Goal: Information Seeking & Learning: Learn about a topic

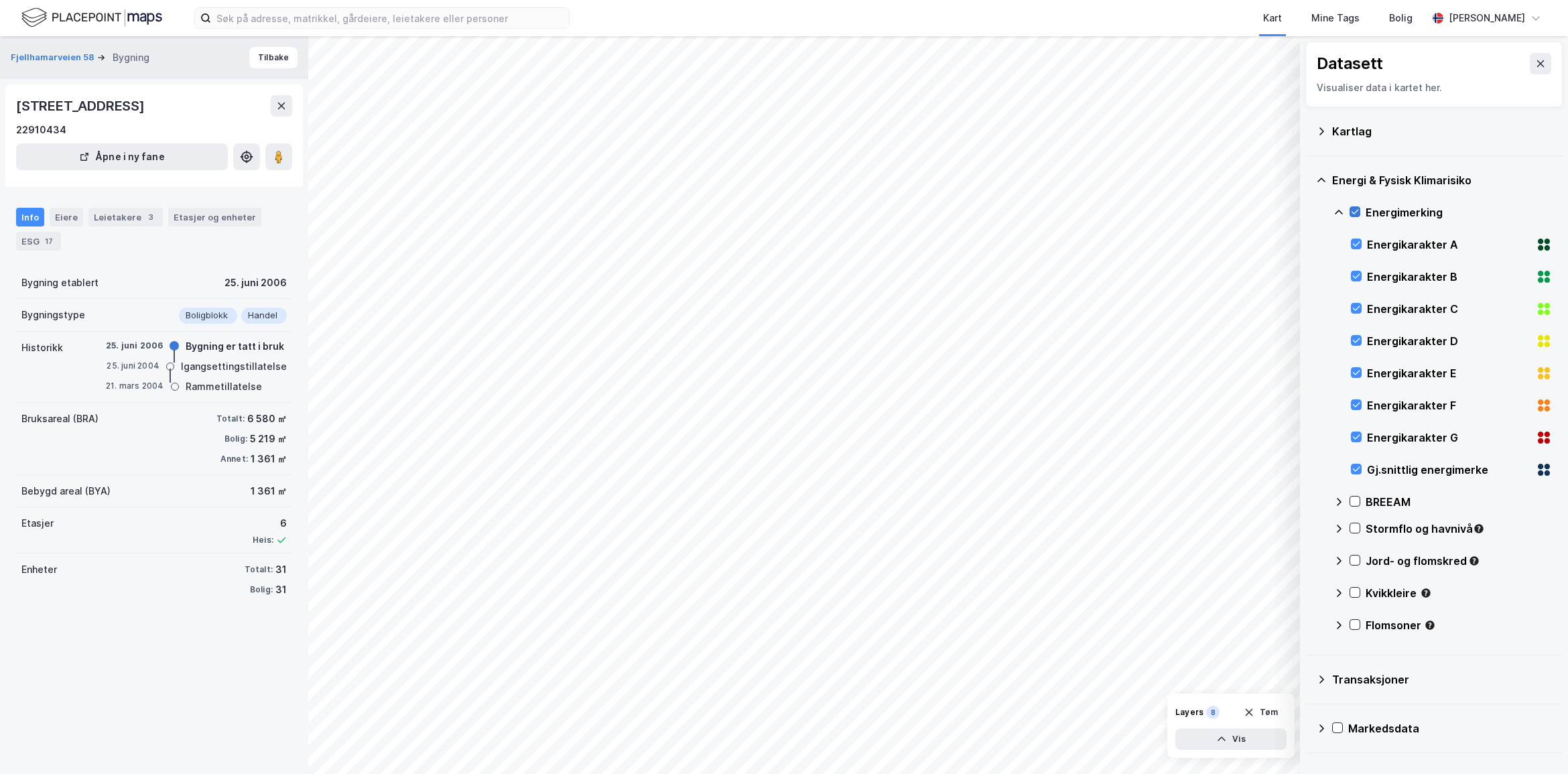
click at [1358, 212] on icon at bounding box center [1354, 212] width 9 height 9
click at [37, 238] on div "ESG 17" at bounding box center [38, 241] width 45 height 19
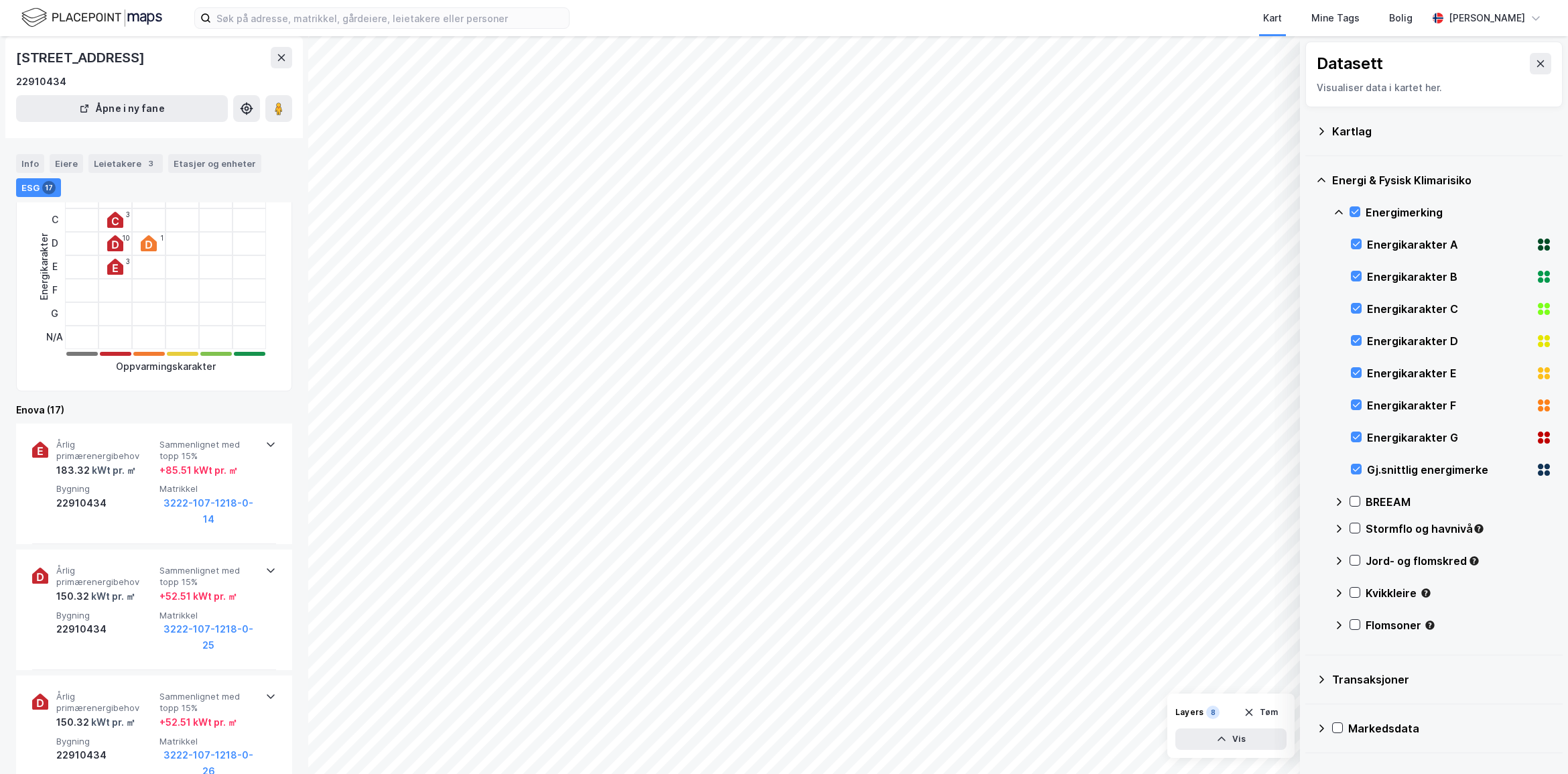
scroll to position [166, 0]
click at [266, 444] on icon at bounding box center [271, 446] width 11 height 11
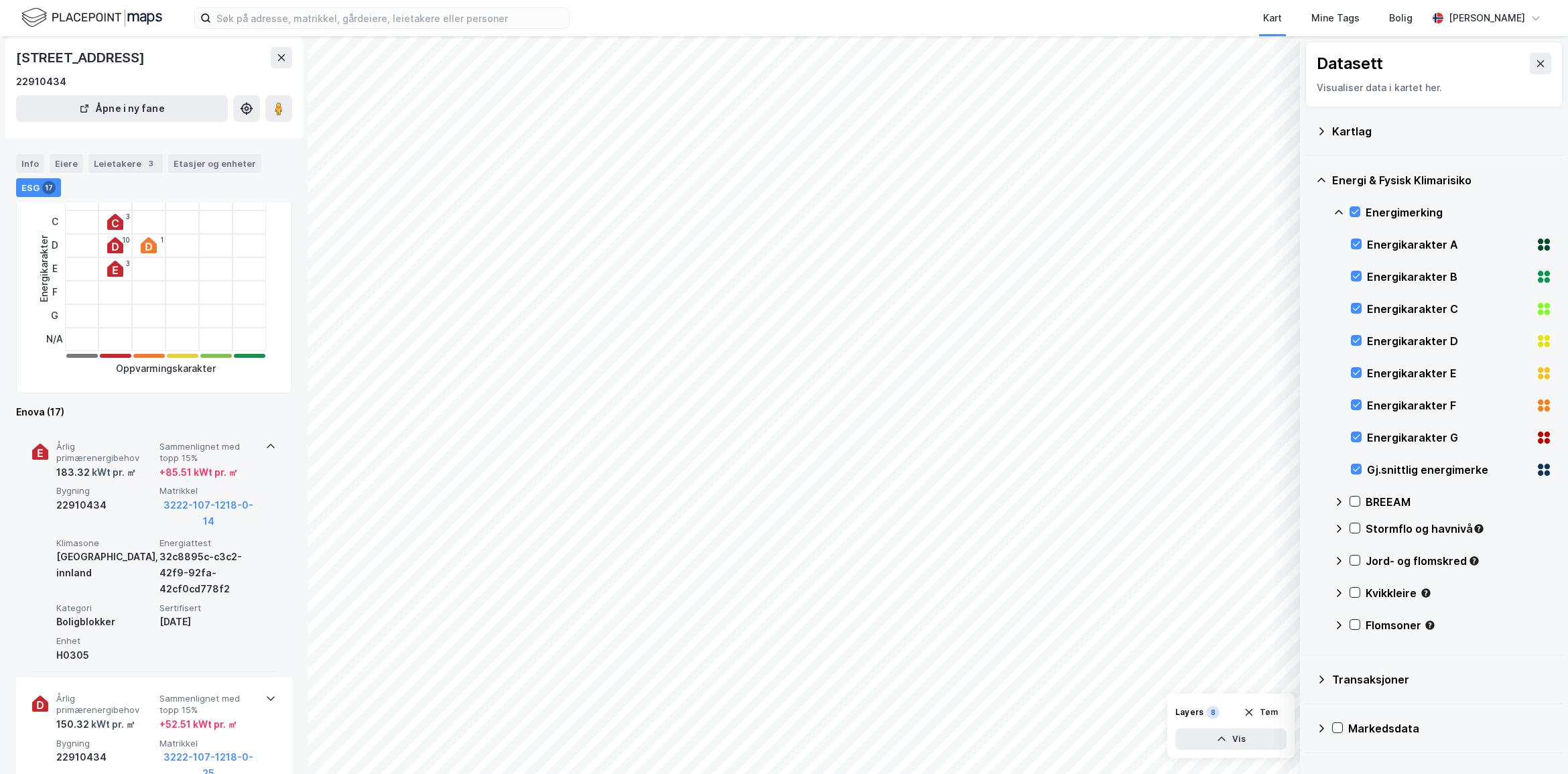
click at [266, 445] on icon at bounding box center [271, 446] width 11 height 11
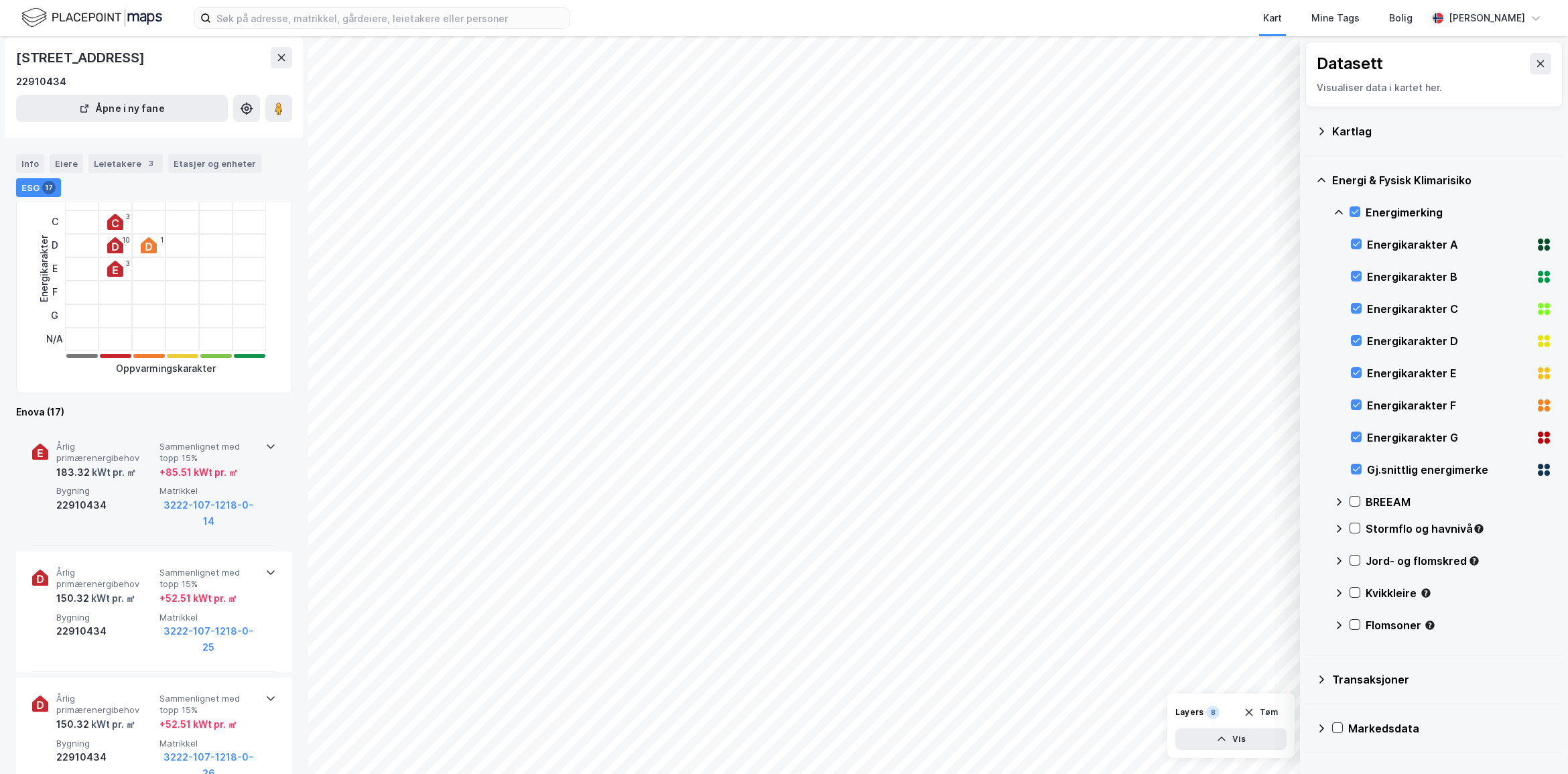
click at [266, 445] on icon at bounding box center [271, 446] width 11 height 11
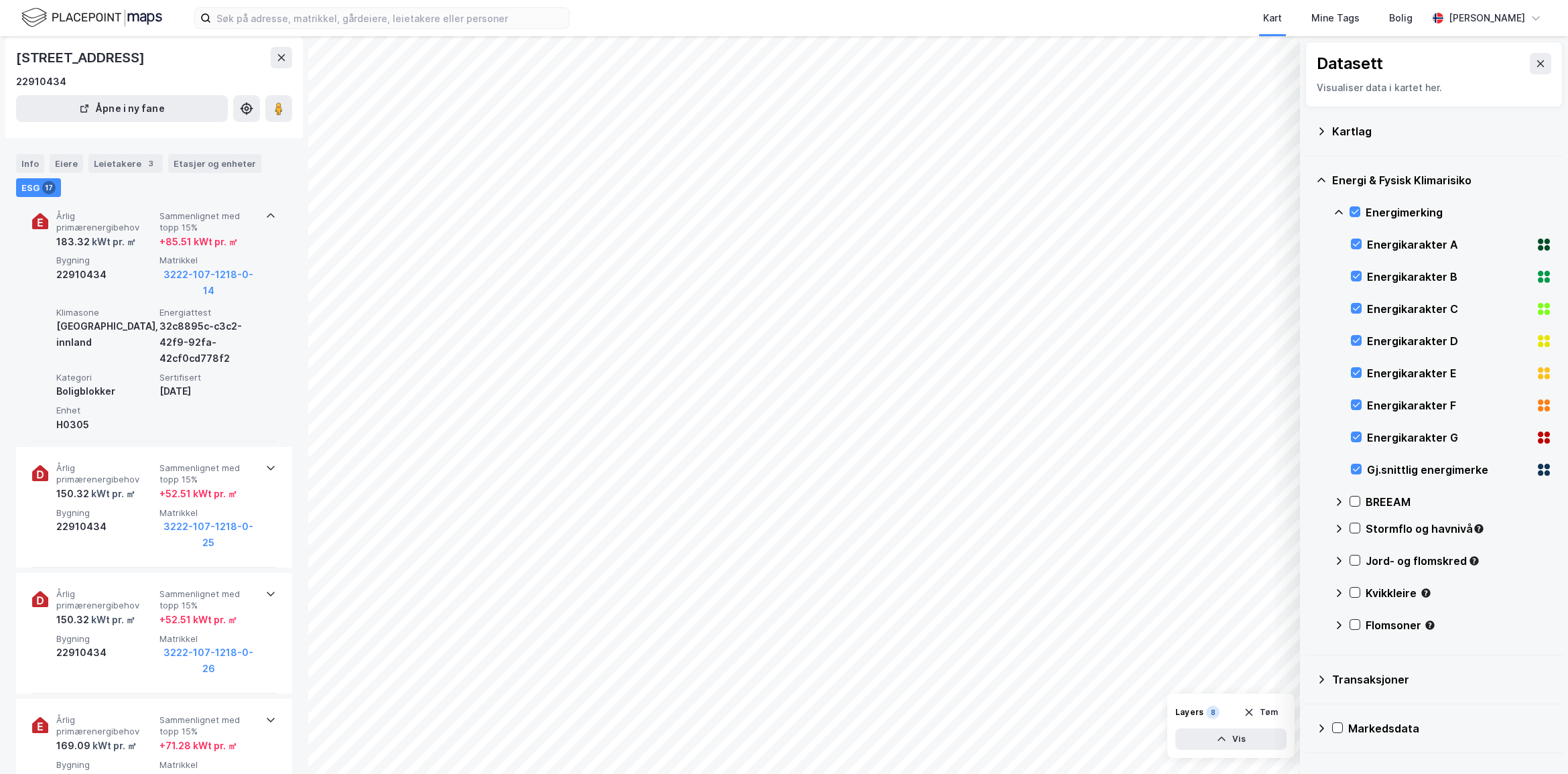
scroll to position [500, 0]
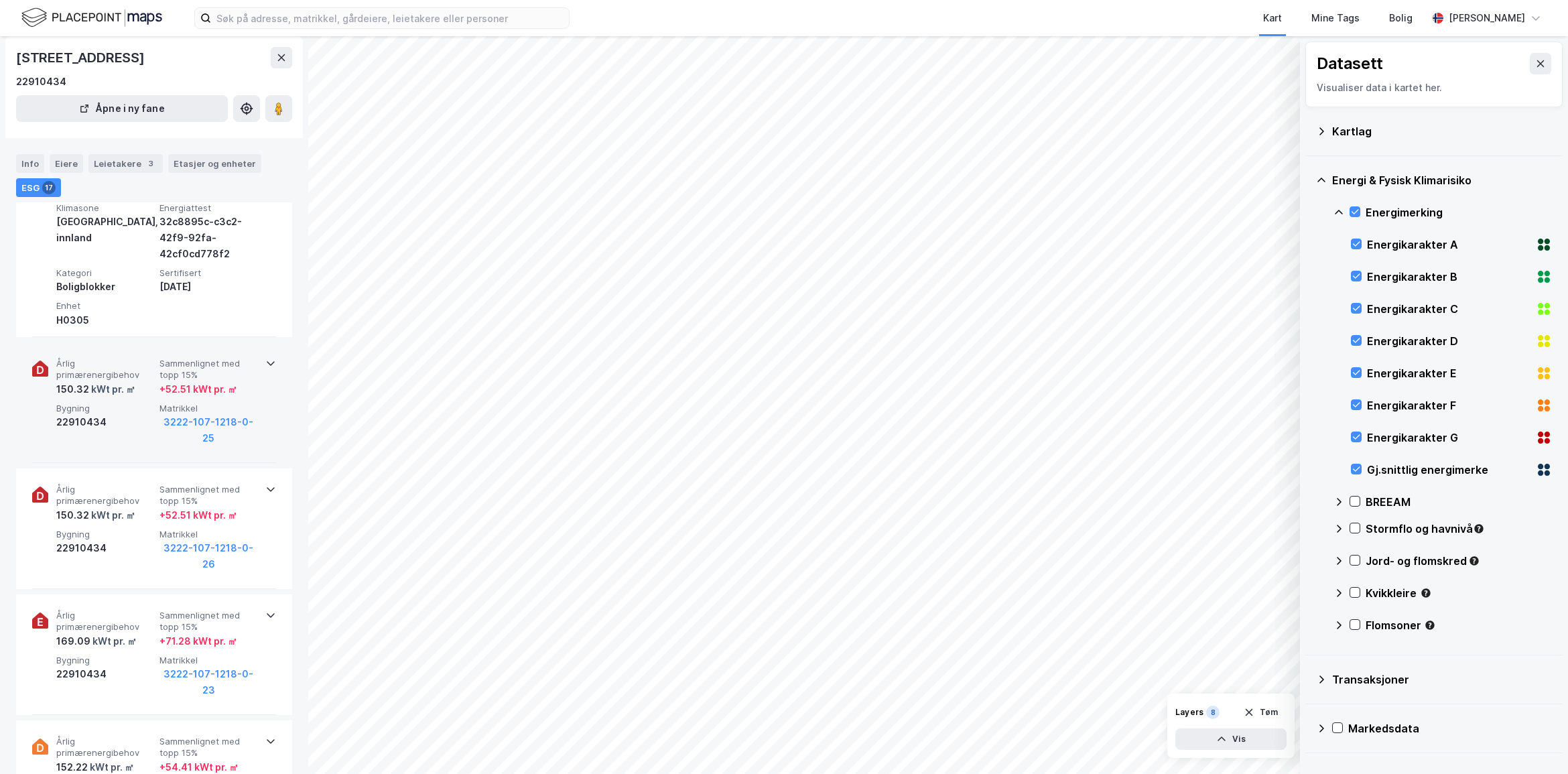
click at [266, 365] on icon at bounding box center [271, 363] width 11 height 11
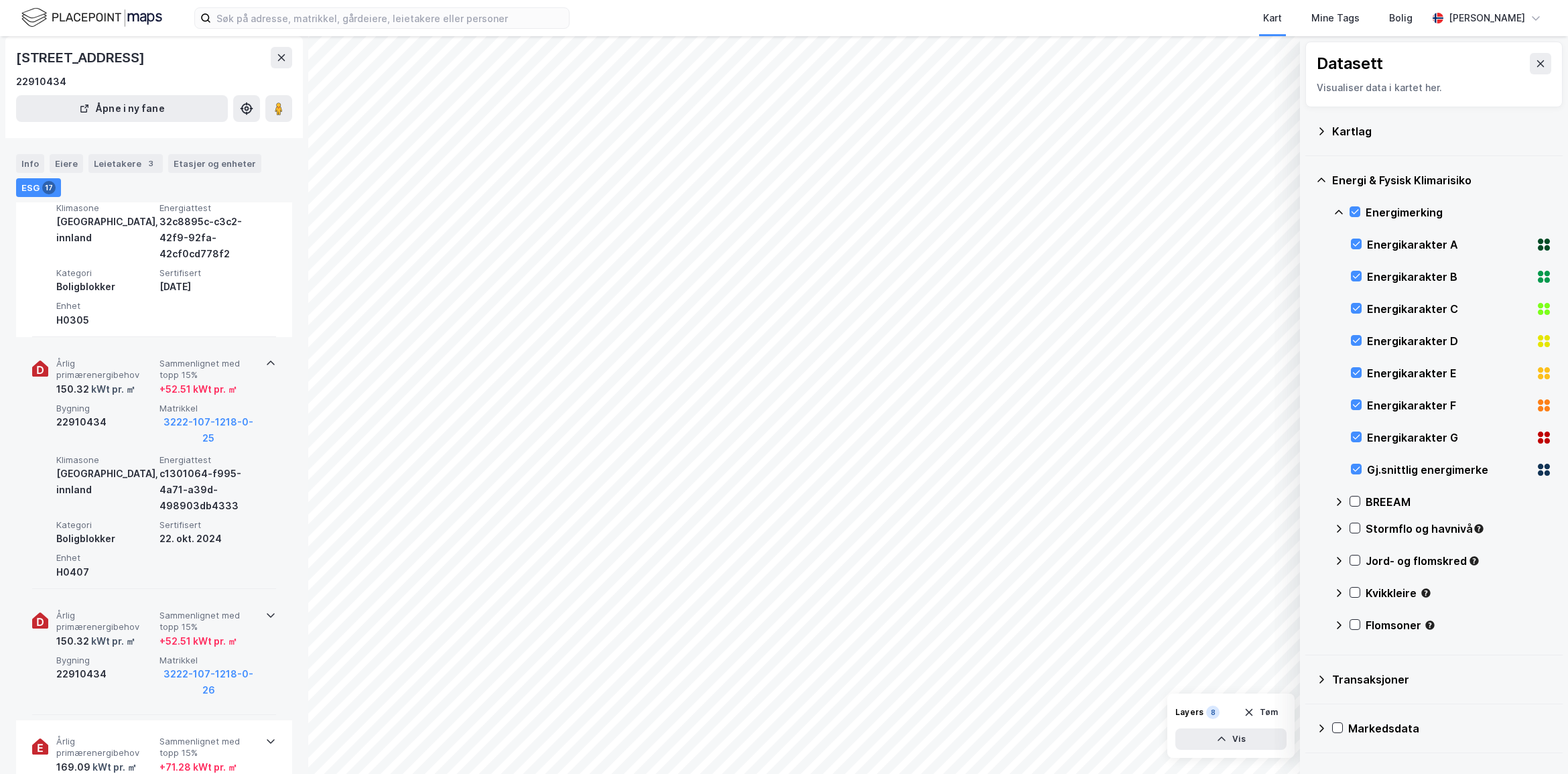
click at [268, 617] on icon at bounding box center [271, 615] width 11 height 11
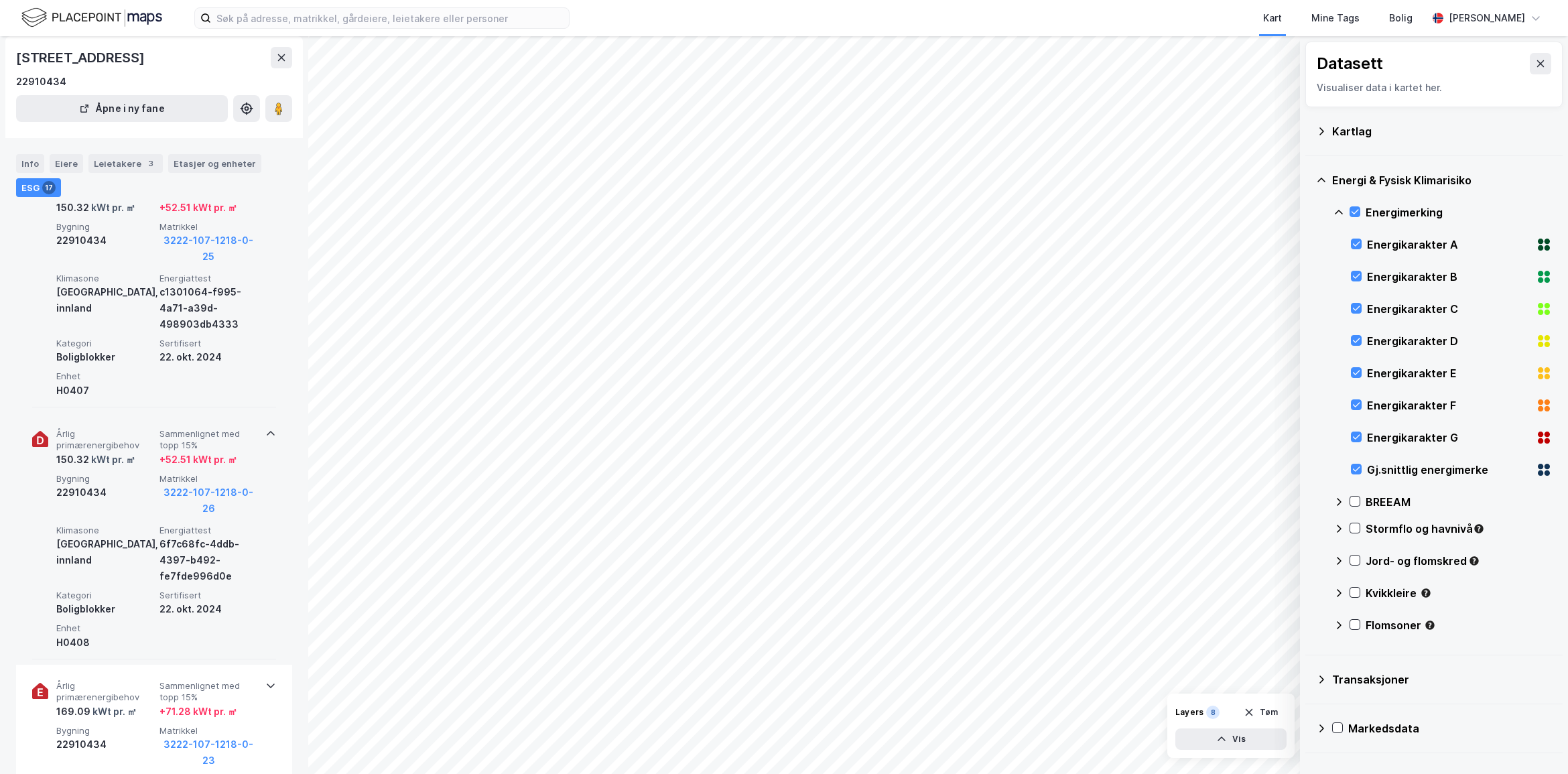
scroll to position [835, 0]
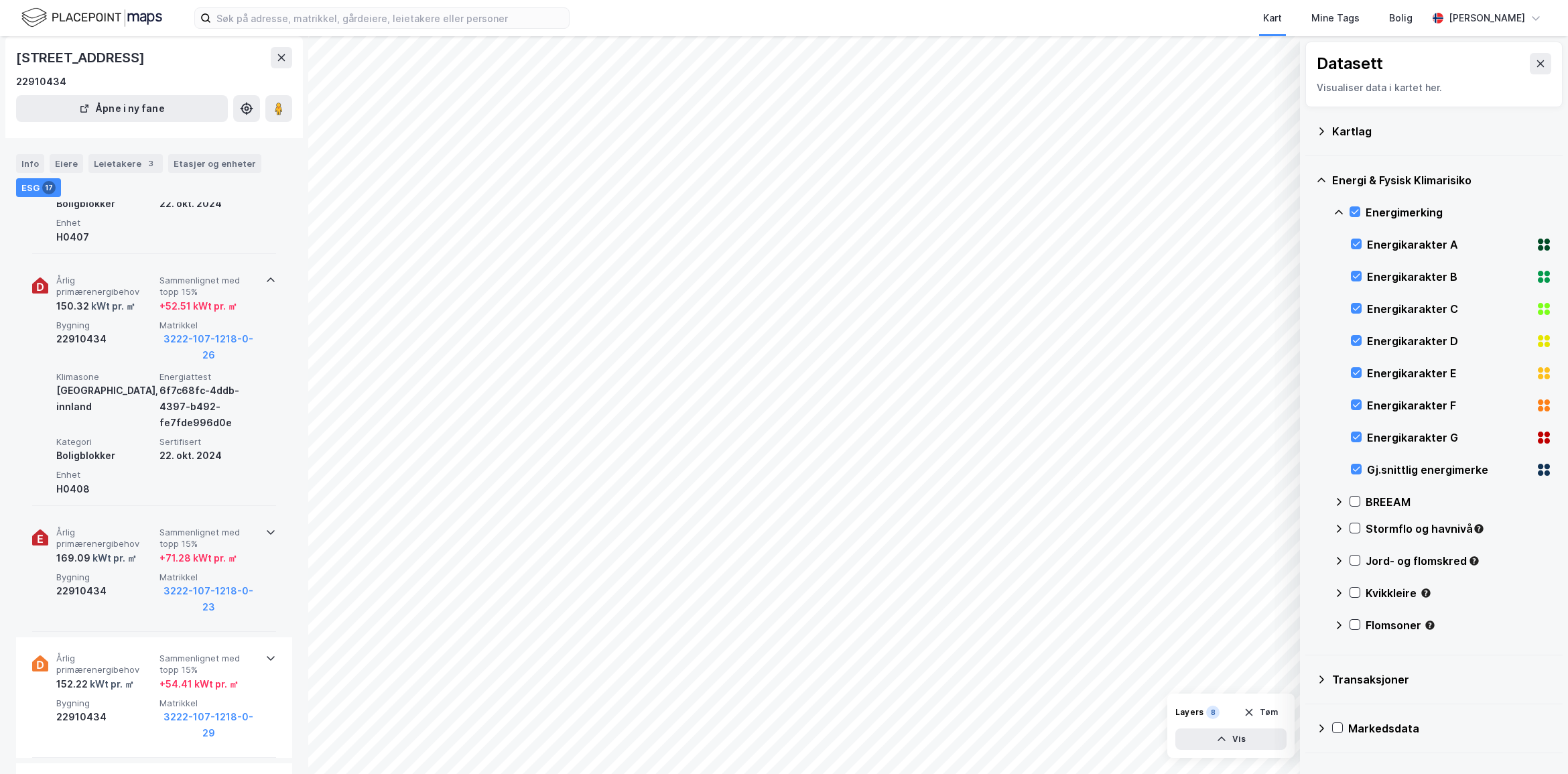
click at [266, 529] on icon at bounding box center [271, 532] width 11 height 11
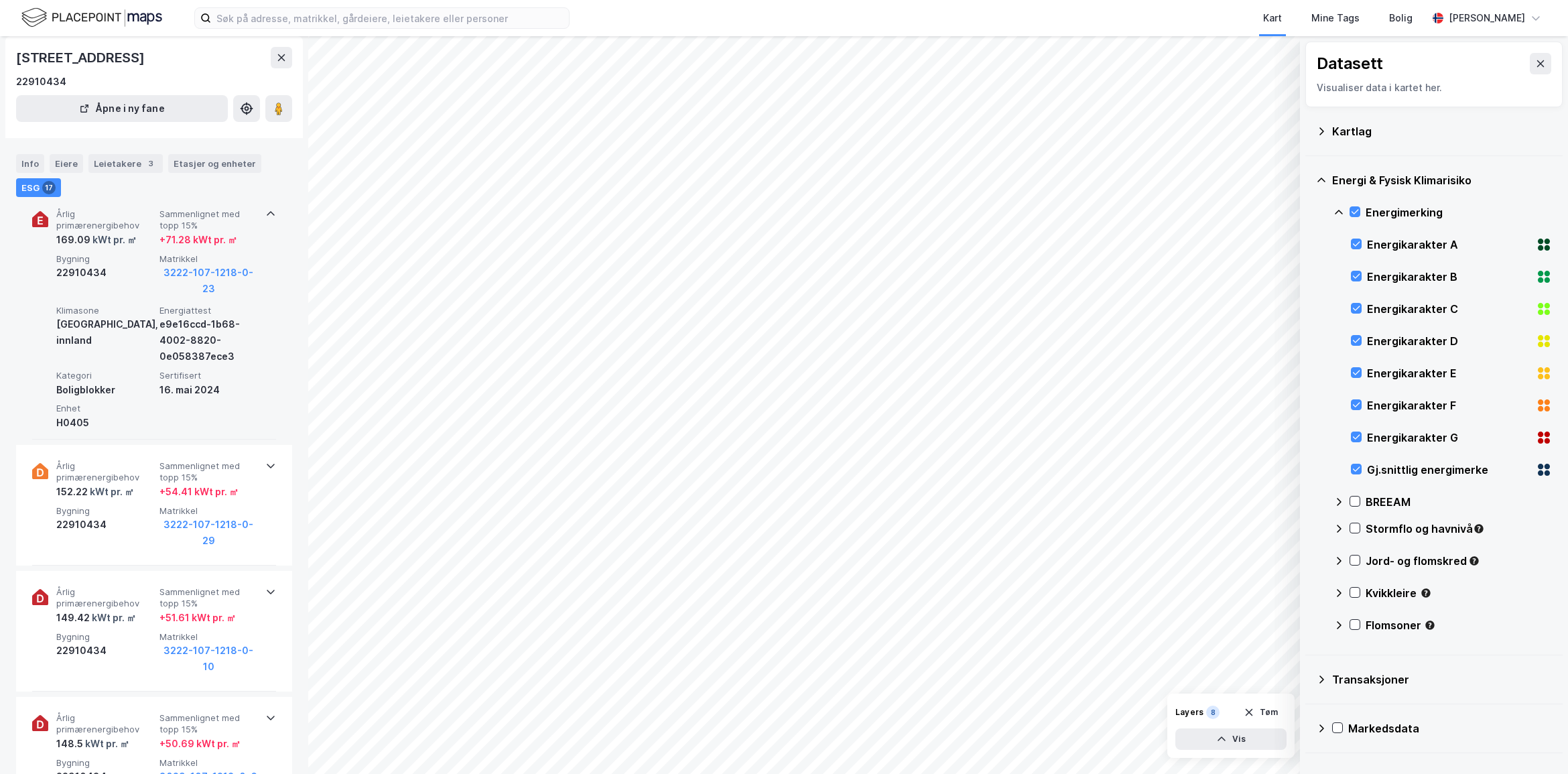
scroll to position [1170, 0]
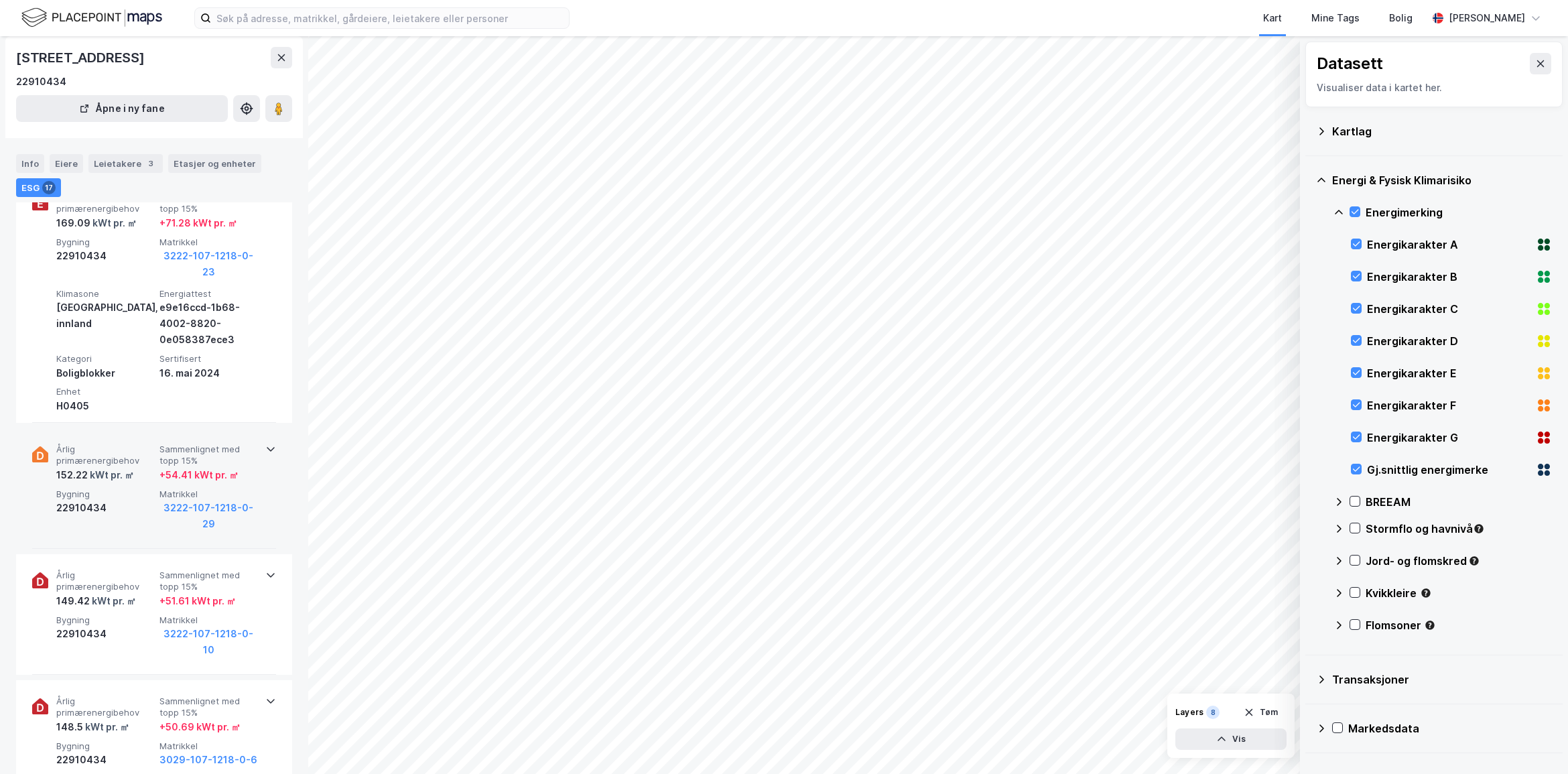
click at [266, 448] on icon at bounding box center [271, 449] width 11 height 11
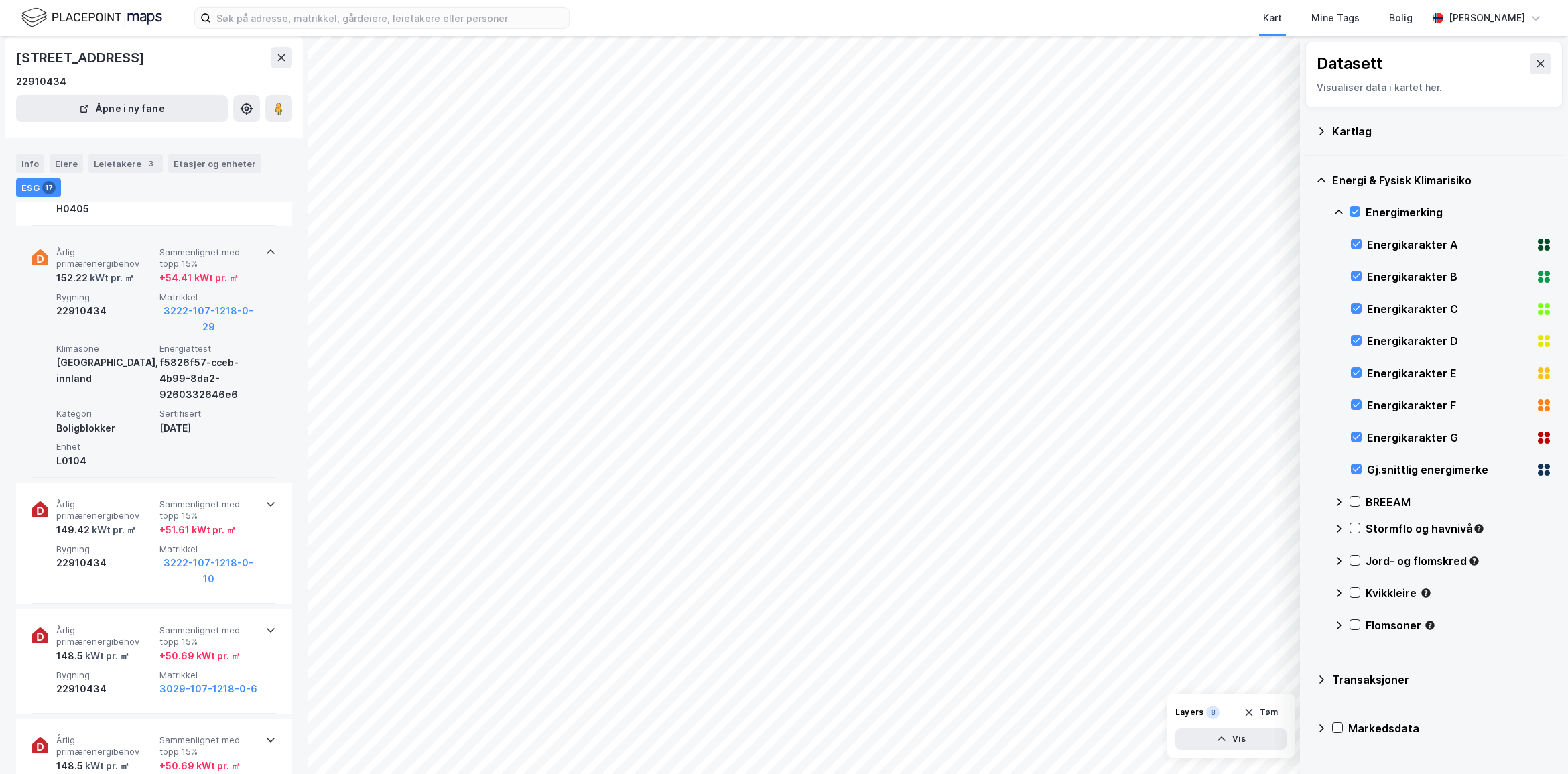
scroll to position [1505, 0]
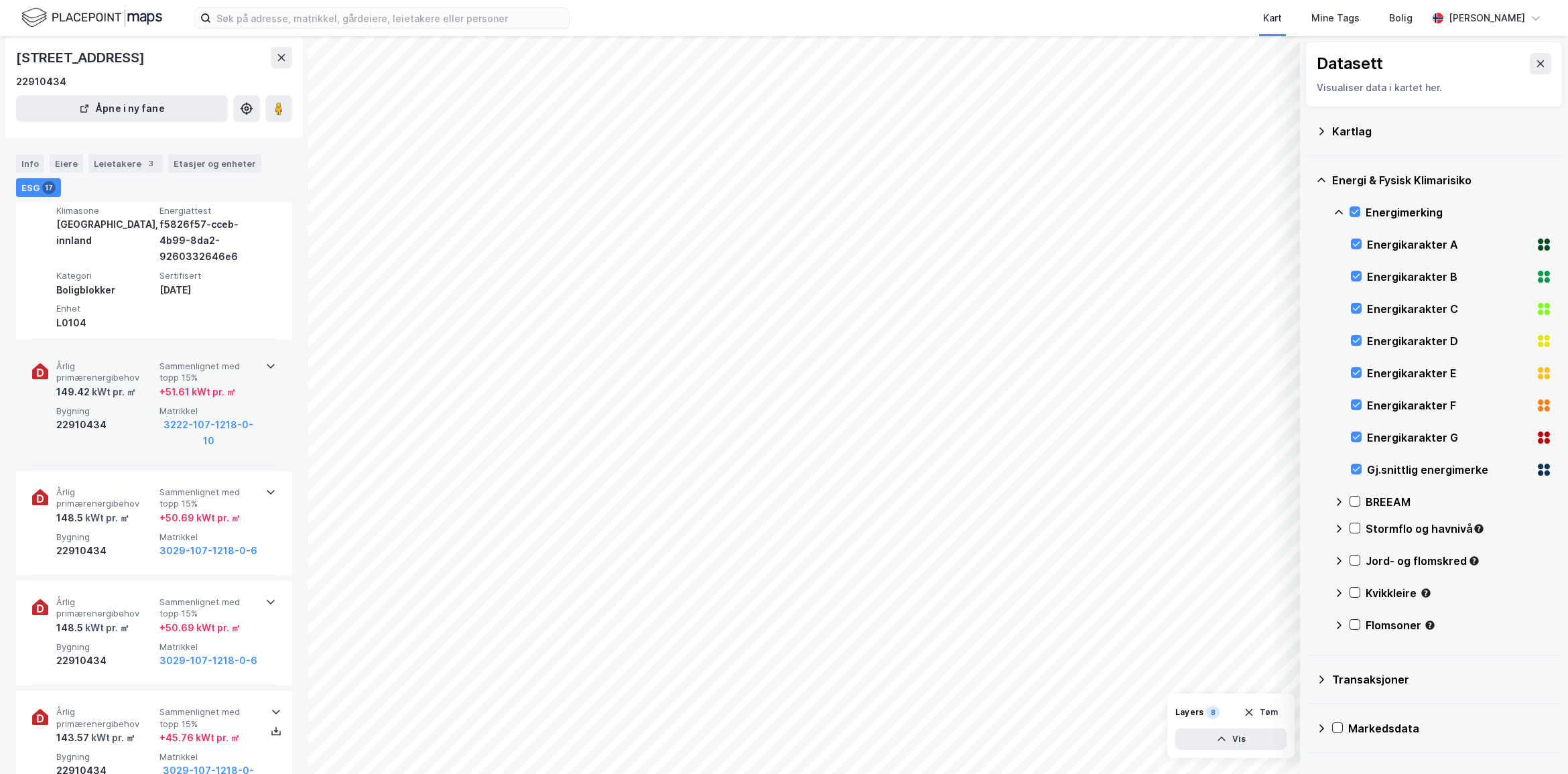
click at [266, 362] on icon at bounding box center [271, 366] width 11 height 11
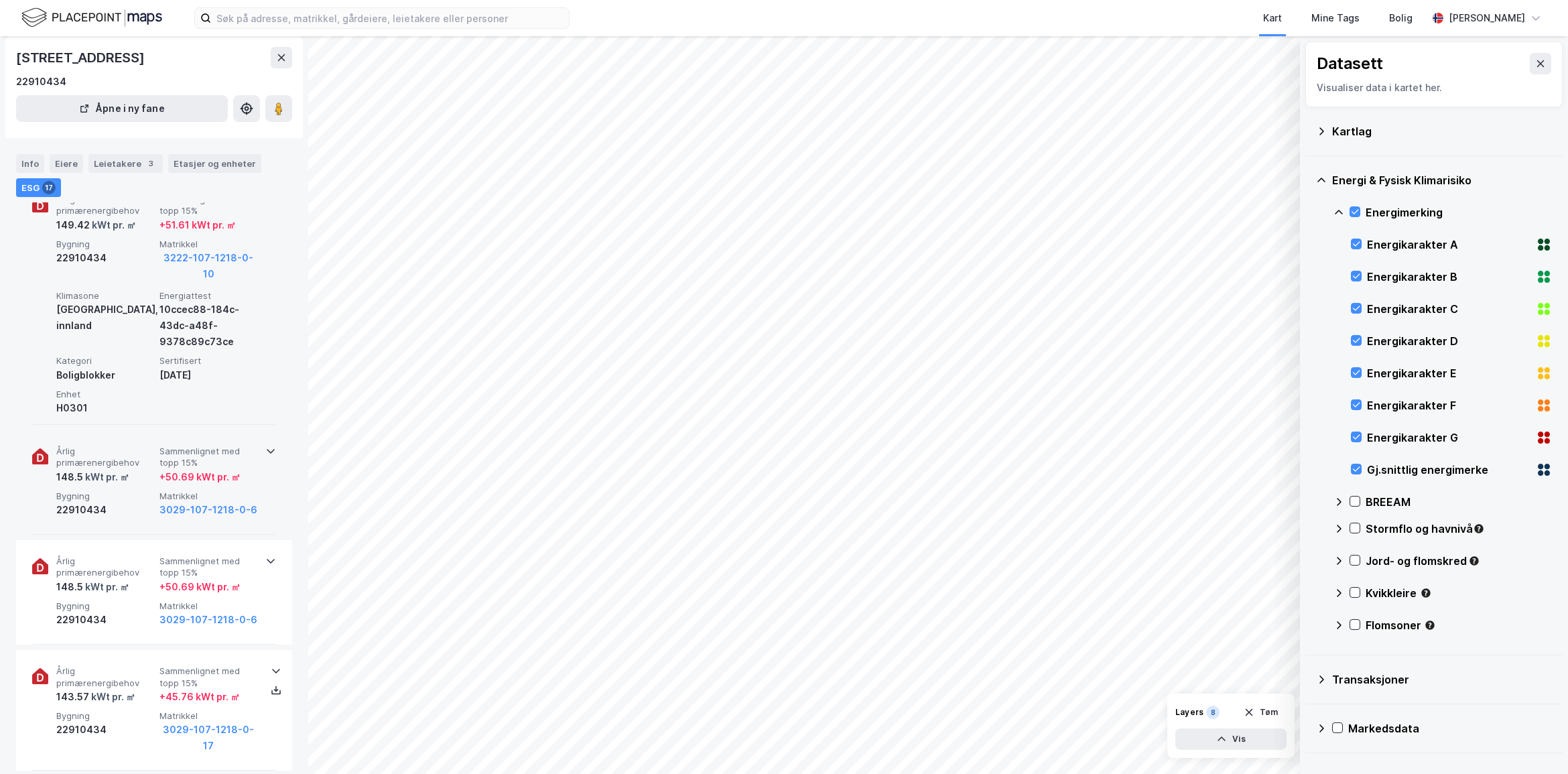
scroll to position [1673, 0]
click at [266, 448] on icon at bounding box center [271, 450] width 11 height 11
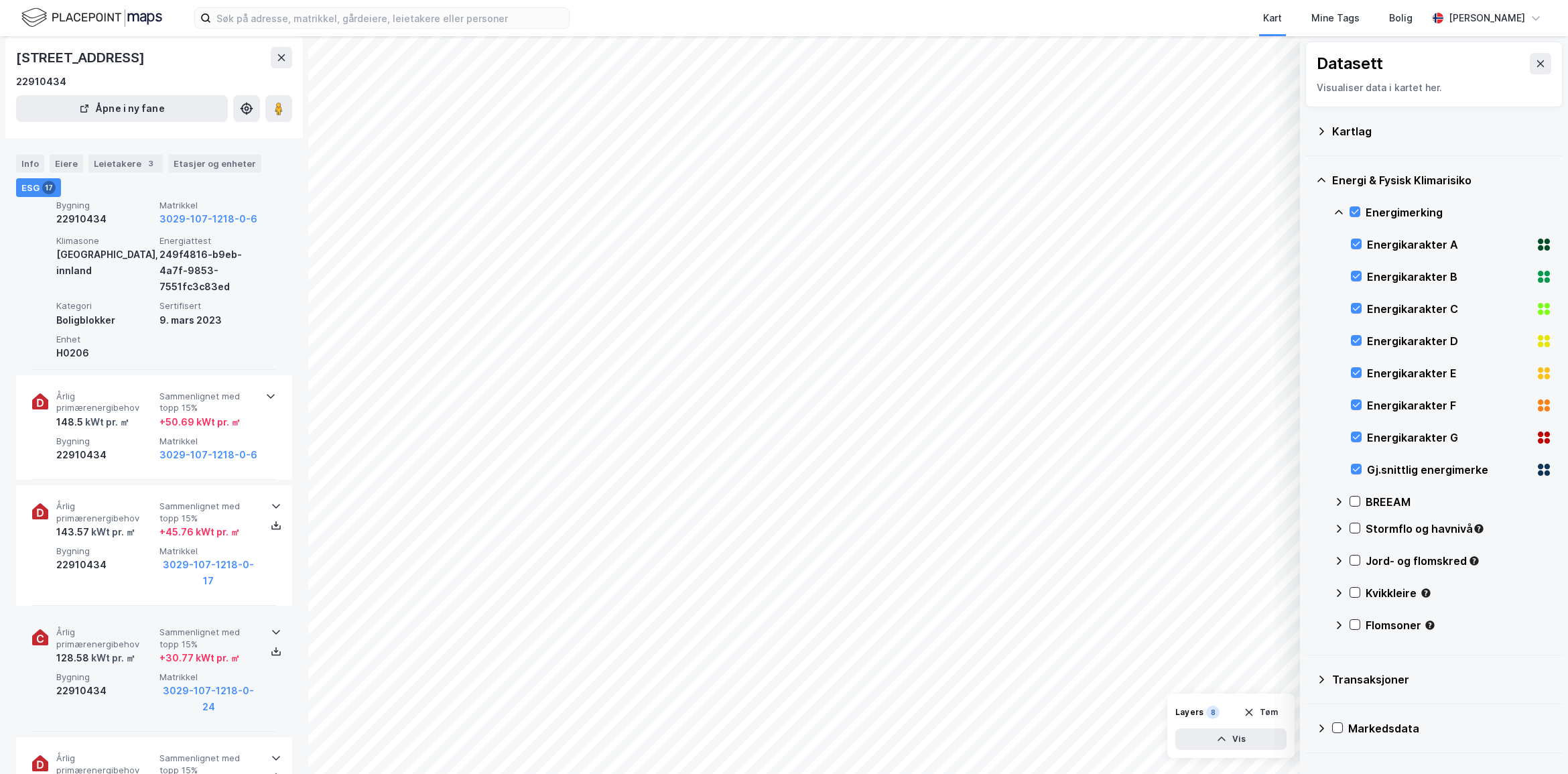
scroll to position [2008, 0]
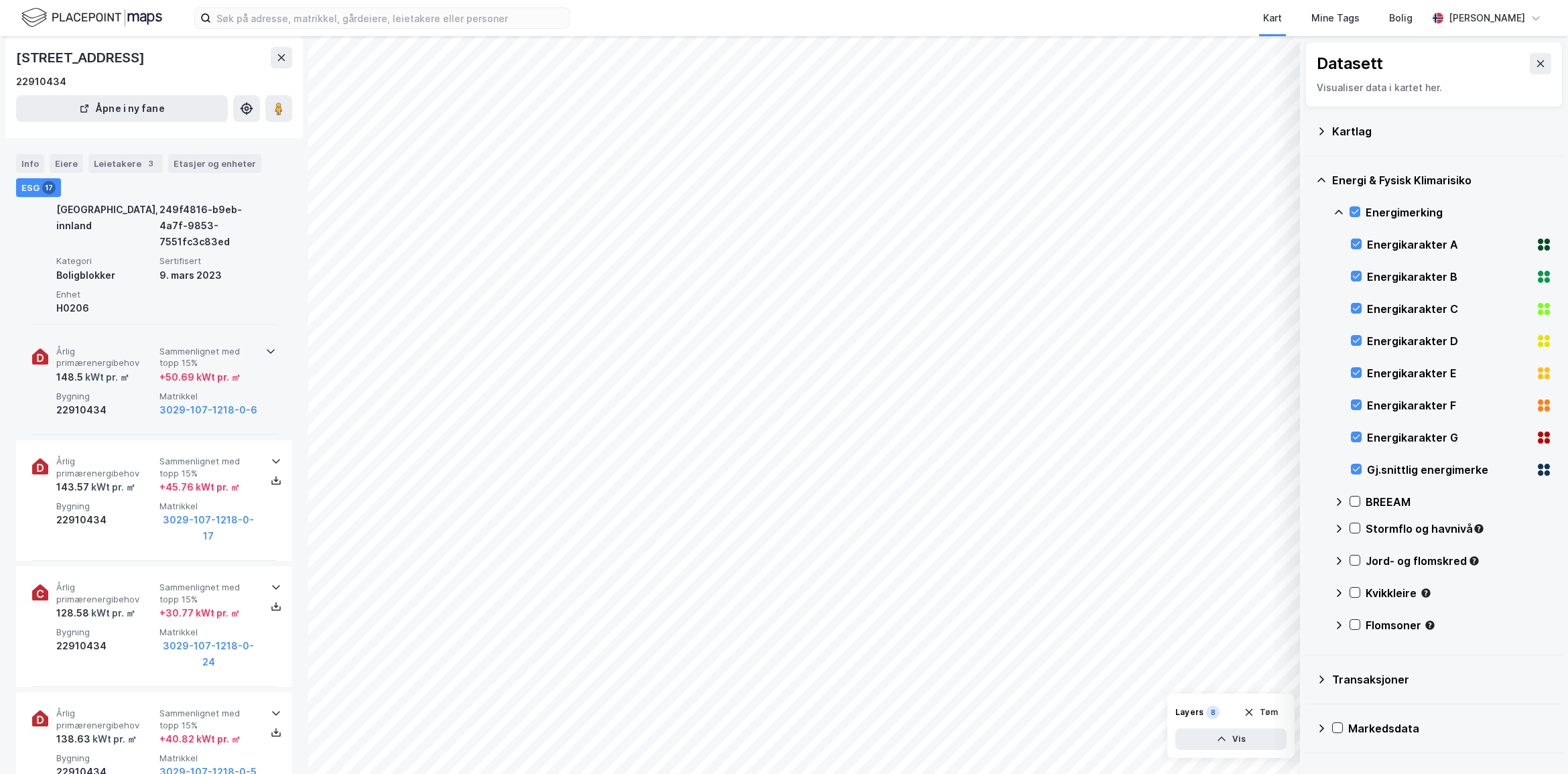
click at [273, 346] on div "Årlig primærenergibehov 148.5 kWt pr. ㎡ Sammenlignet med topp 15% + 50.69 kWt p…" at bounding box center [154, 382] width 276 height 105
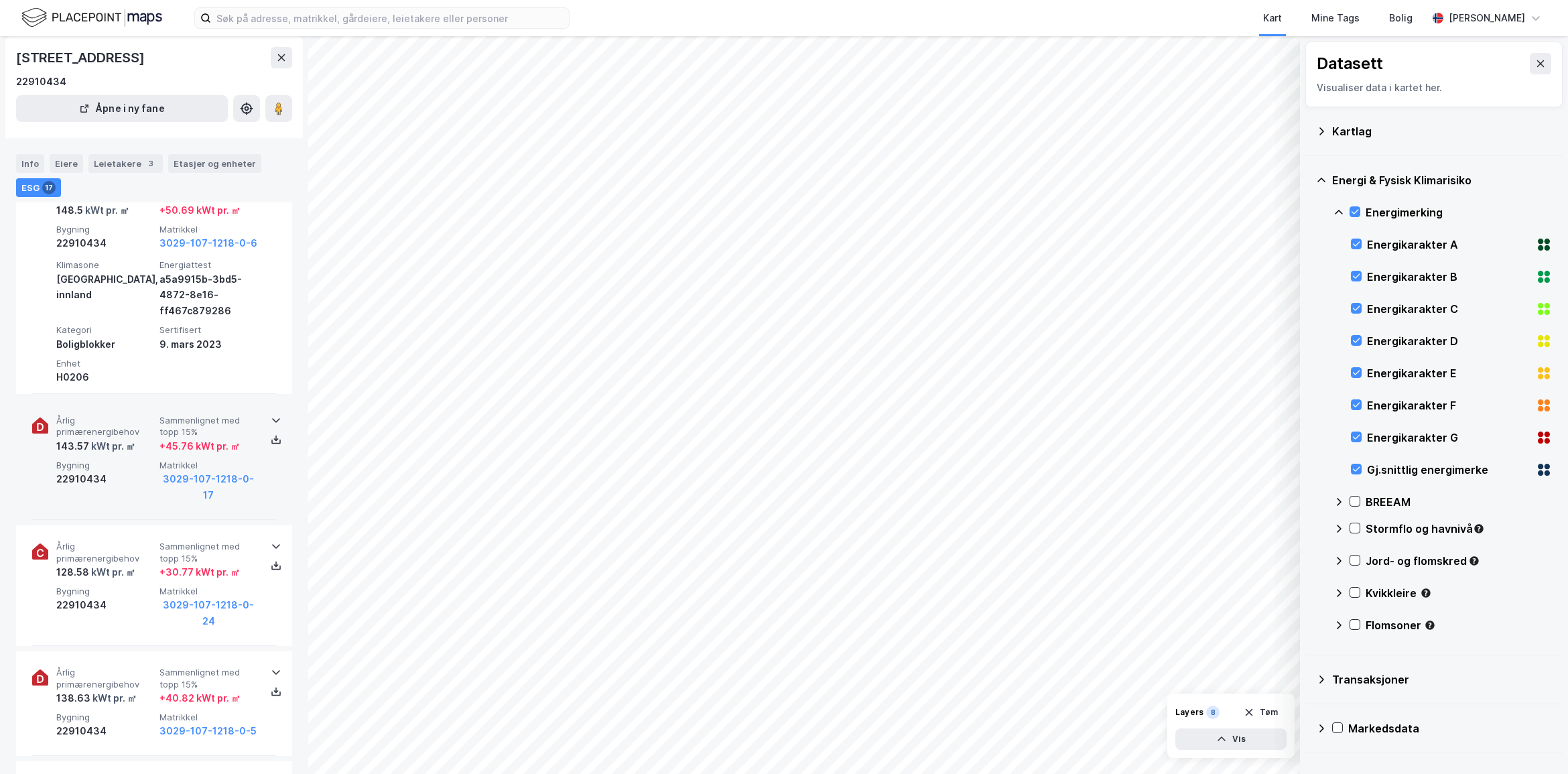
scroll to position [2175, 0]
click at [273, 415] on div "Årlig primærenergibehov 143.57 kWt pr. ㎡ Sammenlignet med topp 15% + 45.76 kWt …" at bounding box center [154, 459] width 276 height 121
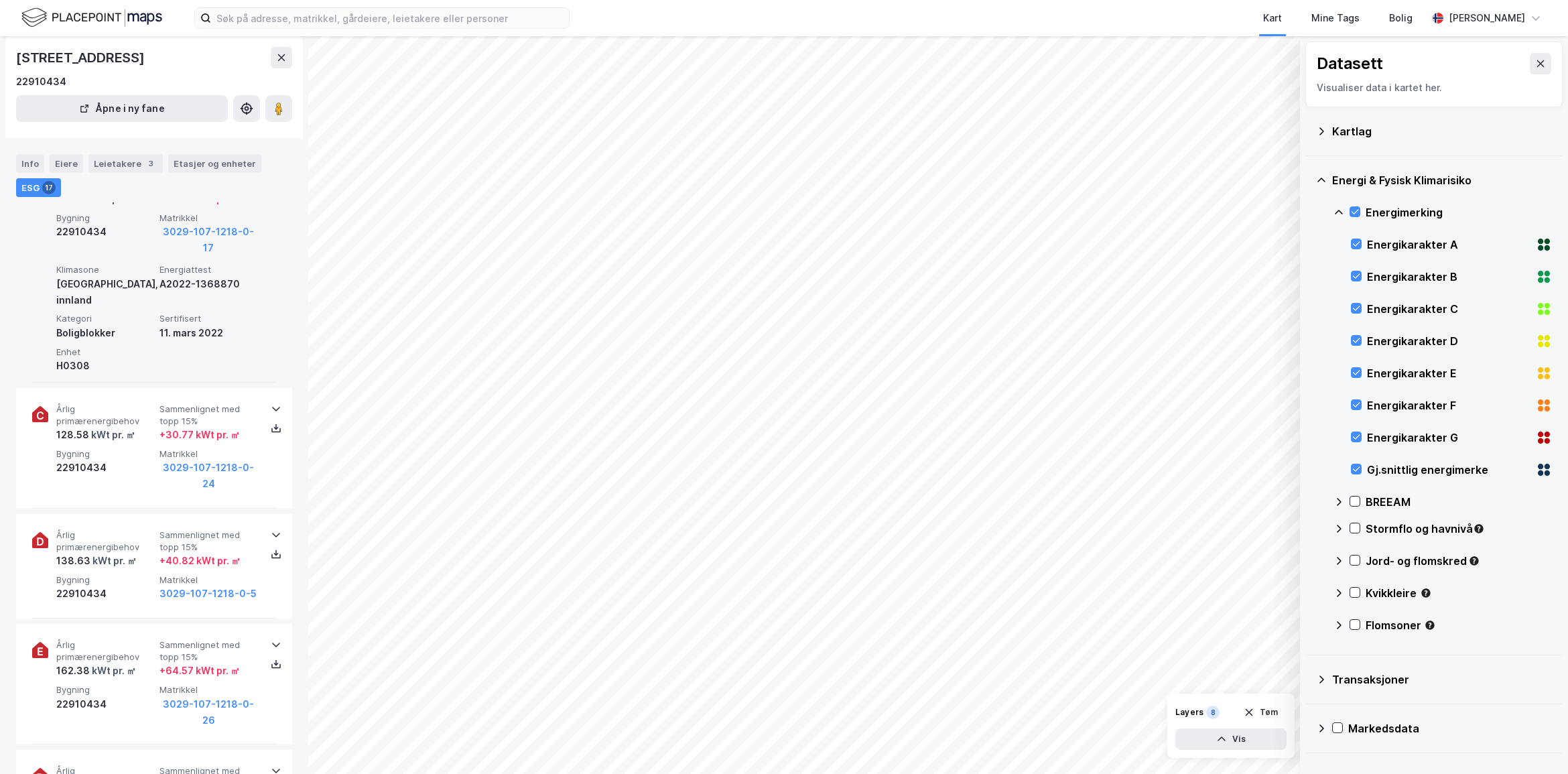
scroll to position [2426, 0]
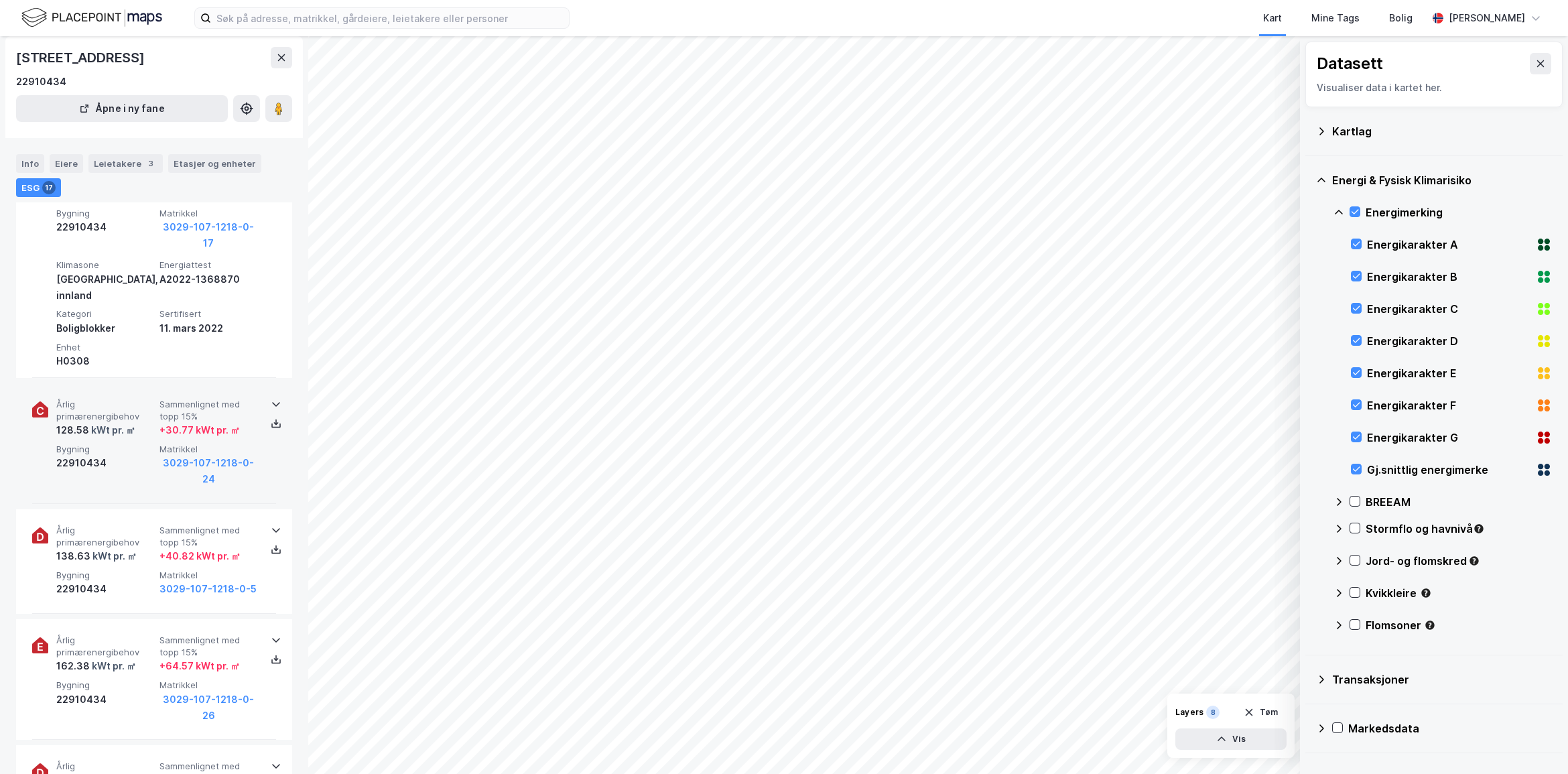
click at [271, 384] on div "Årlig primærenergibehov 128.58 kWt pr. ㎡ Sammenlignet med topp 15% + 30.77 kWt …" at bounding box center [154, 443] width 276 height 121
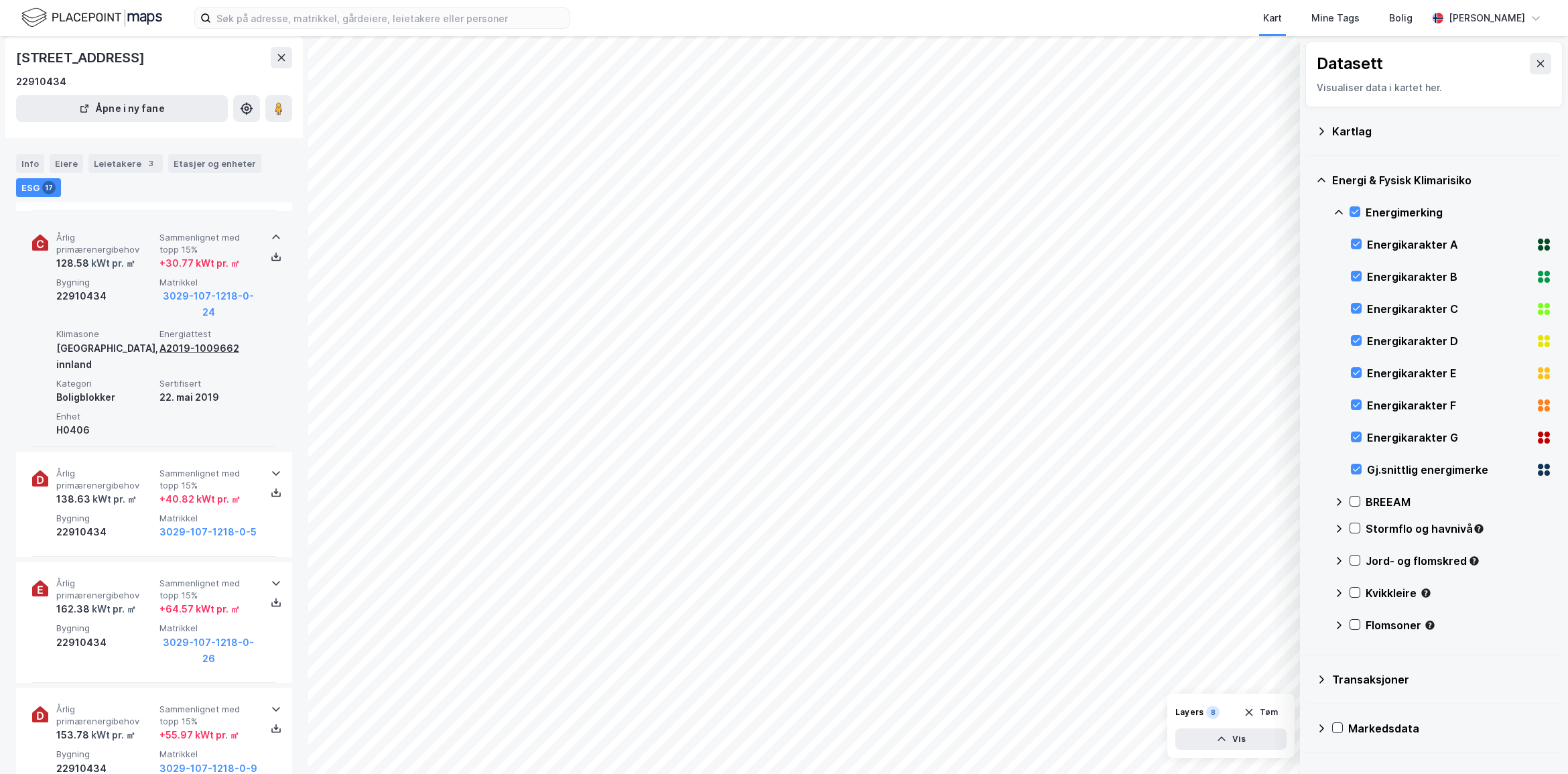
scroll to position [2593, 0]
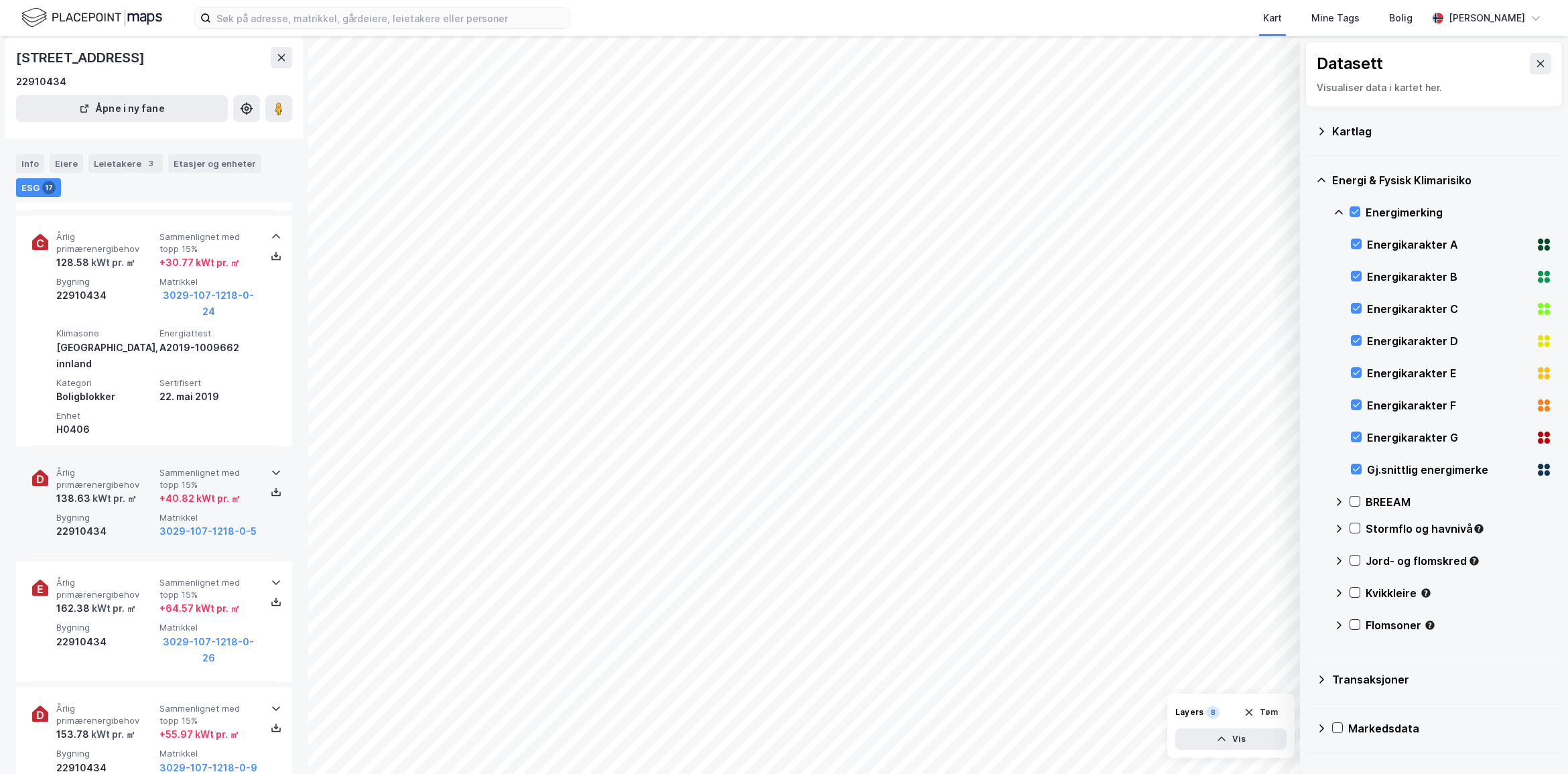
click at [270, 467] on icon at bounding box center [276, 472] width 11 height 11
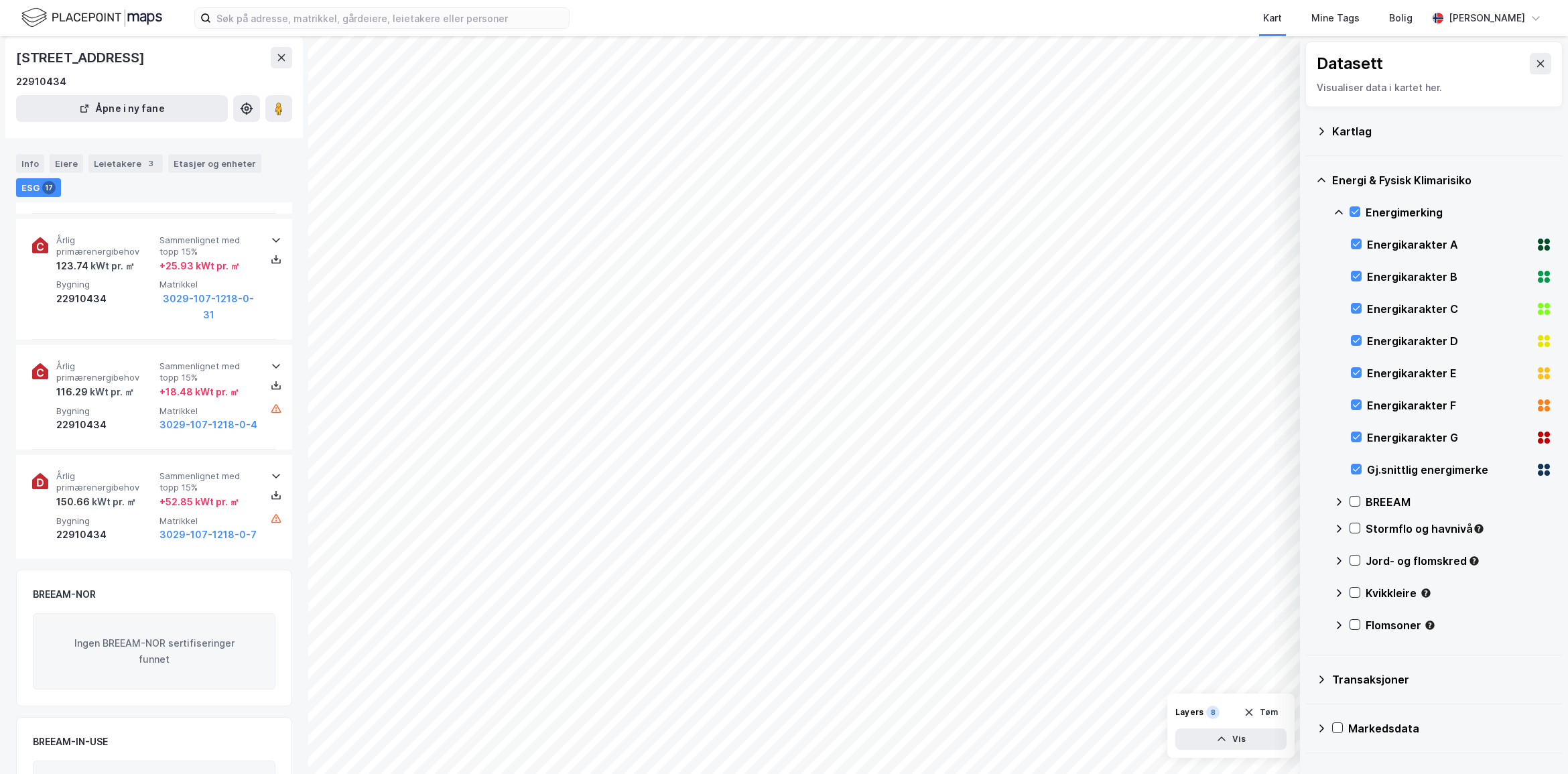
scroll to position [3463, 0]
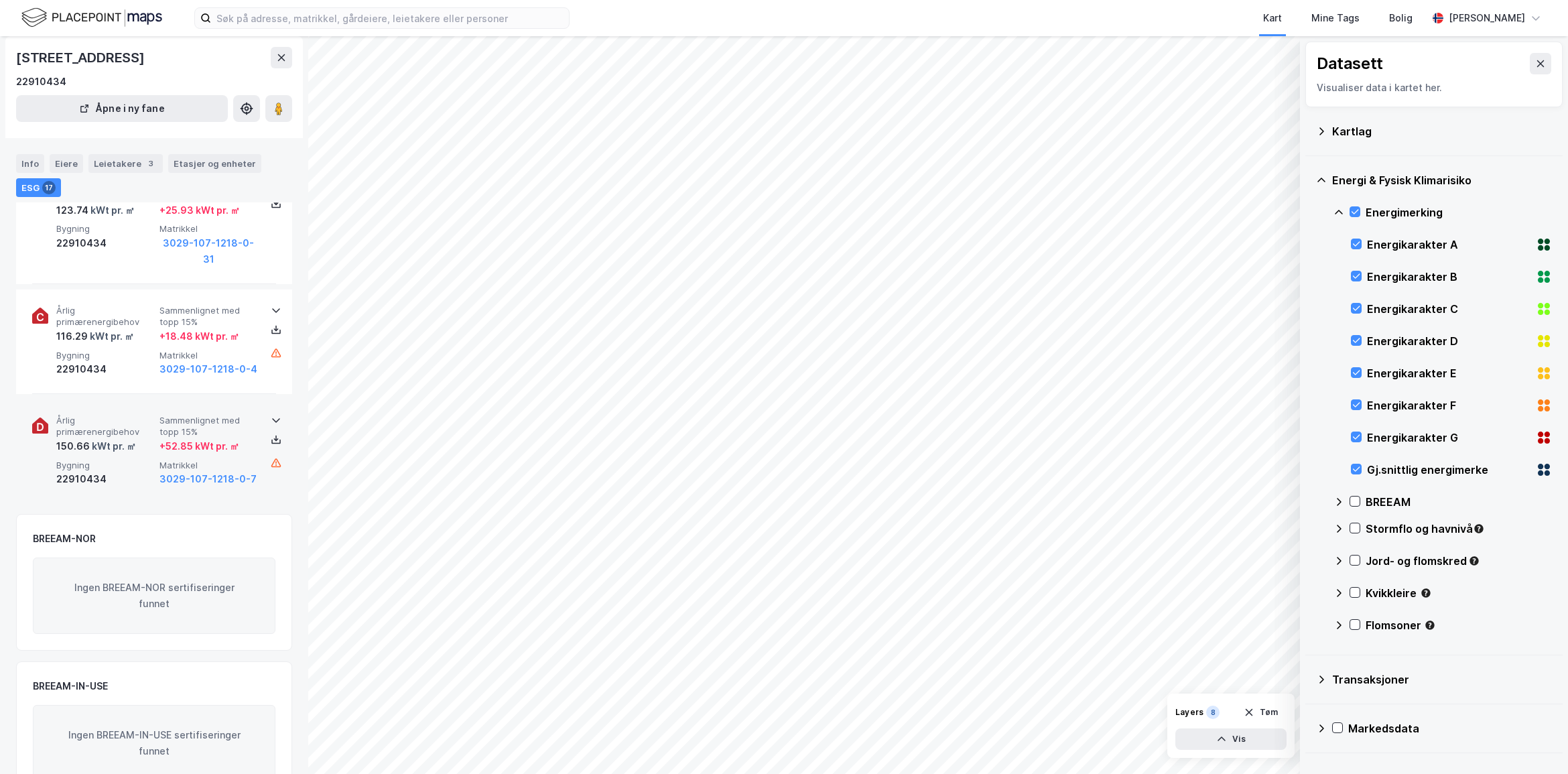
click at [272, 415] on icon at bounding box center [276, 420] width 11 height 11
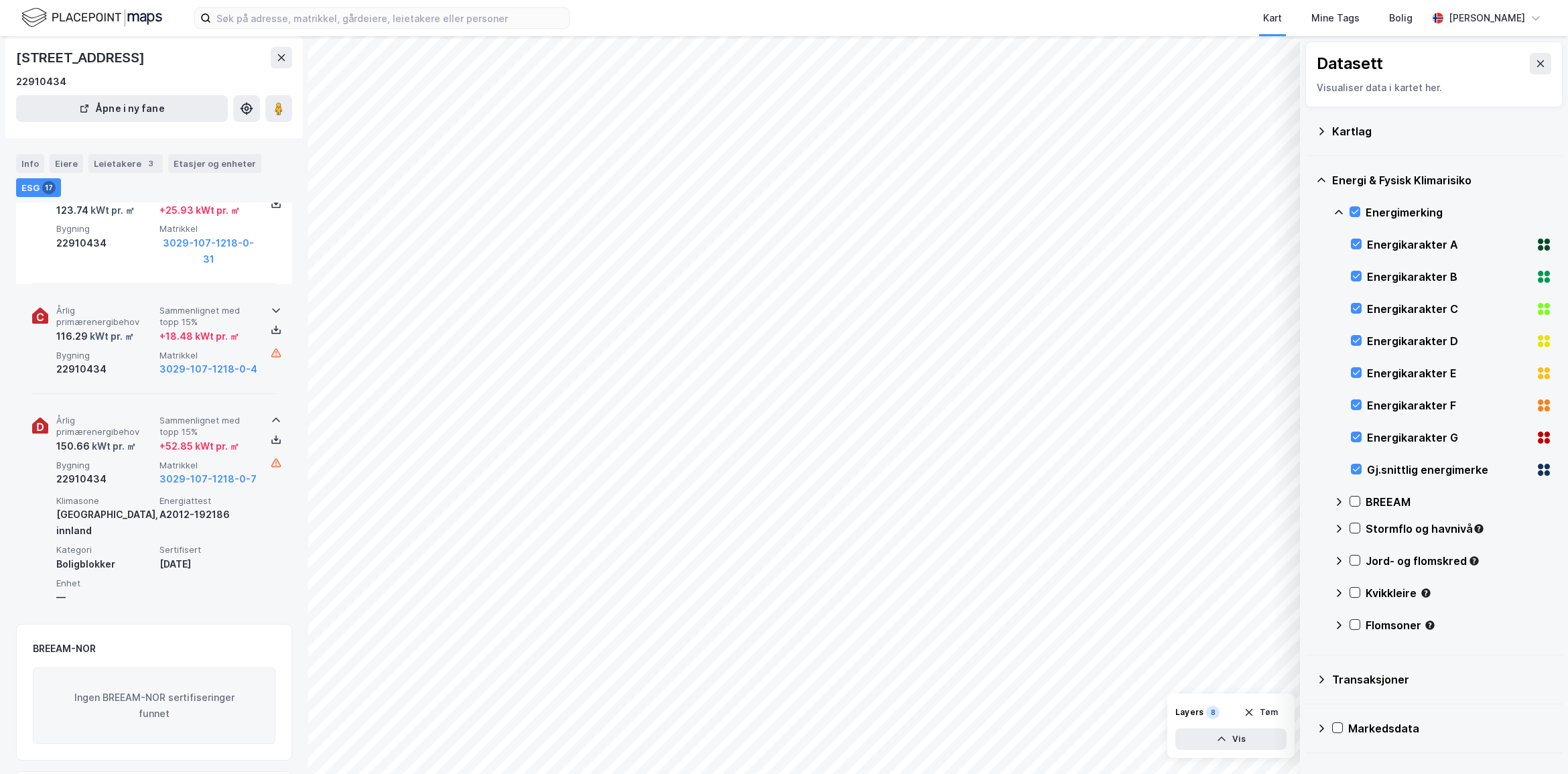
click at [271, 305] on icon at bounding box center [276, 311] width 11 height 11
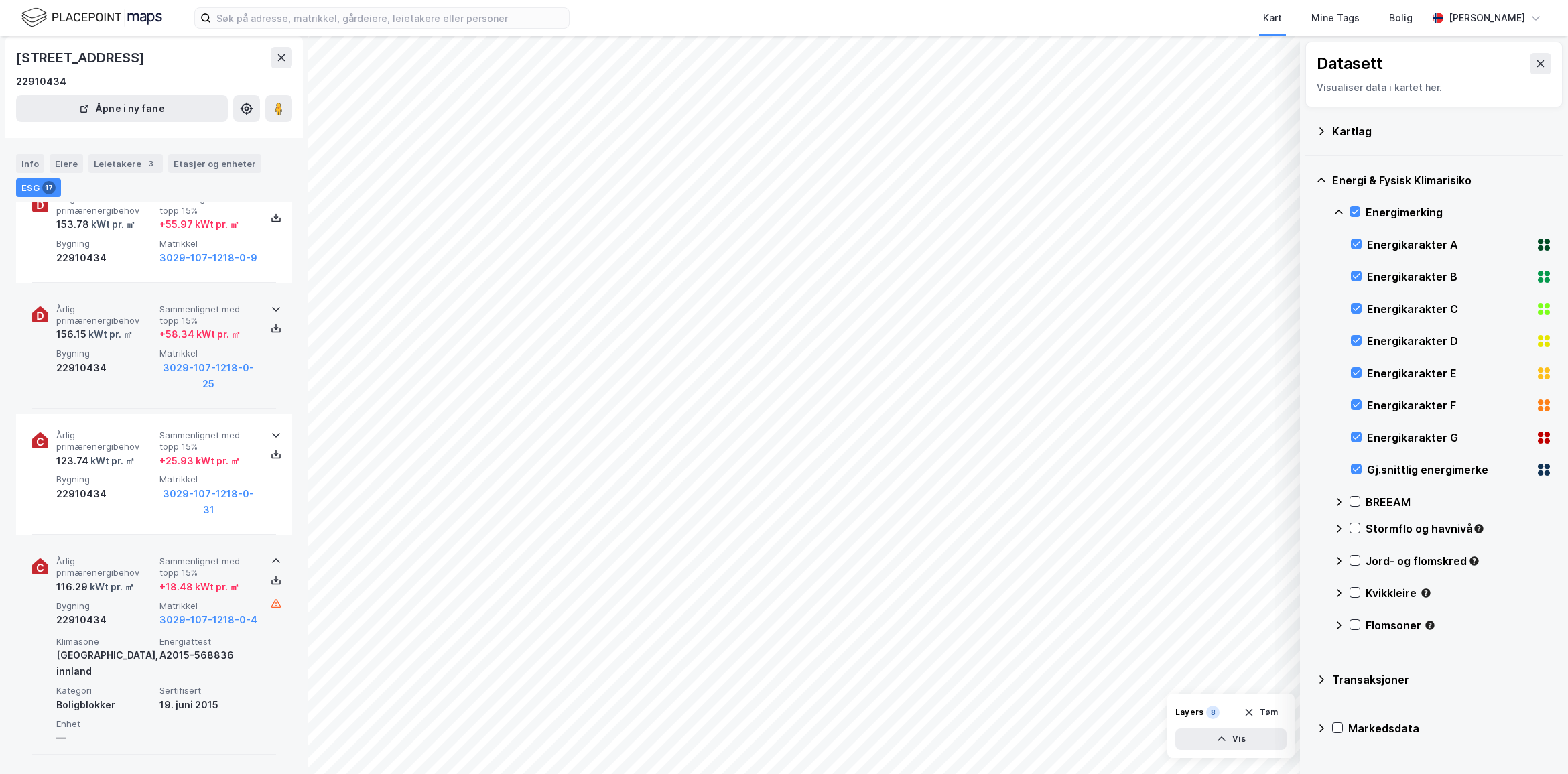
scroll to position [3213, 0]
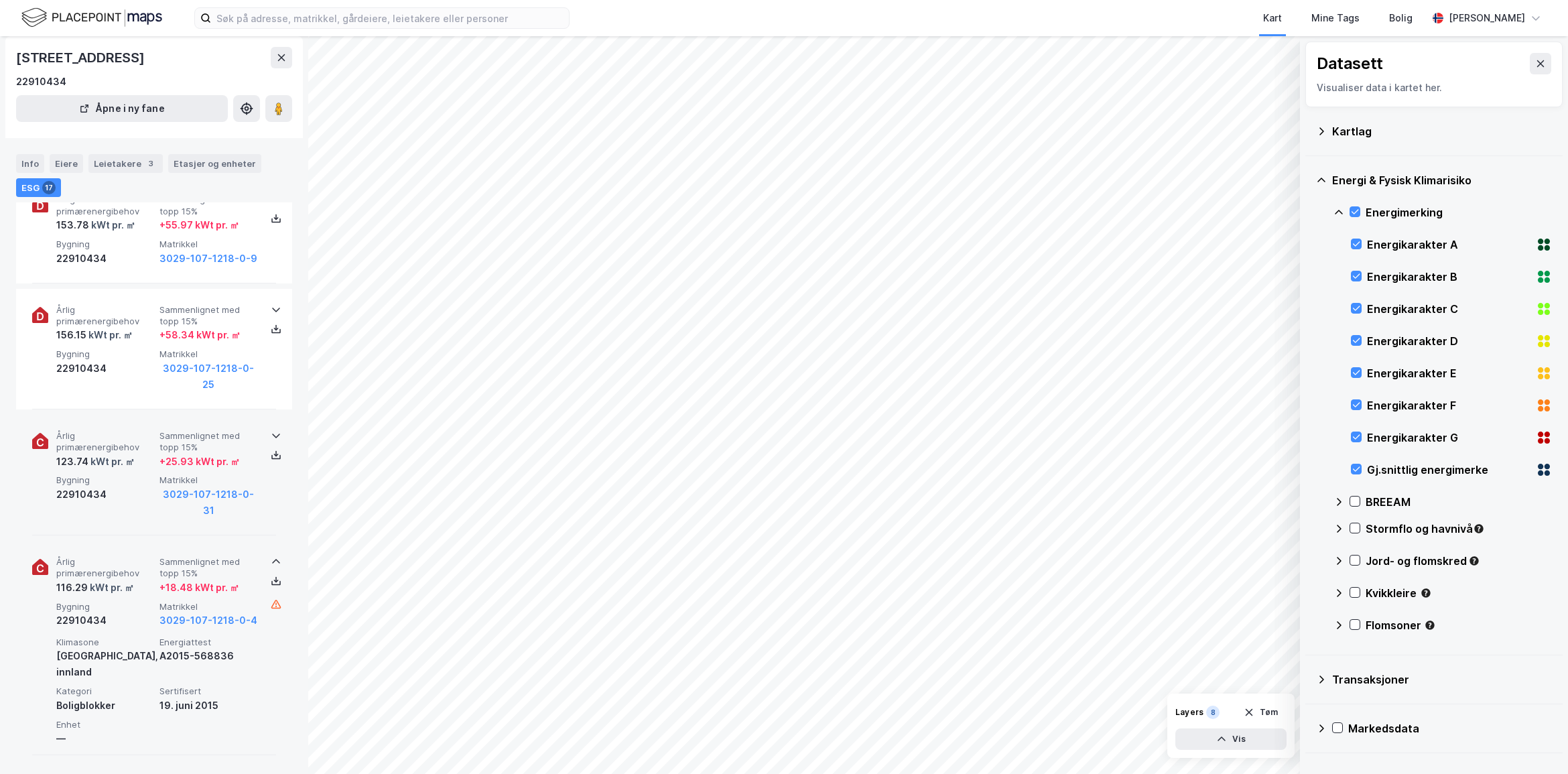
click at [270, 430] on icon at bounding box center [276, 436] width 11 height 11
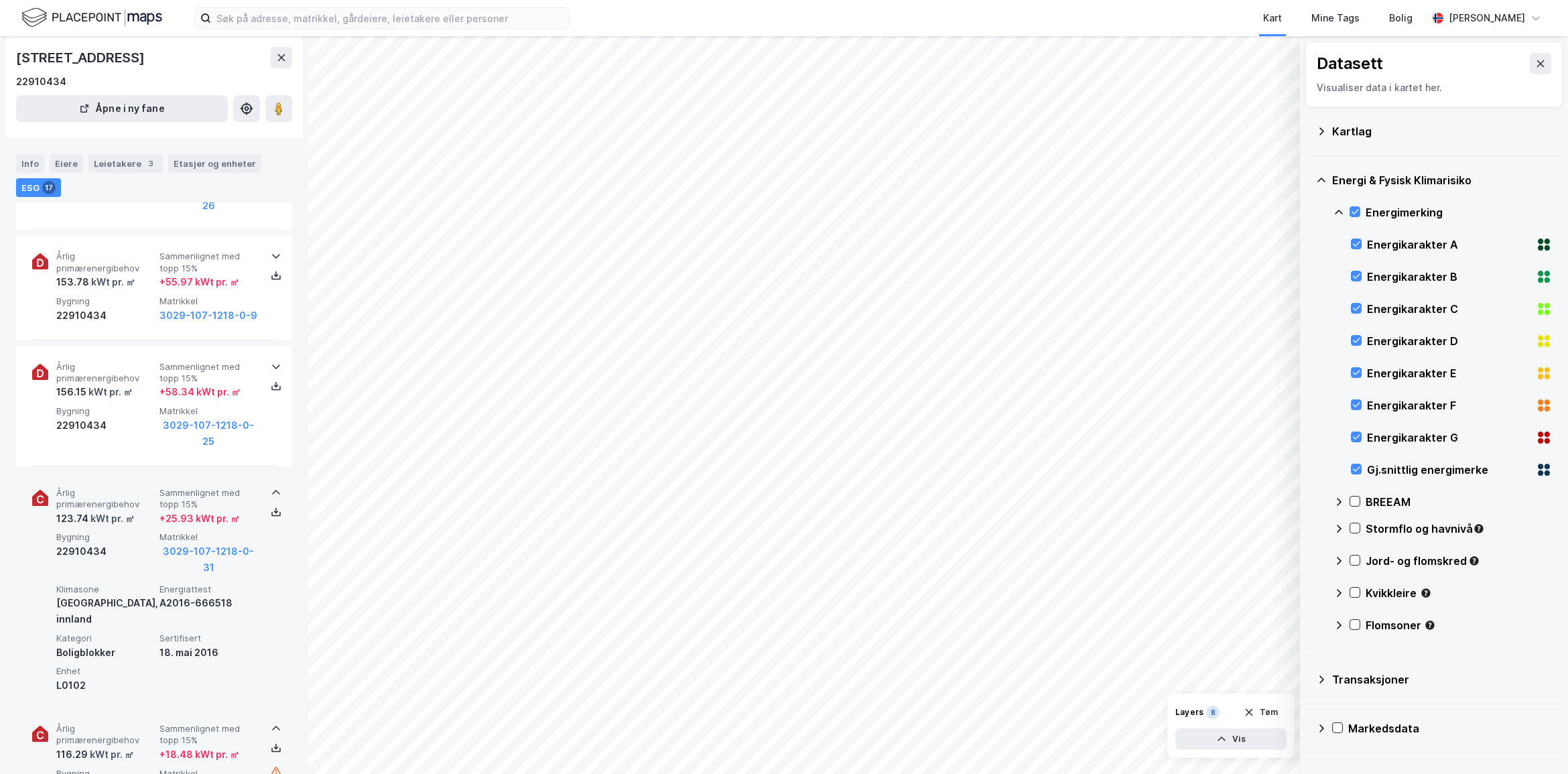
scroll to position [3129, 0]
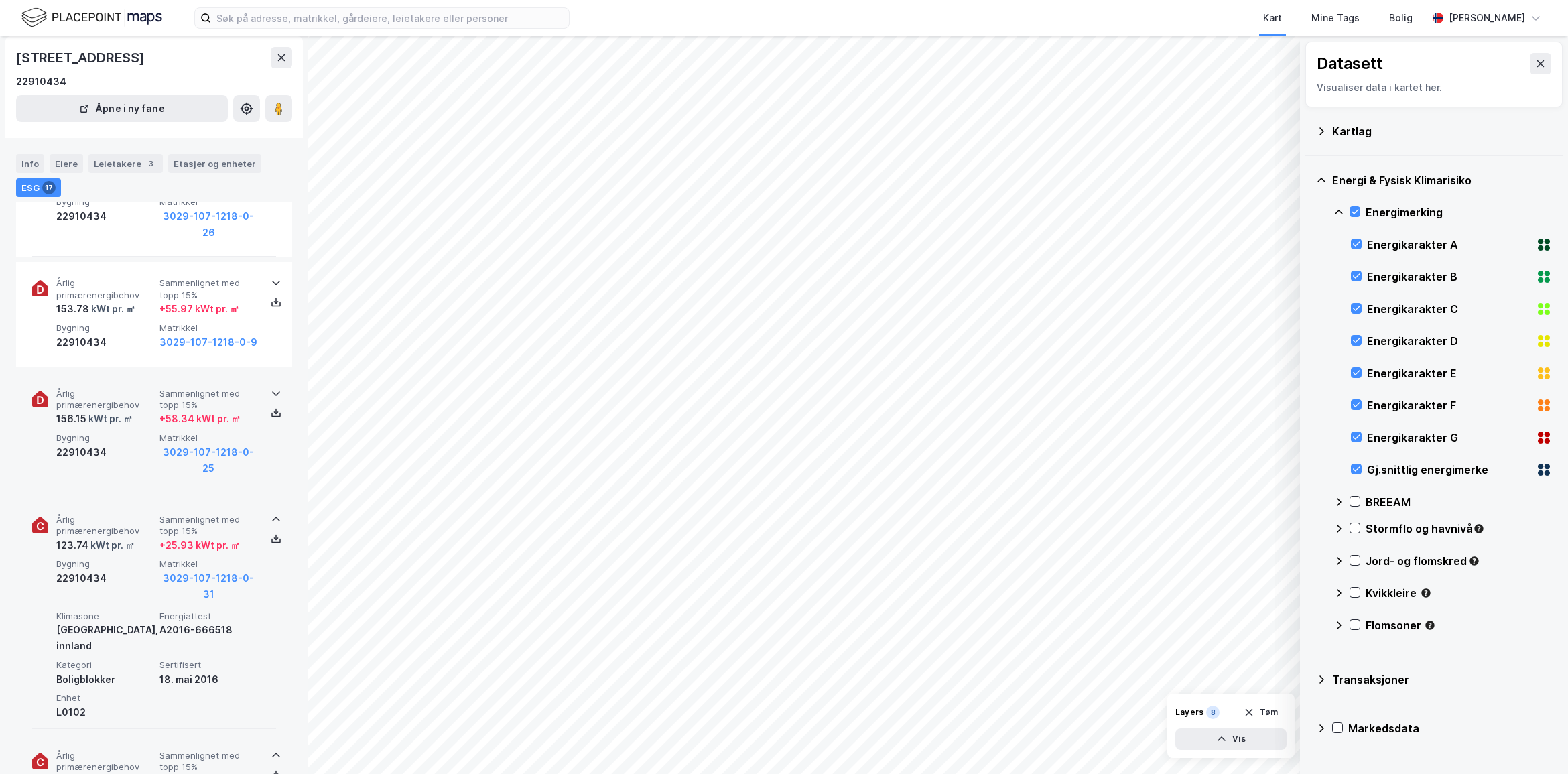
click at [270, 388] on icon at bounding box center [276, 393] width 11 height 11
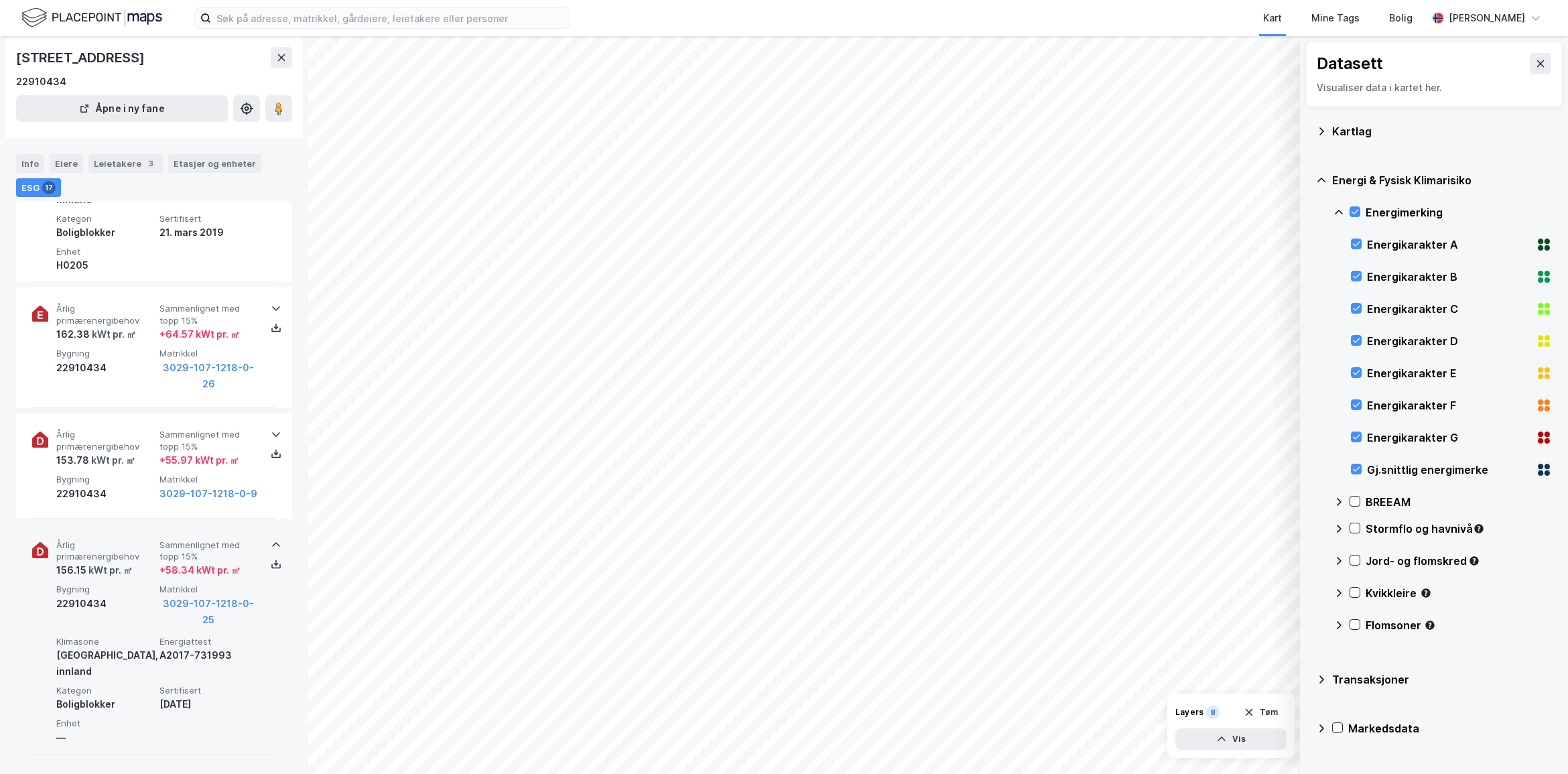
scroll to position [2961, 0]
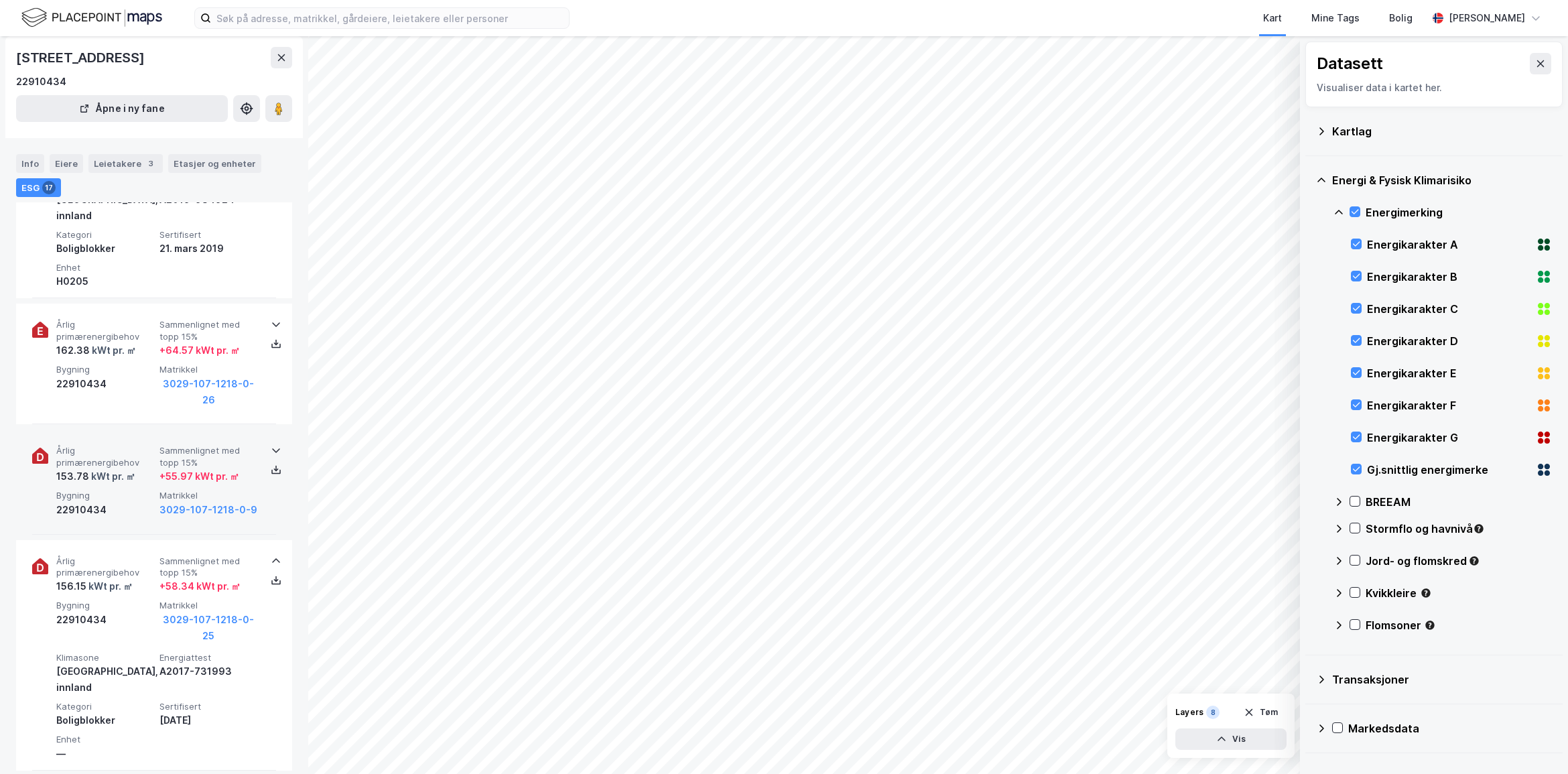
click at [274, 445] on icon at bounding box center [276, 450] width 11 height 11
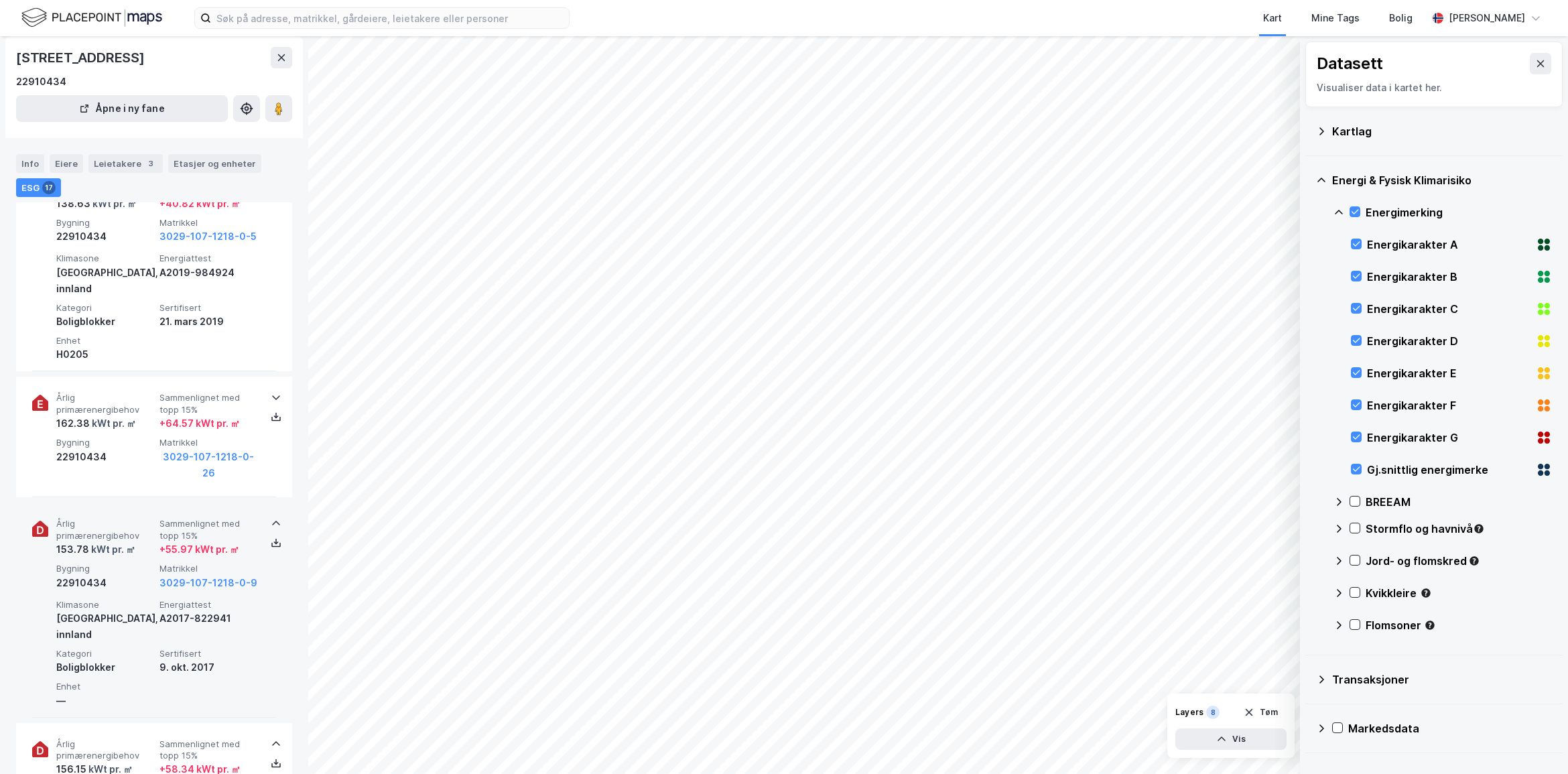
scroll to position [2794, 0]
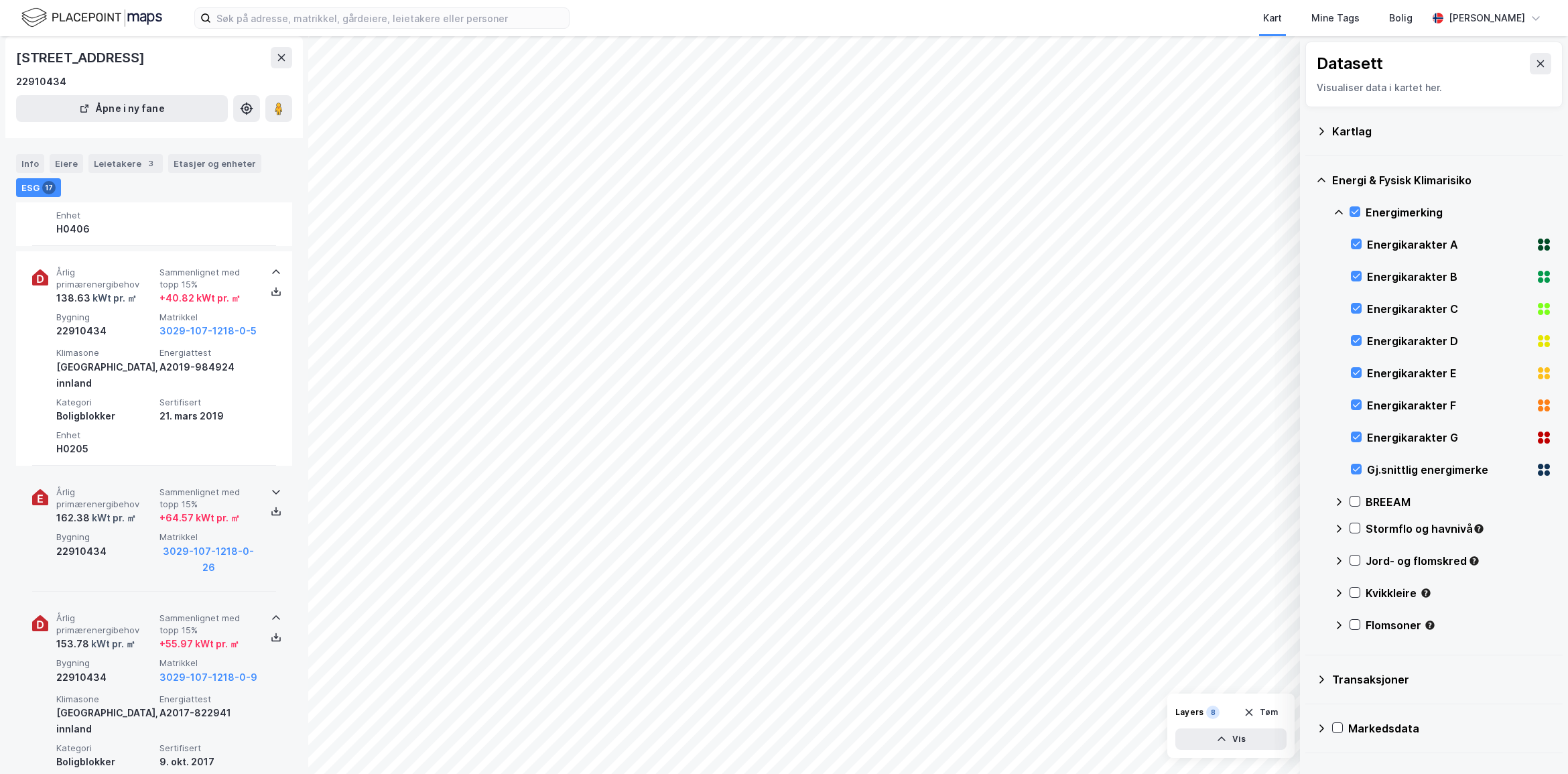
click at [274, 486] on icon at bounding box center [276, 492] width 11 height 11
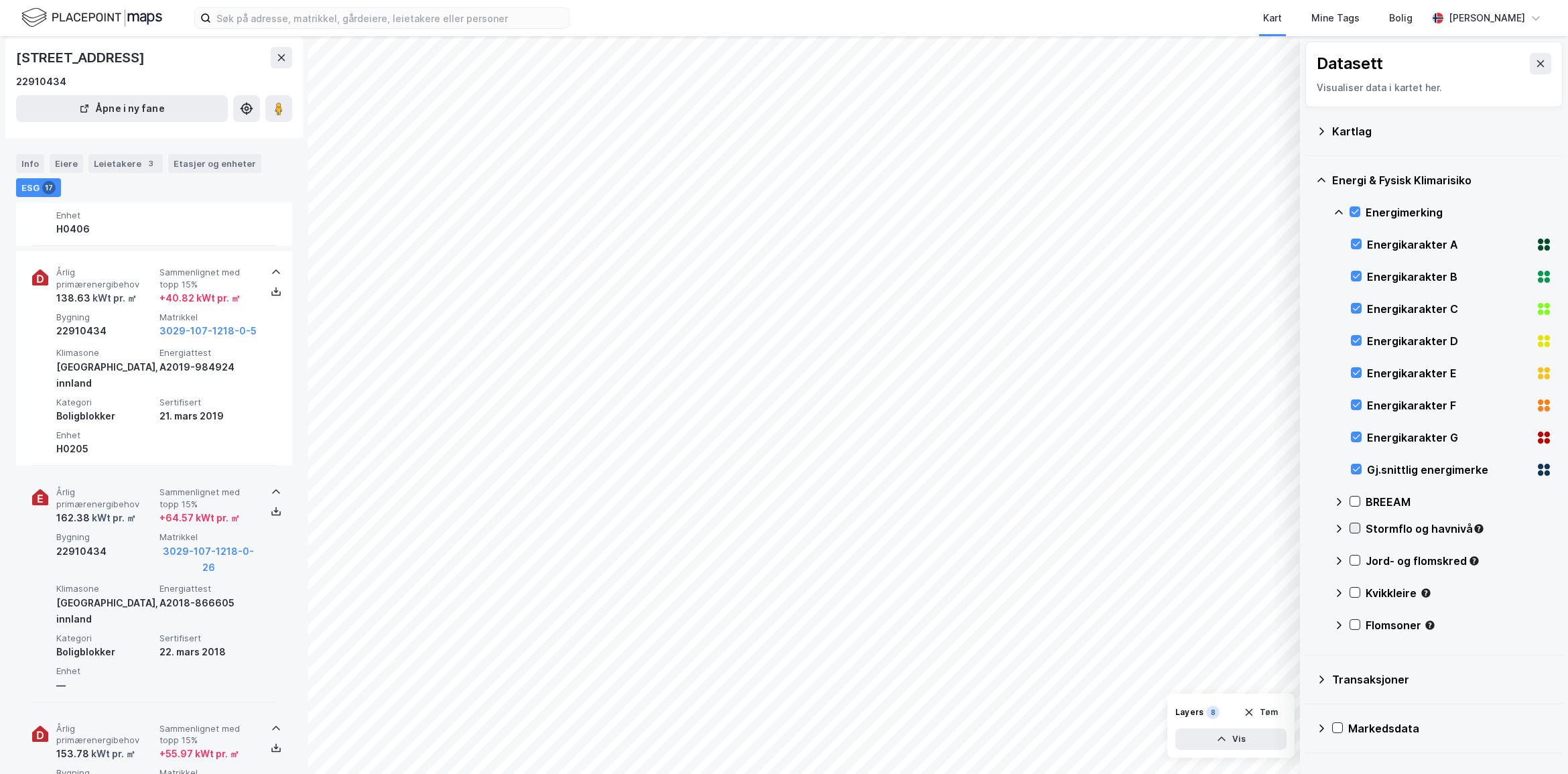
click at [1358, 527] on icon at bounding box center [1354, 528] width 9 height 9
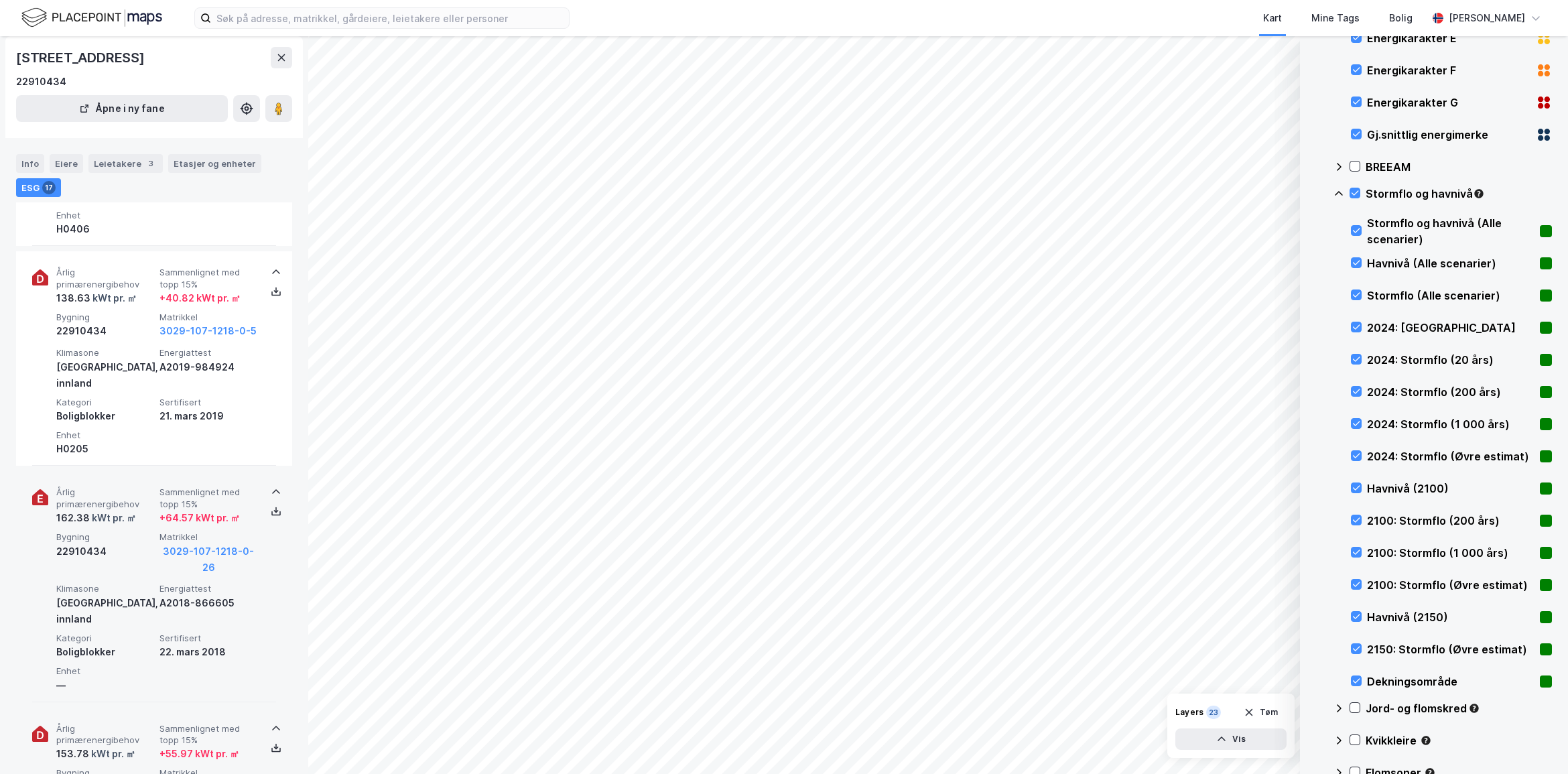
scroll to position [0, 0]
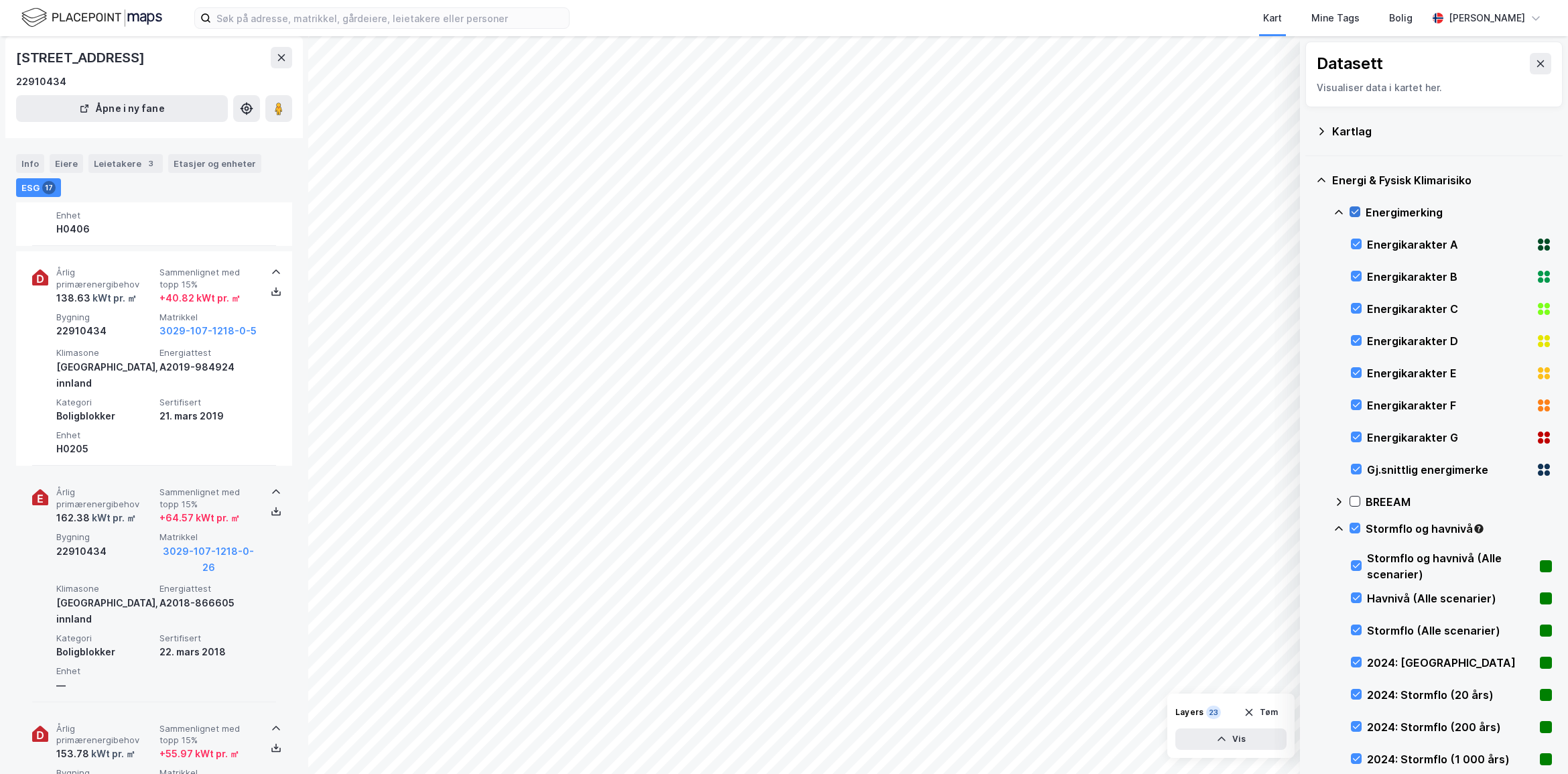
click at [1351, 207] on icon at bounding box center [1354, 212] width 9 height 9
click at [1358, 523] on div at bounding box center [1355, 528] width 11 height 11
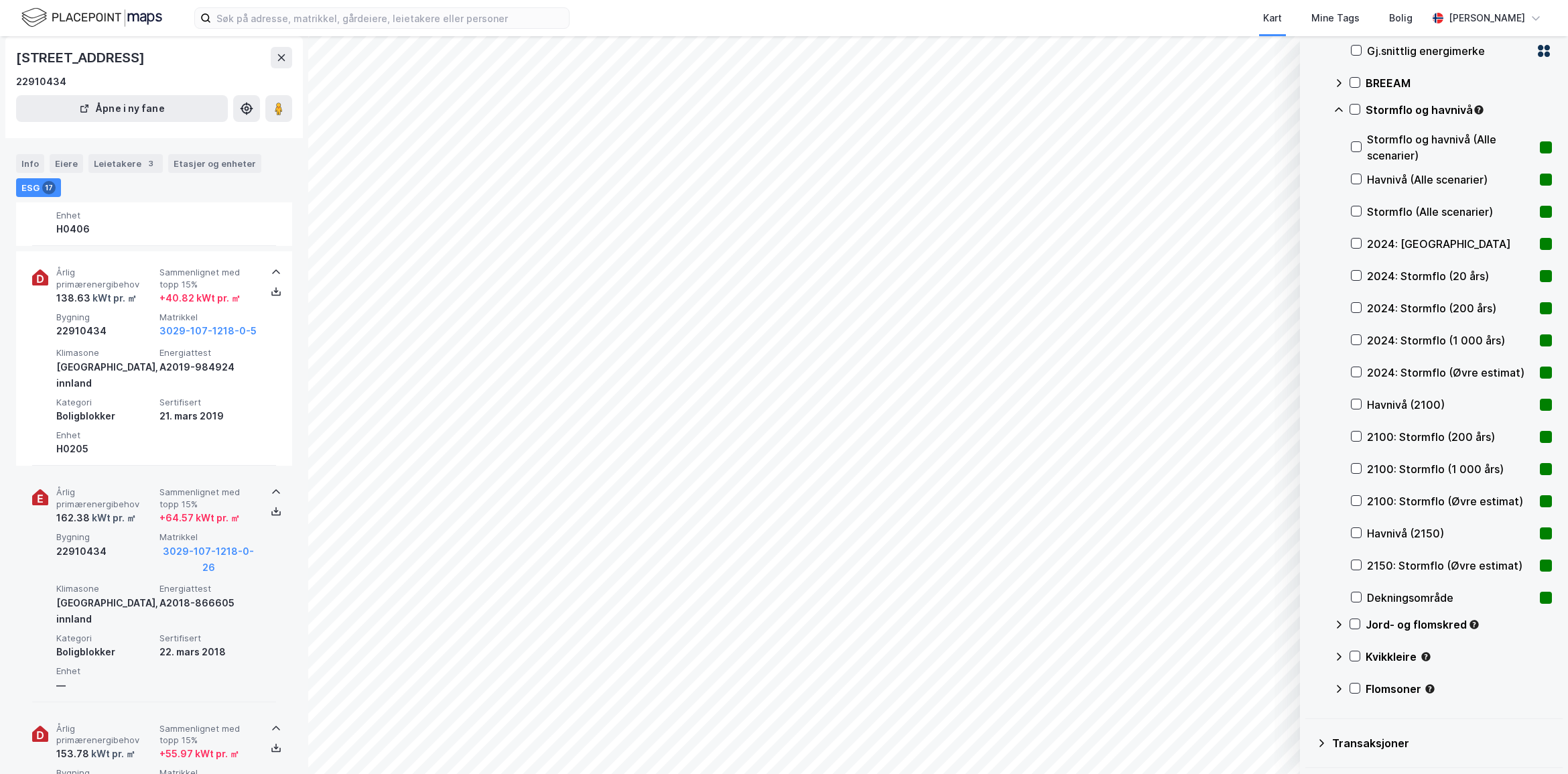
scroll to position [467, 0]
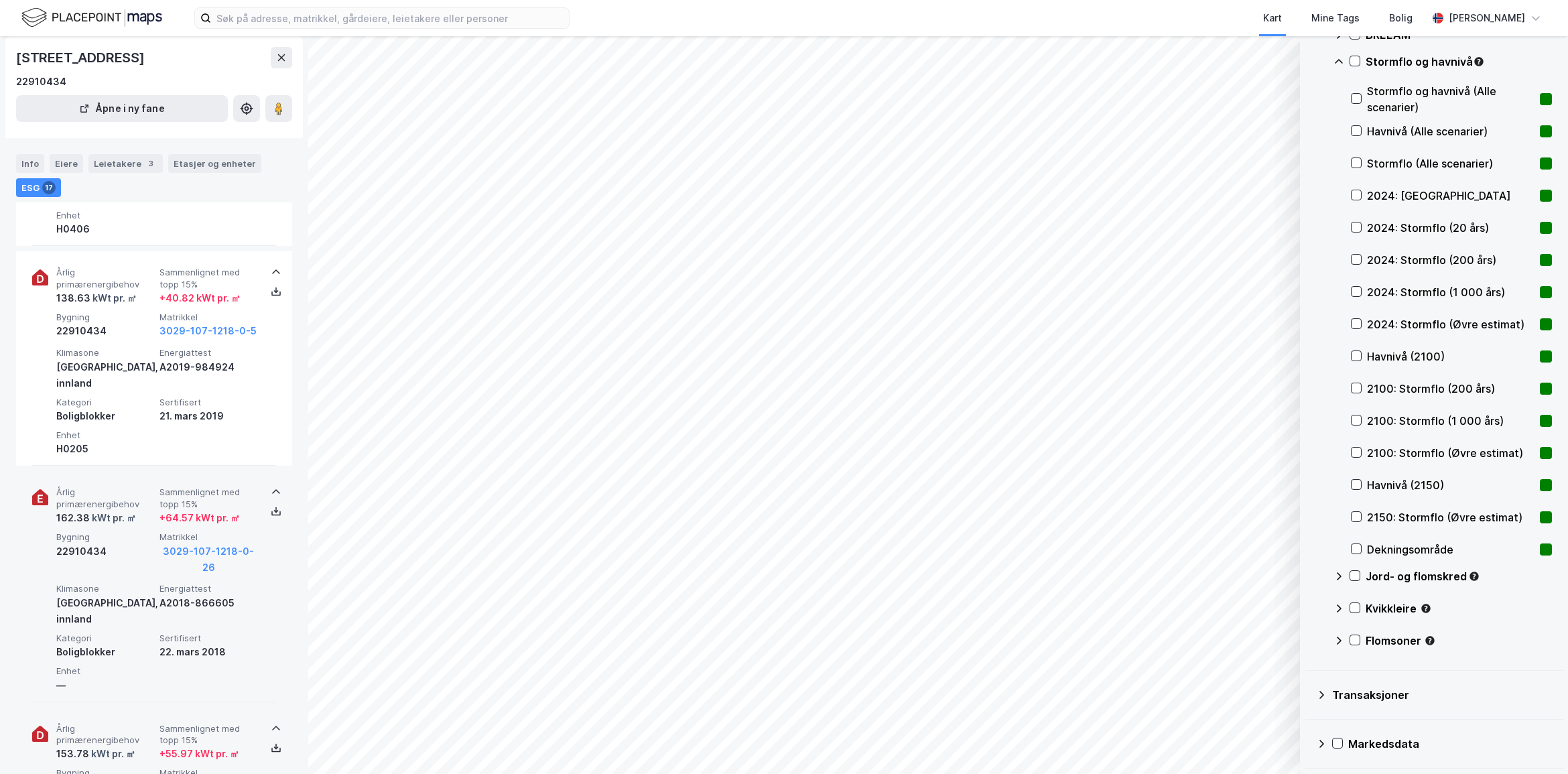
click at [1358, 568] on div "Jord- og flomskred" at bounding box center [1442, 581] width 218 height 32
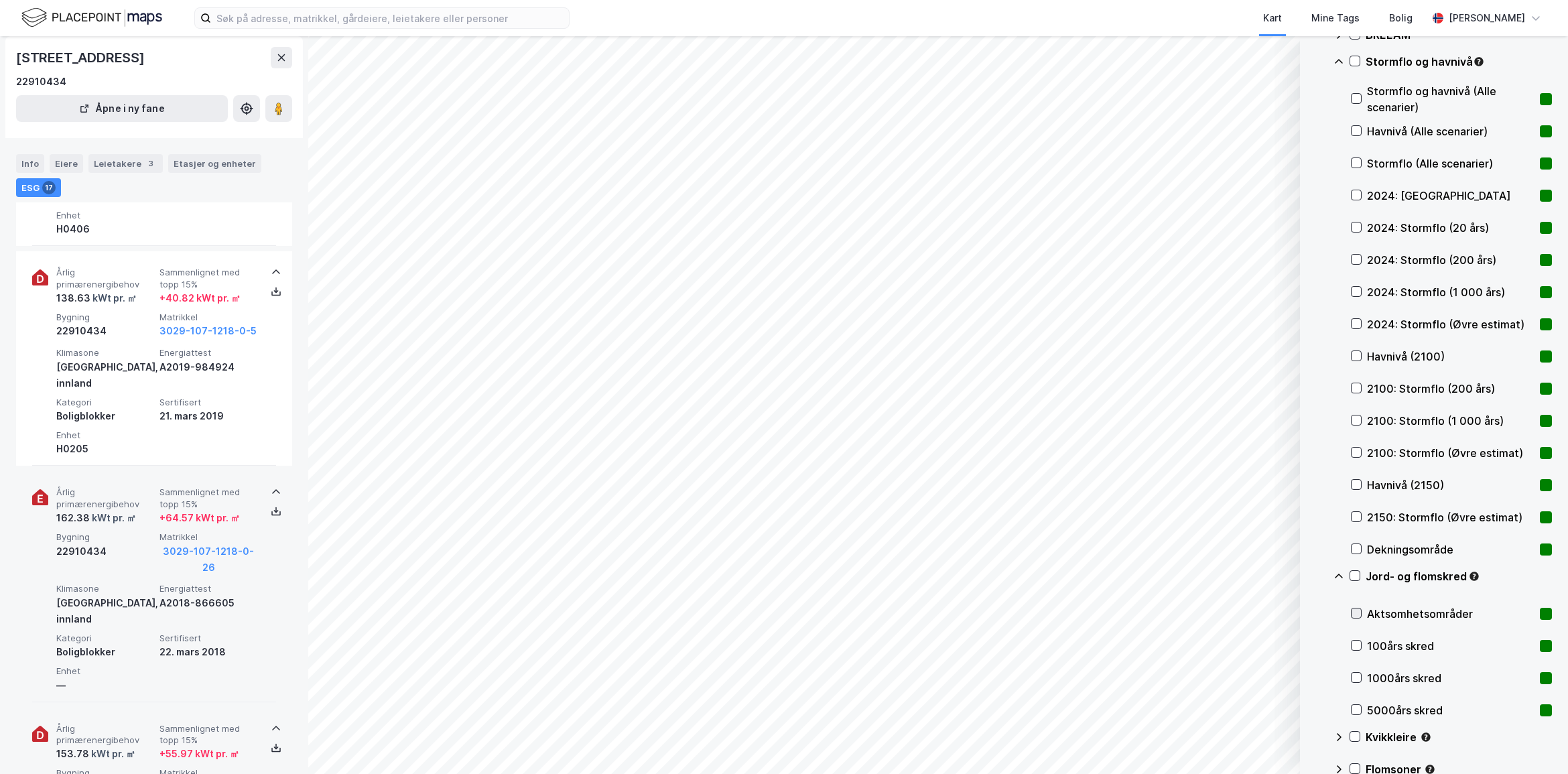
click at [1358, 616] on icon at bounding box center [1356, 613] width 9 height 9
click at [1358, 615] on icon at bounding box center [1356, 613] width 9 height 9
click at [1354, 579] on icon at bounding box center [1354, 575] width 9 height 9
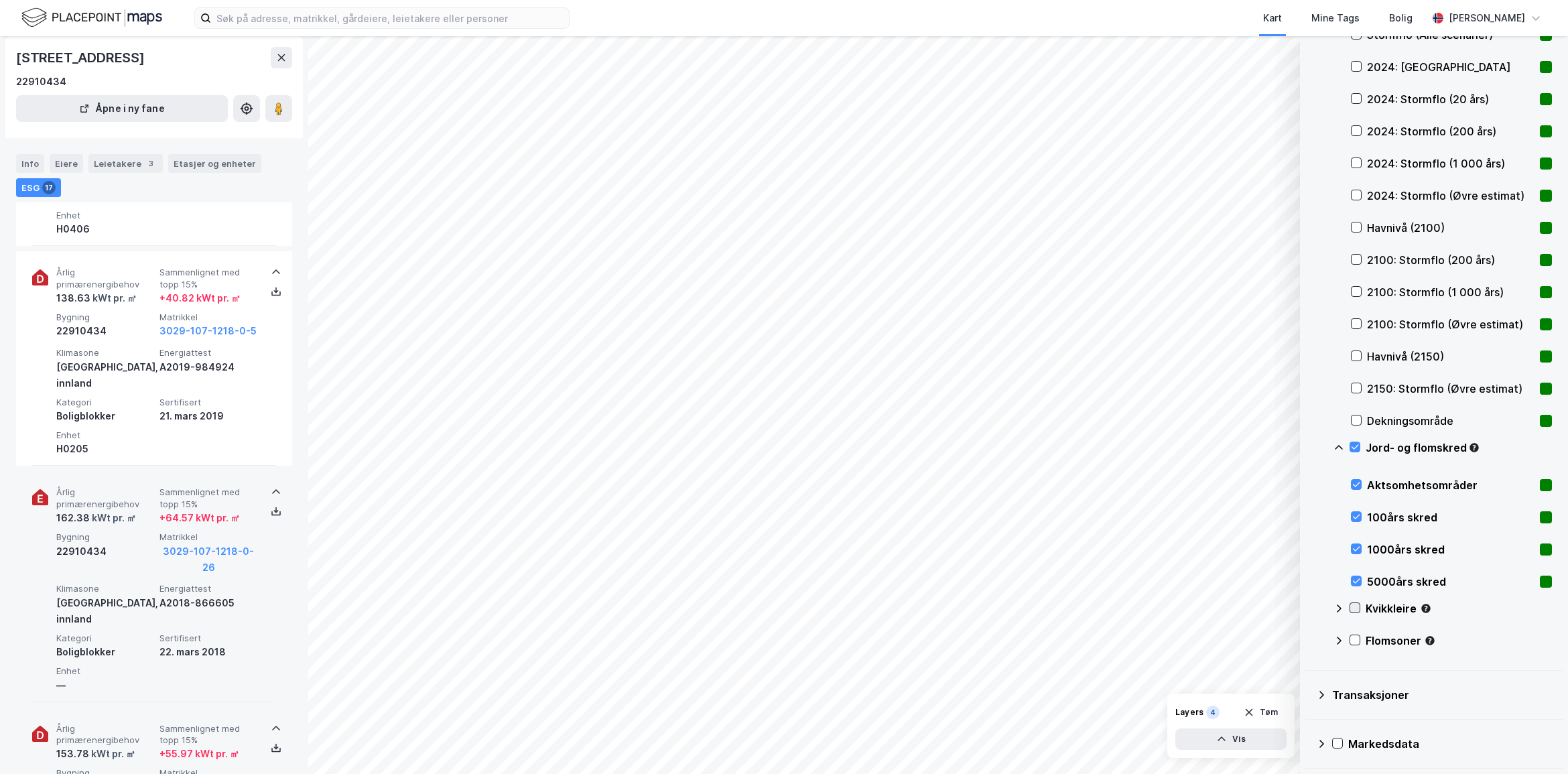
click at [1357, 607] on icon at bounding box center [1354, 608] width 7 height 5
drag, startPoint x: 1357, startPoint y: 444, endPoint x: 1355, endPoint y: 456, distance: 12.2
click at [1357, 445] on icon at bounding box center [1354, 446] width 9 height 9
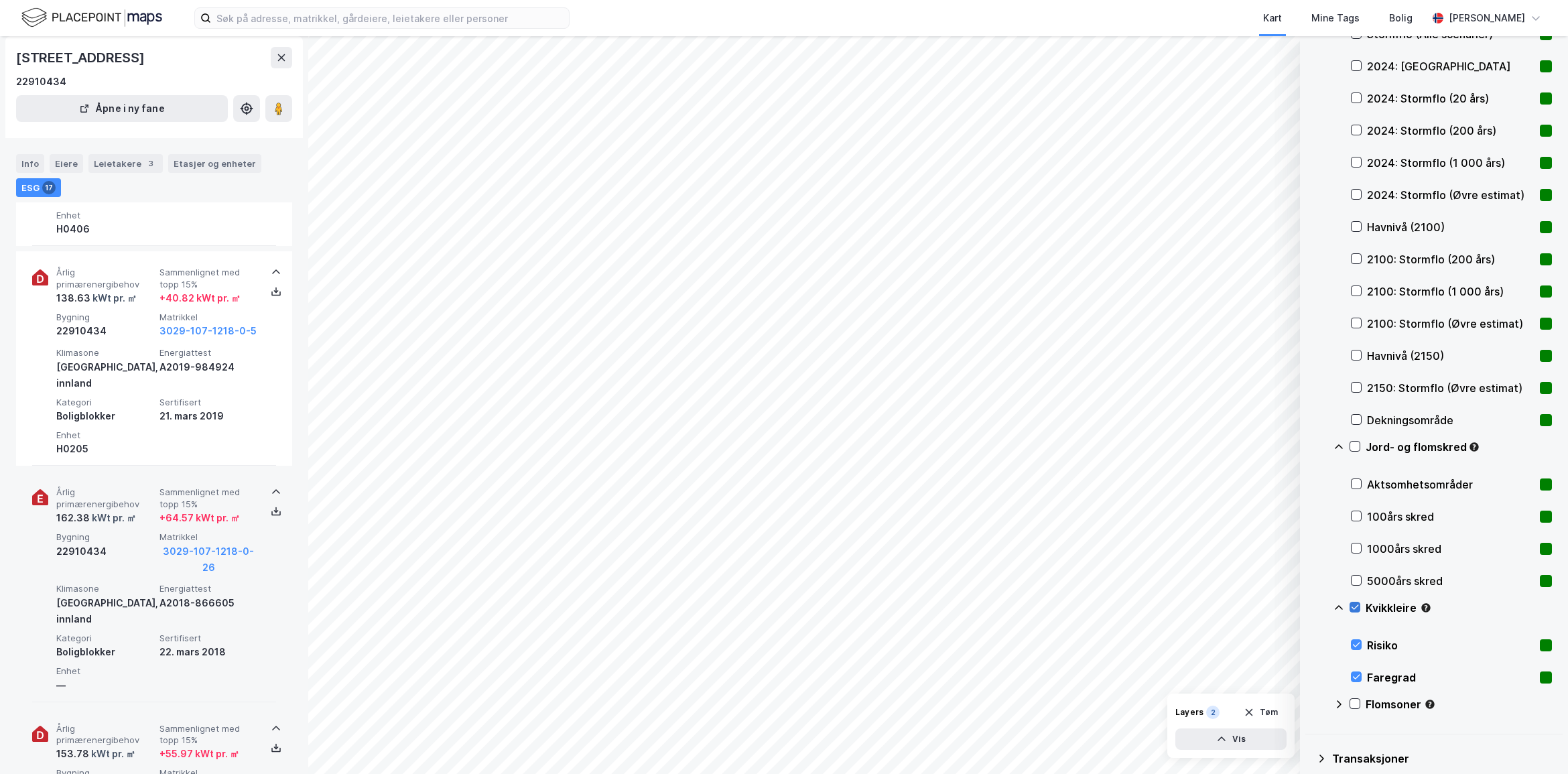
click at [1354, 605] on icon at bounding box center [1354, 607] width 9 height 9
click at [1357, 702] on icon at bounding box center [1354, 704] width 7 height 5
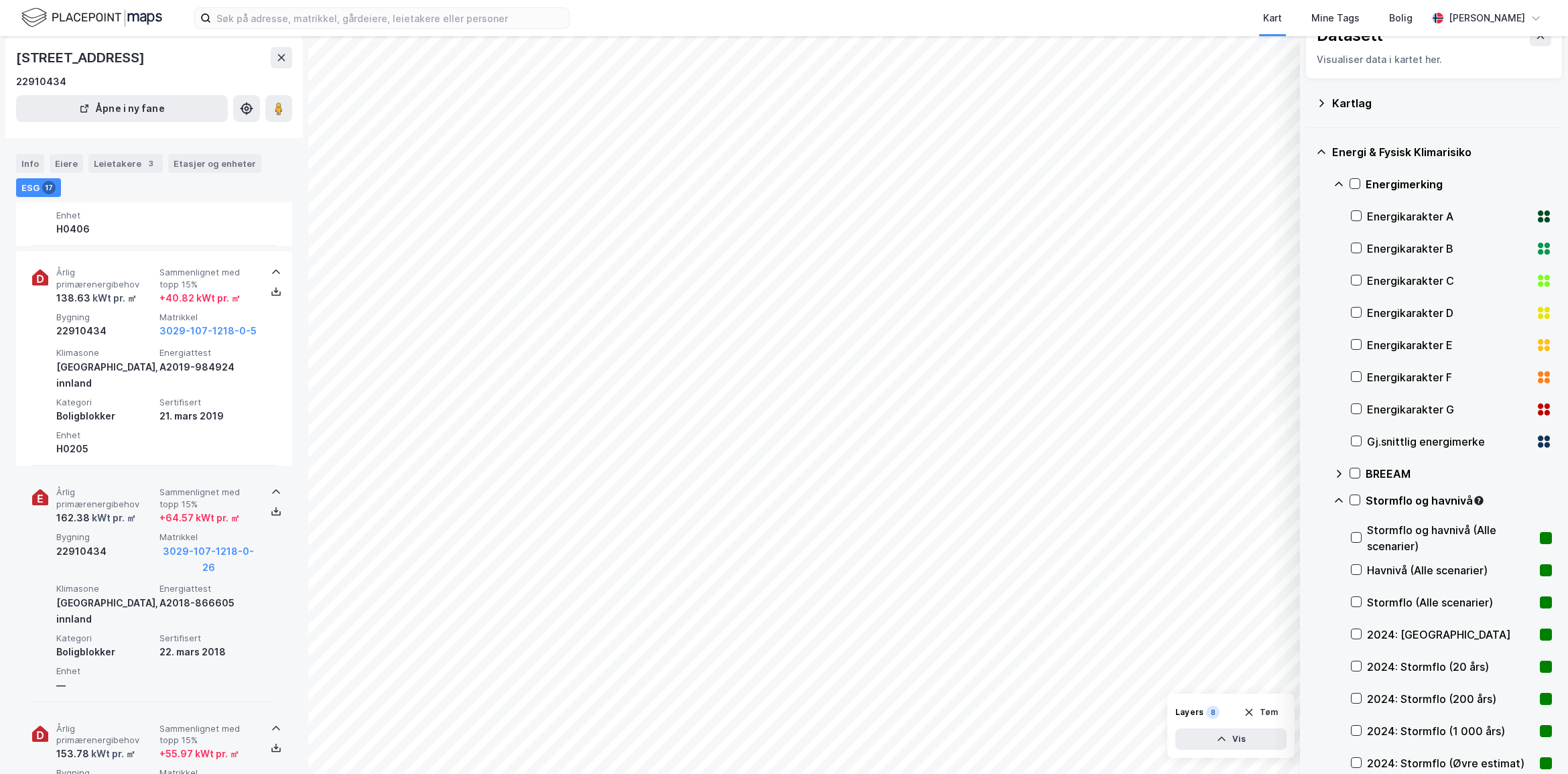
scroll to position [0, 0]
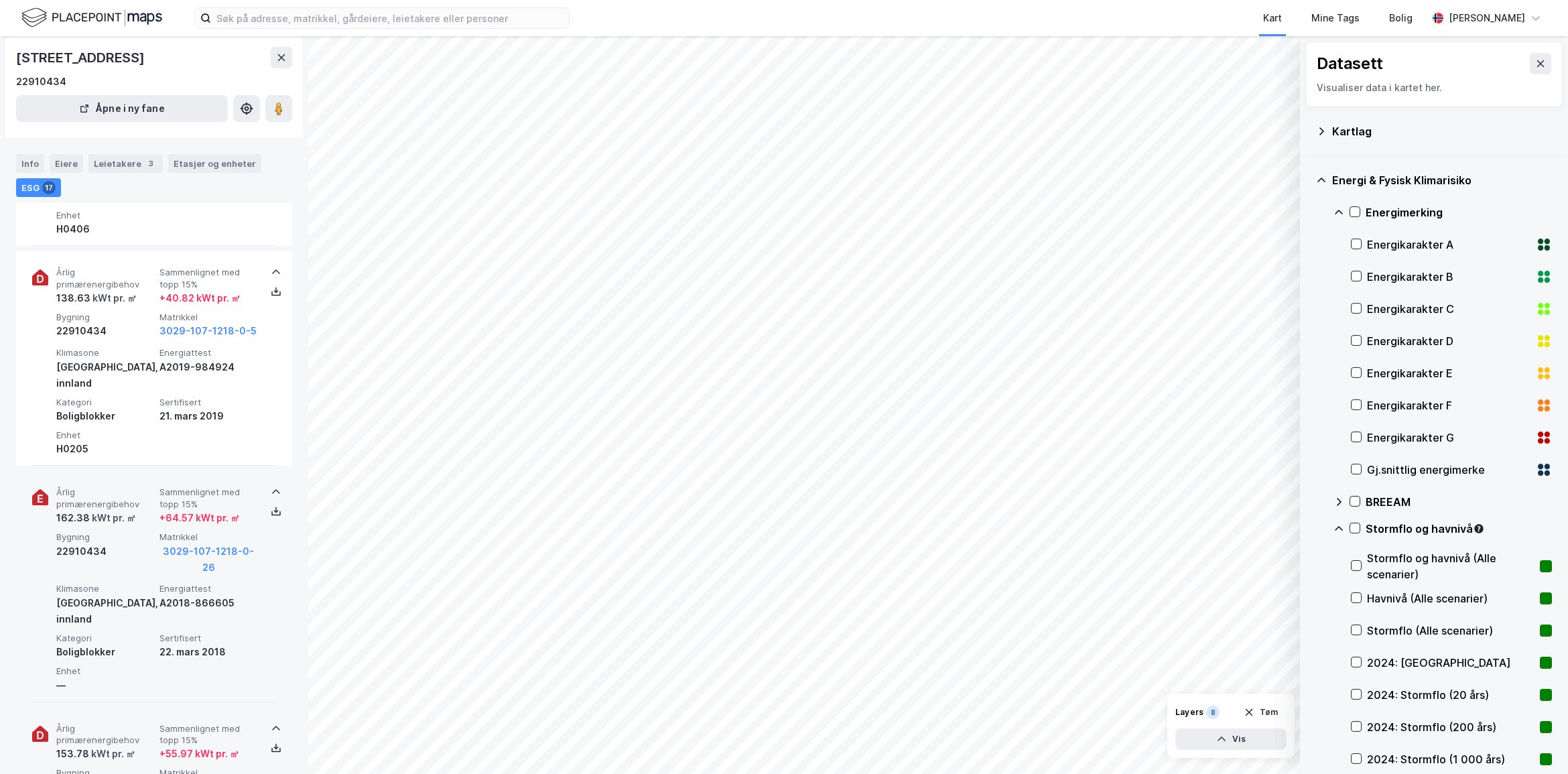
click at [1348, 132] on div "Kartlag" at bounding box center [1441, 131] width 220 height 16
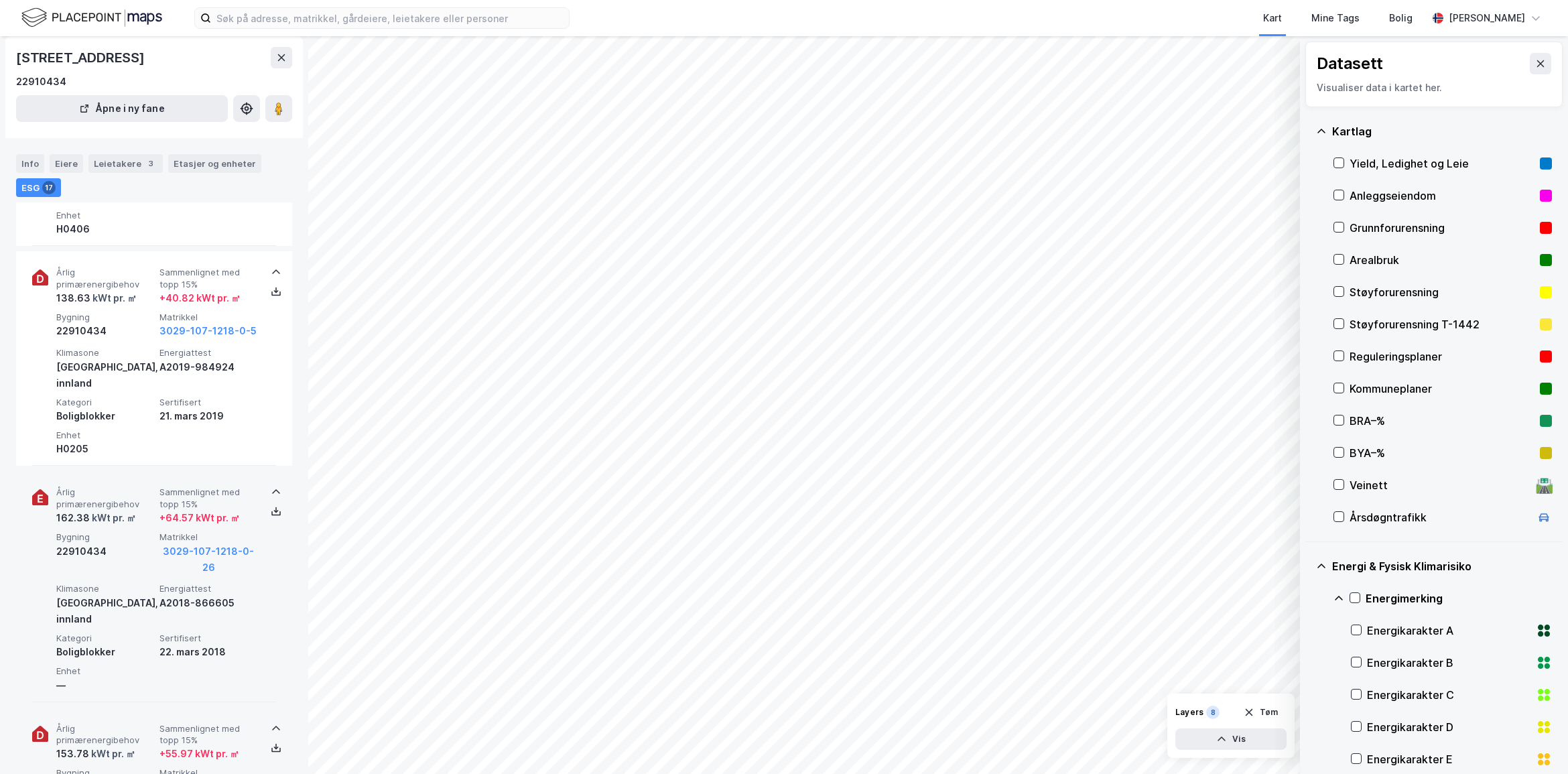
click at [1380, 287] on div "Støyforurensning" at bounding box center [1442, 292] width 185 height 16
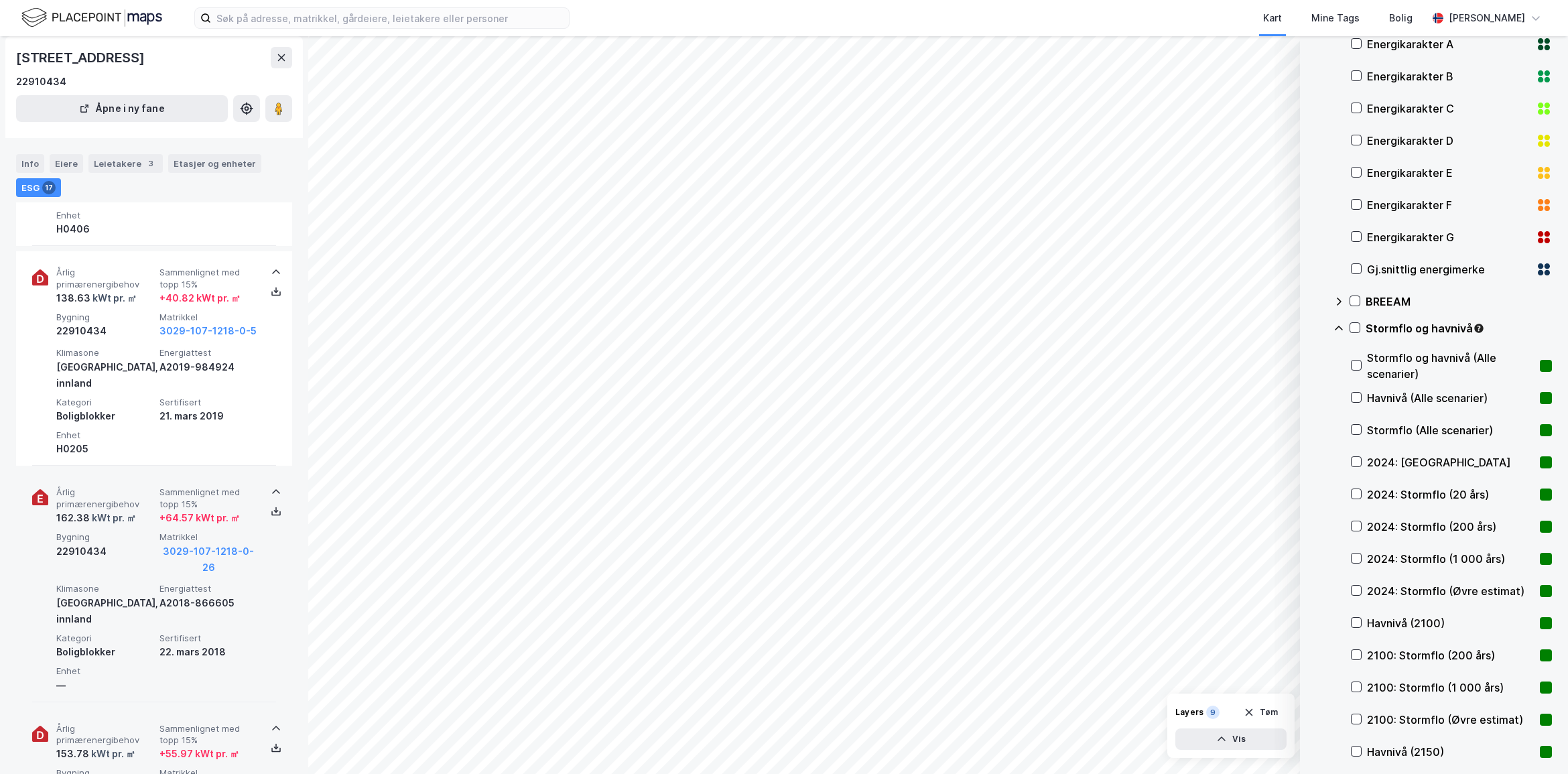
scroll to position [1303, 0]
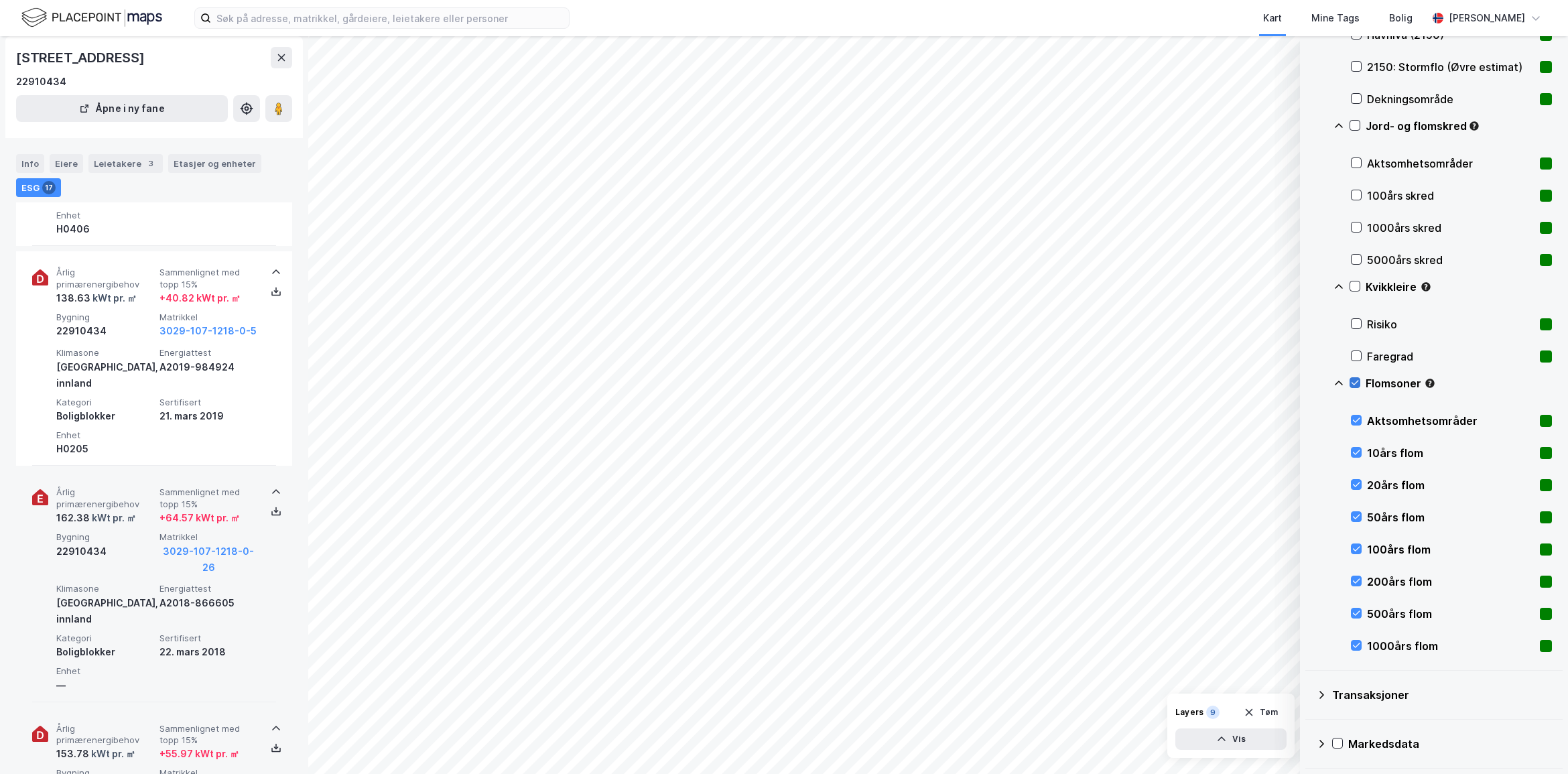
click at [1354, 382] on icon at bounding box center [1354, 382] width 9 height 9
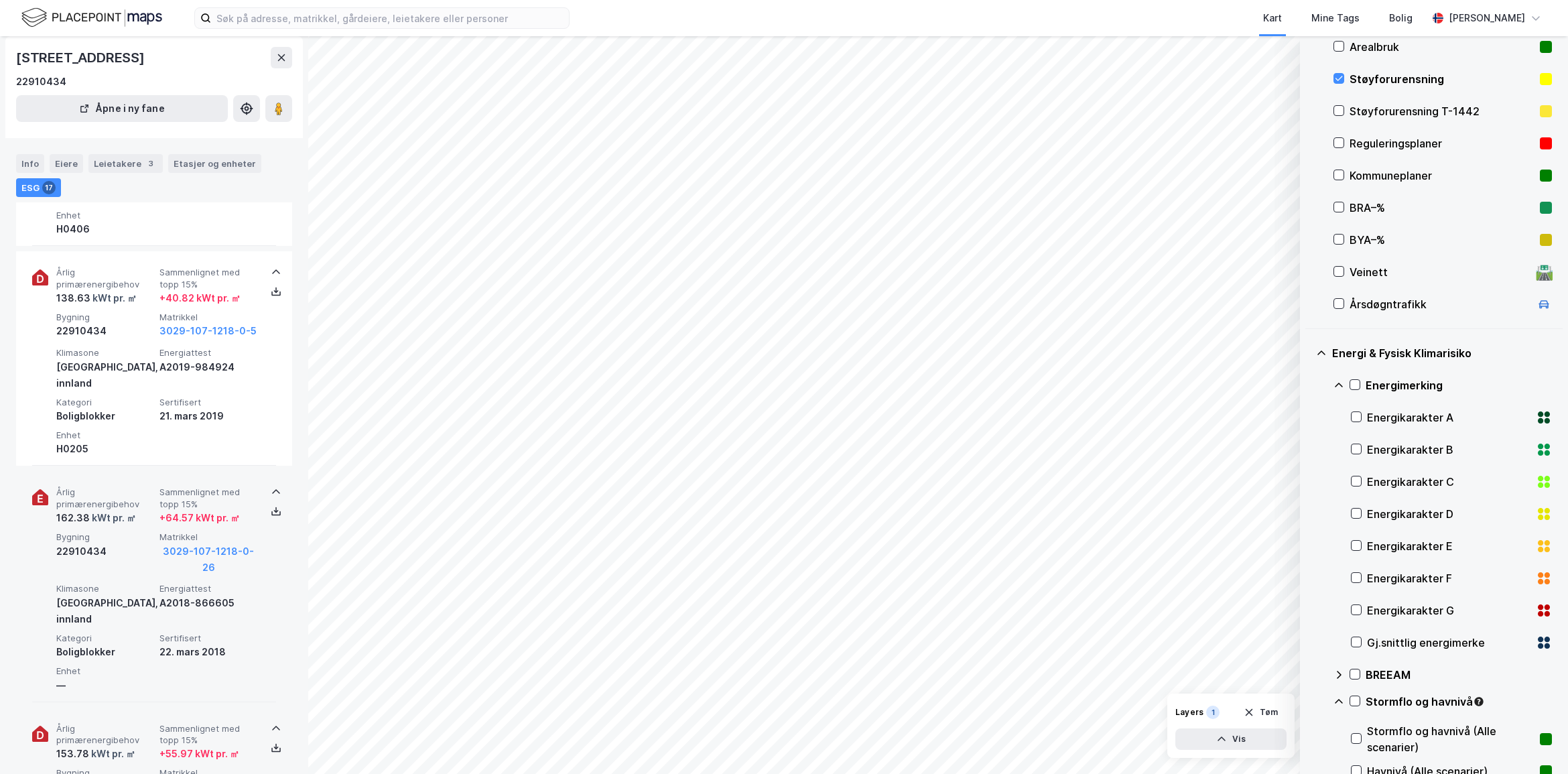
scroll to position [0, 0]
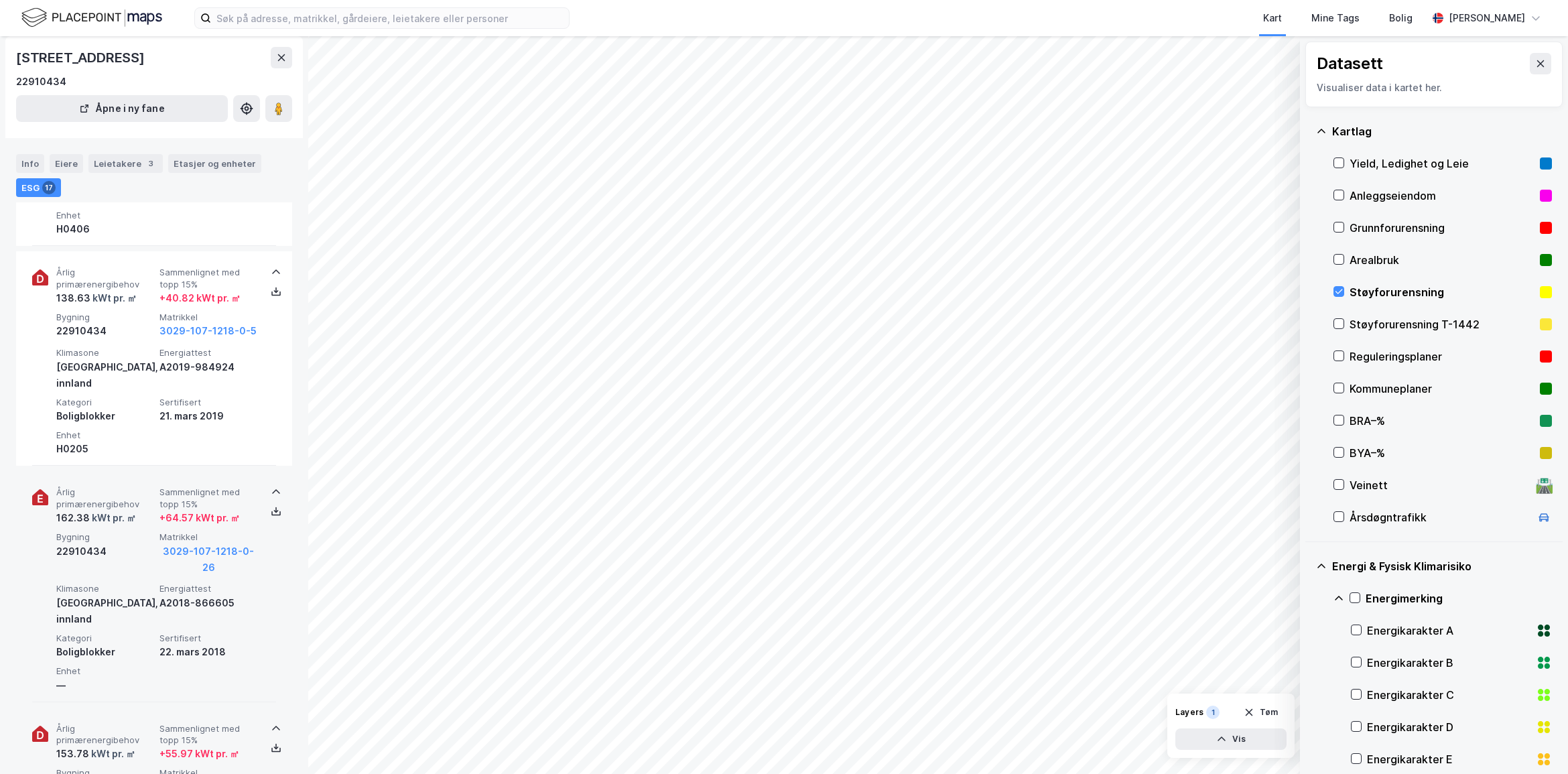
click at [1357, 323] on div "Støyforurensning T-1442" at bounding box center [1442, 324] width 185 height 16
click at [1358, 293] on div "Støyforurensning" at bounding box center [1442, 292] width 185 height 16
click at [1367, 229] on div "Grunnforurensning" at bounding box center [1442, 228] width 185 height 16
click at [1351, 325] on div "Støyforurensning T-1442" at bounding box center [1442, 324] width 185 height 16
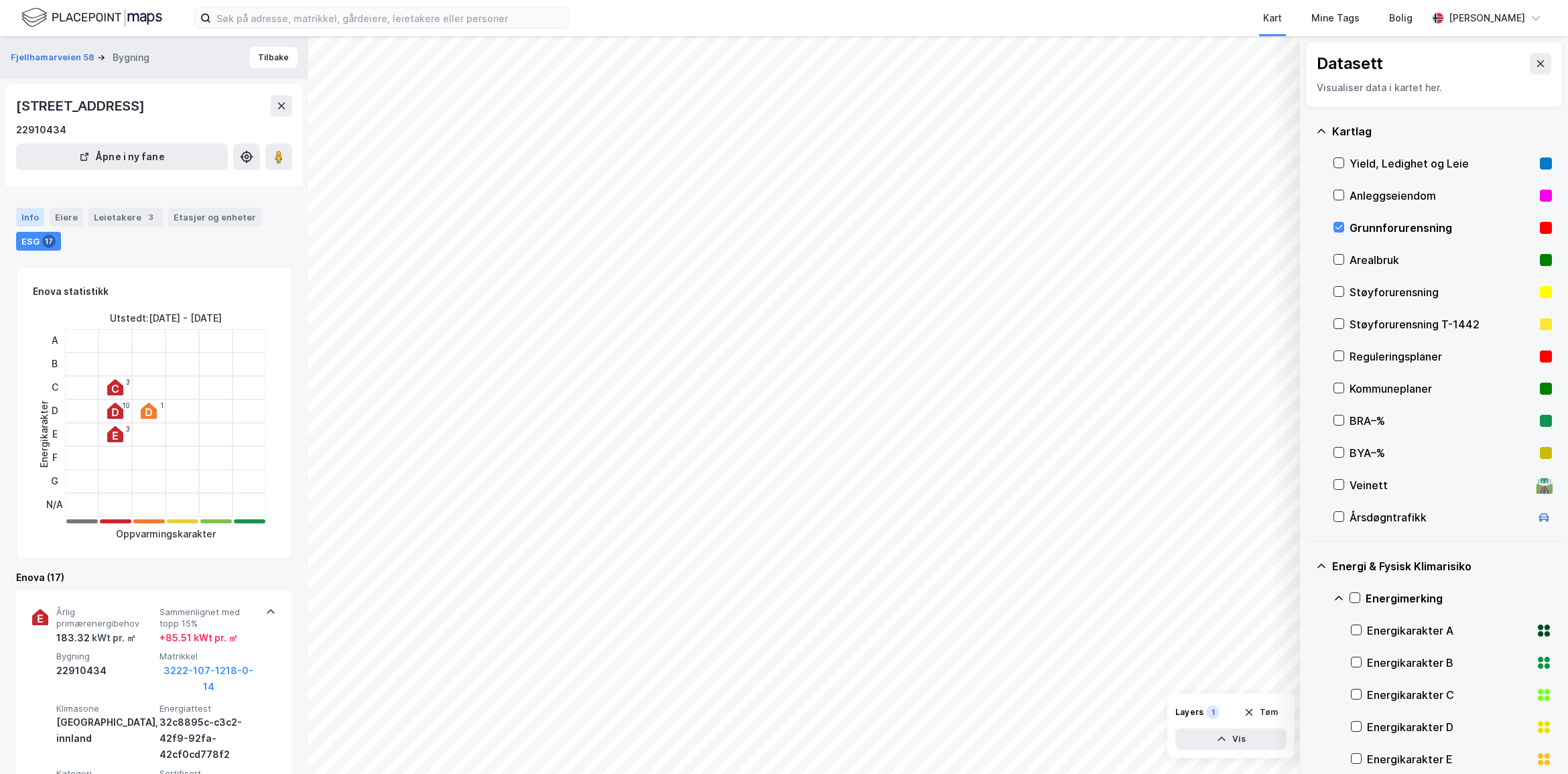
click at [28, 216] on div "Info" at bounding box center [30, 217] width 28 height 19
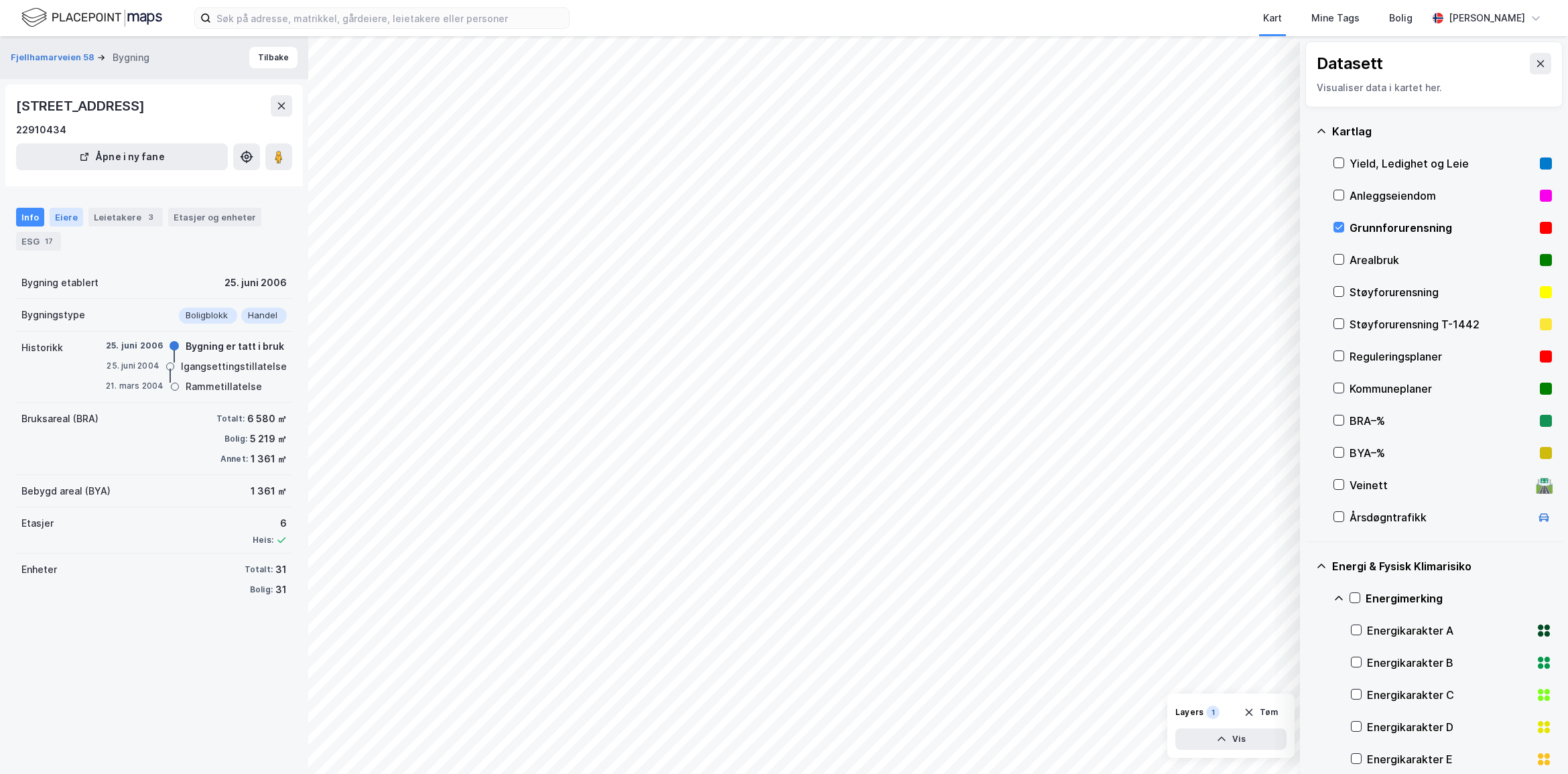
click at [54, 214] on div "Eiere" at bounding box center [66, 217] width 33 height 19
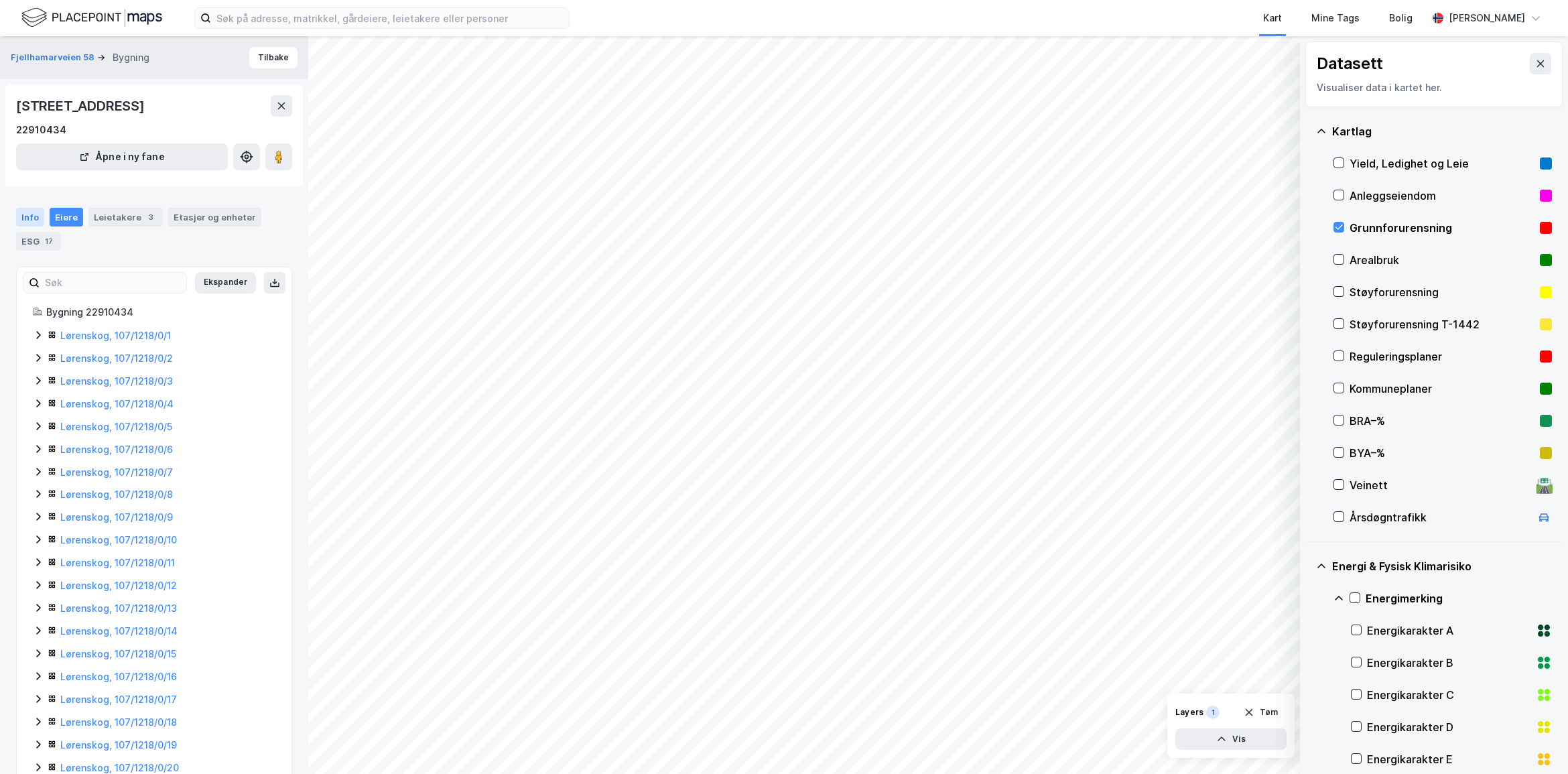
click at [30, 216] on div "Info" at bounding box center [30, 217] width 28 height 19
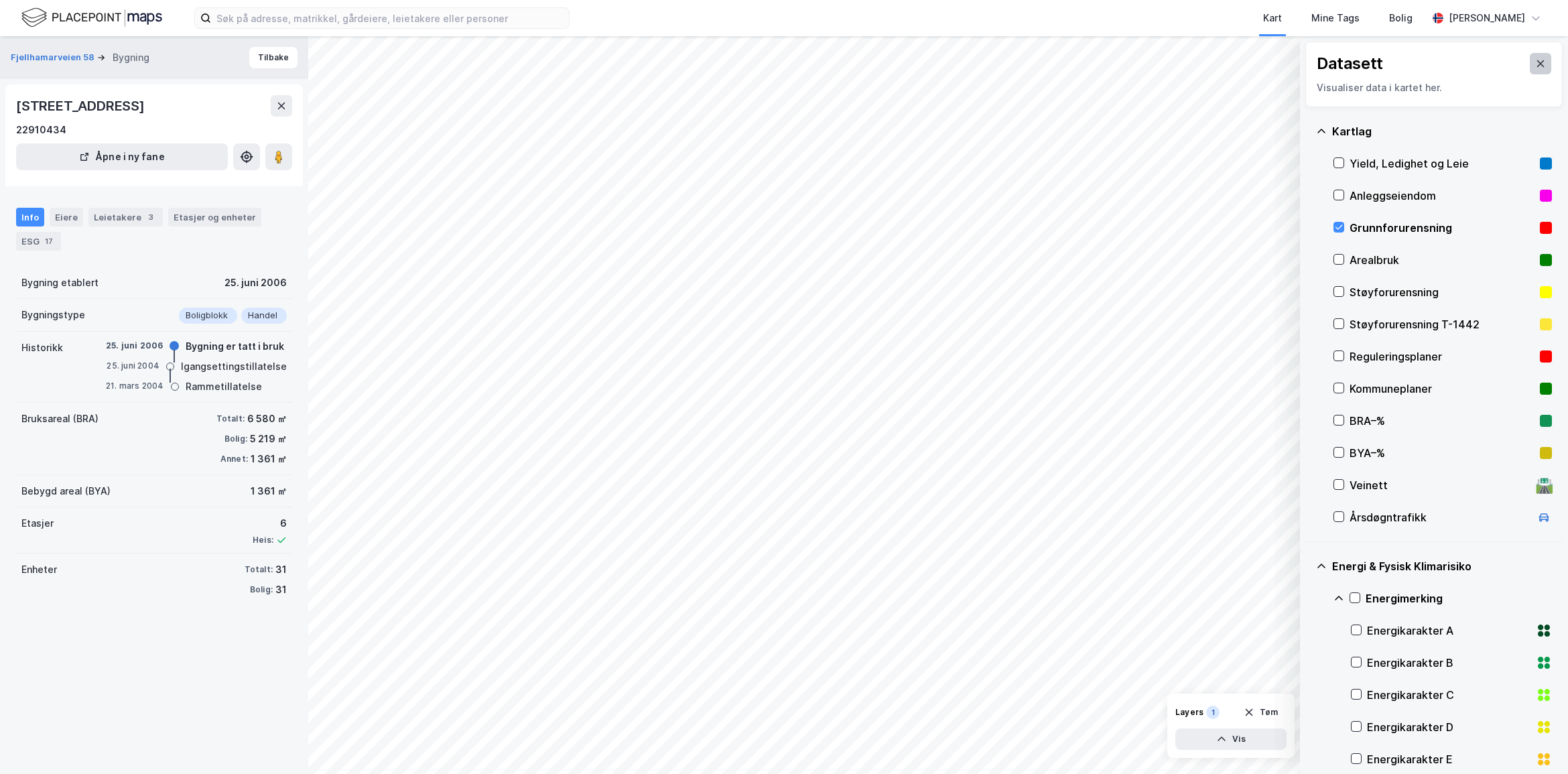
click at [1536, 61] on icon at bounding box center [1540, 63] width 7 height 6
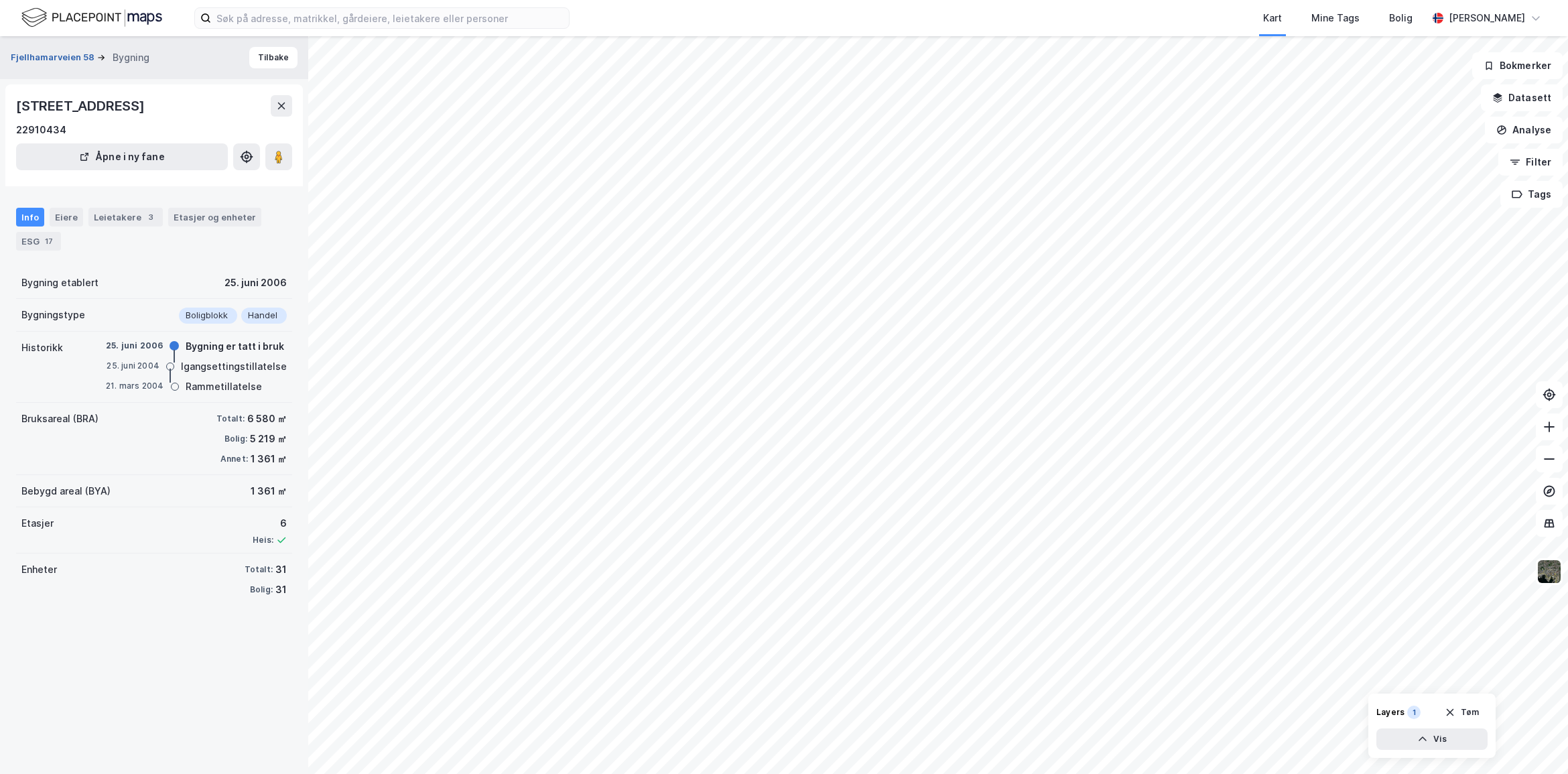
click at [64, 51] on button "Fjellhamarveien 58" at bounding box center [54, 58] width 87 height 13
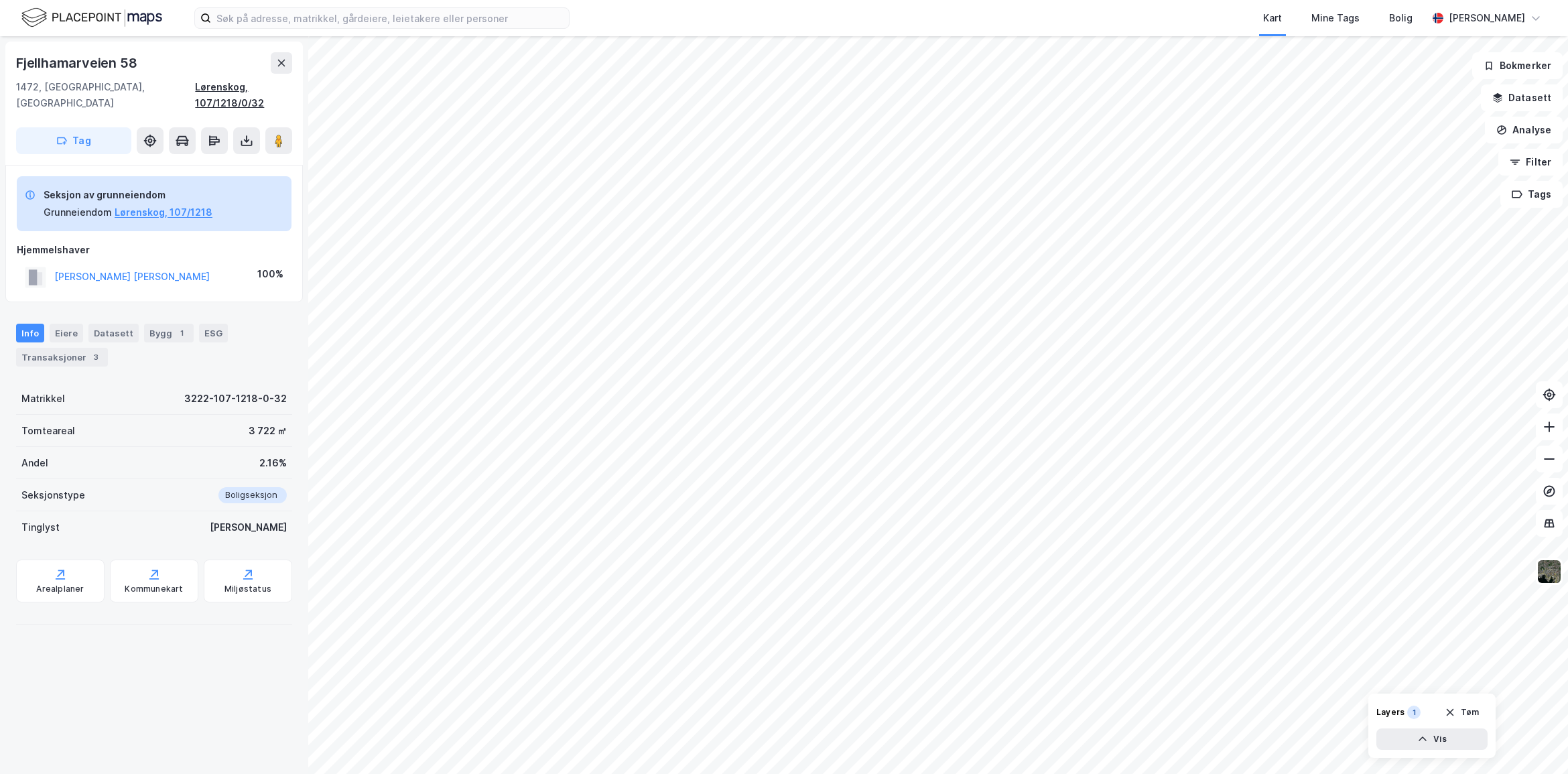
click at [220, 87] on div "Lørenskog, 107/1218/0/32" at bounding box center [243, 95] width 97 height 32
click at [57, 68] on div "Fjellhamarveien 58" at bounding box center [77, 62] width 123 height 21
click at [137, 204] on button "Lørenskog, 107/1218" at bounding box center [163, 212] width 98 height 16
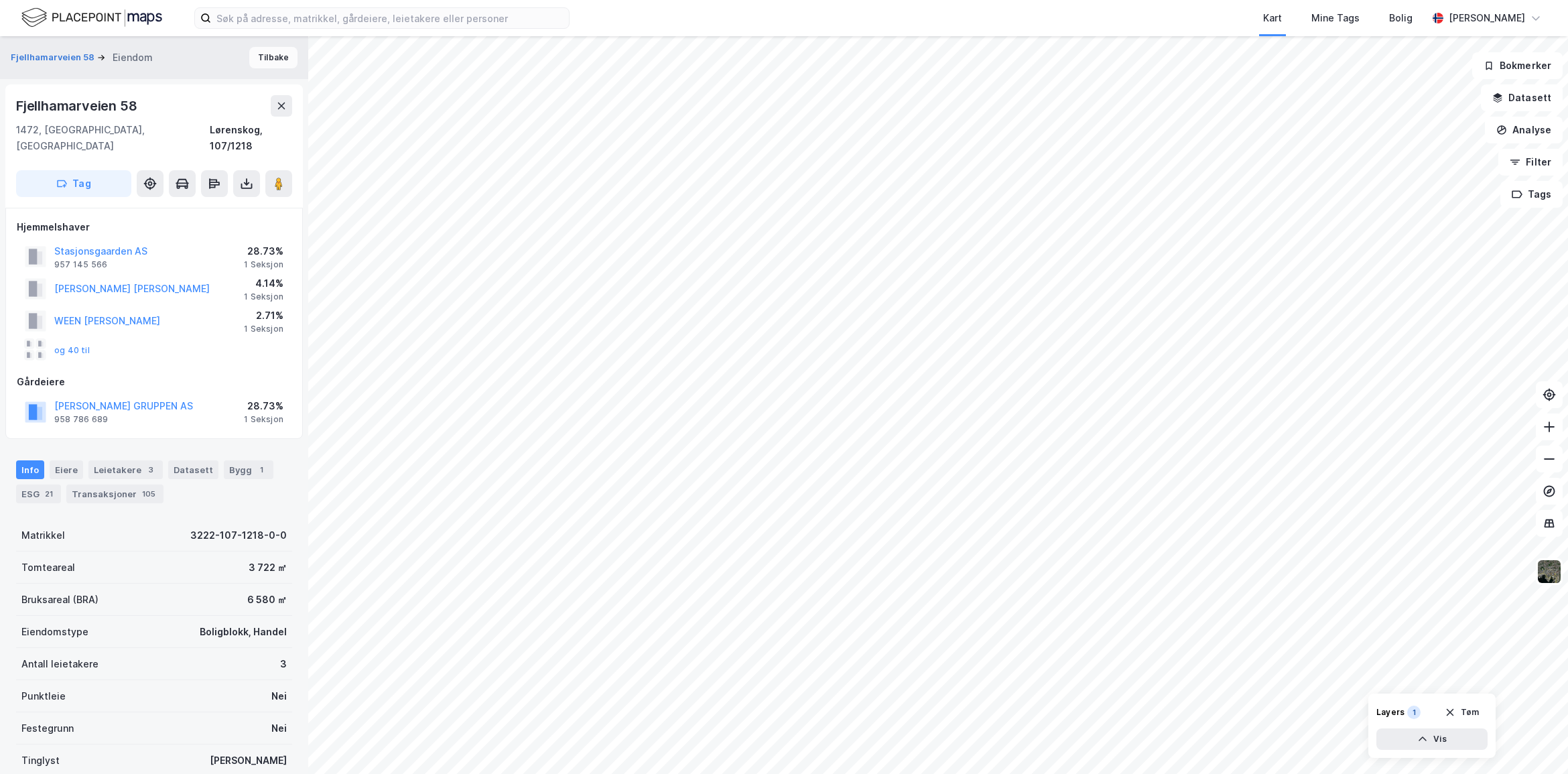
click at [256, 64] on button "Tilbake" at bounding box center [273, 57] width 48 height 21
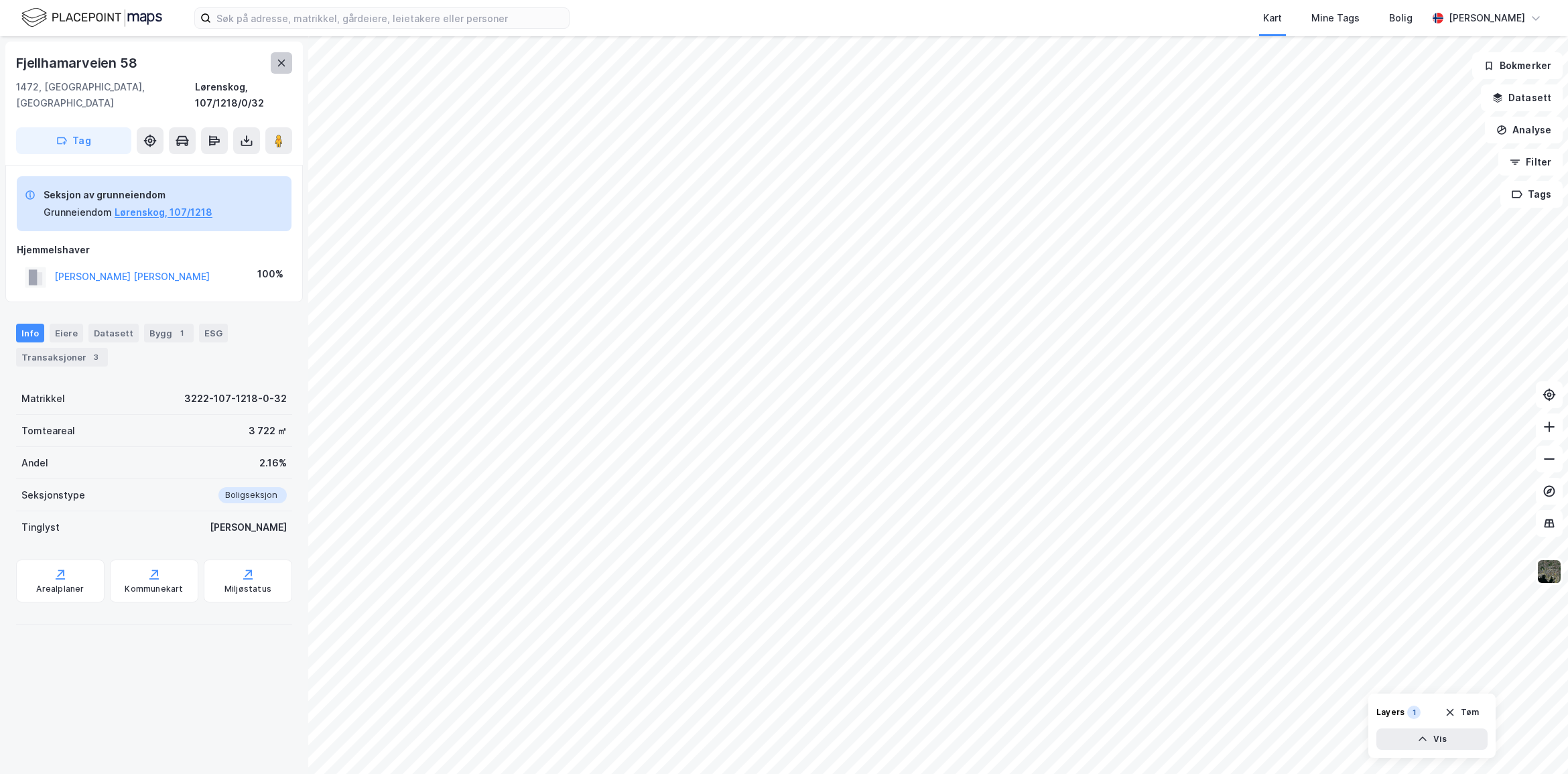
click at [270, 61] on button at bounding box center [281, 62] width 21 height 21
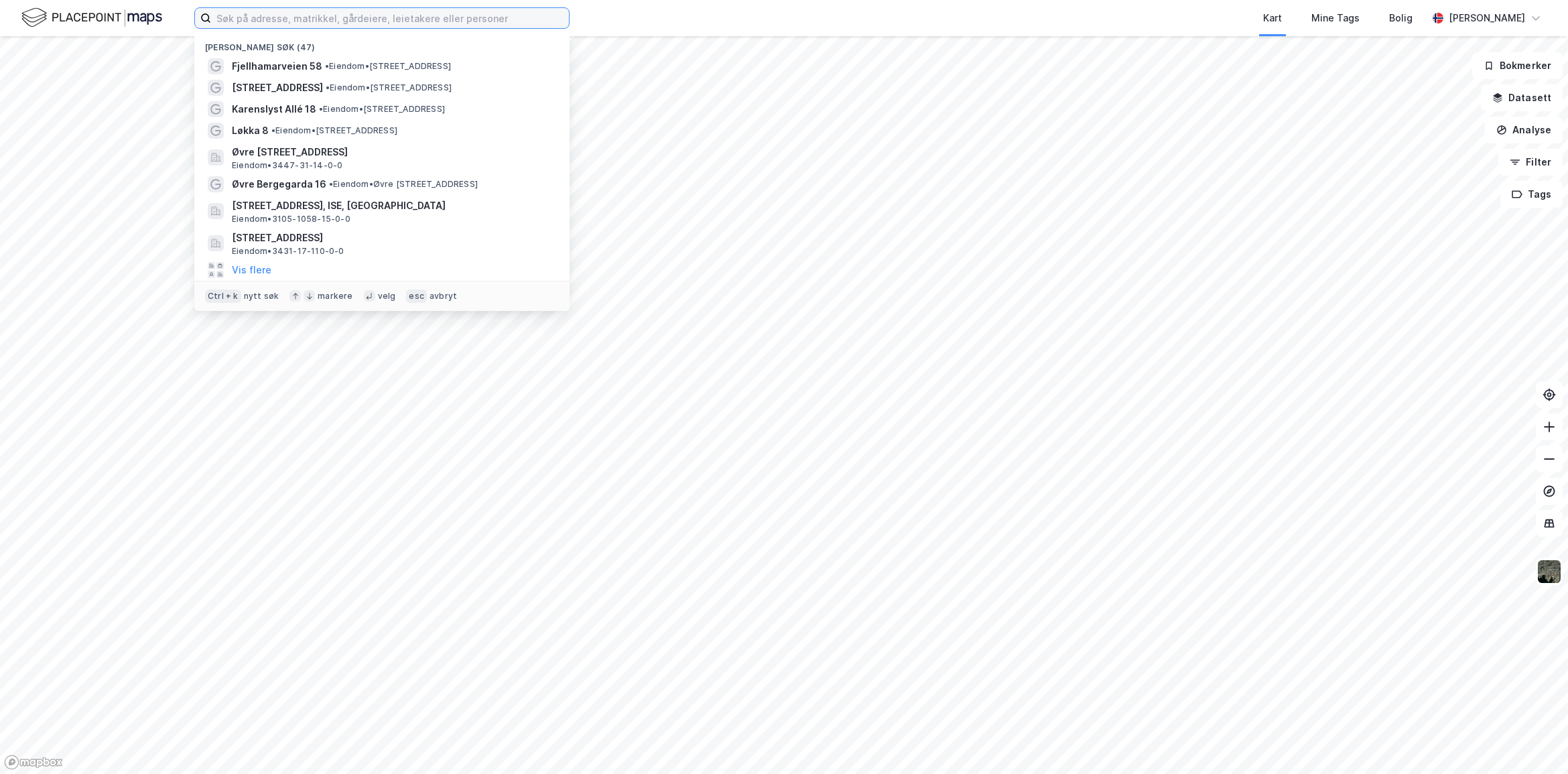
paste input "3222-107-1218-0-32"
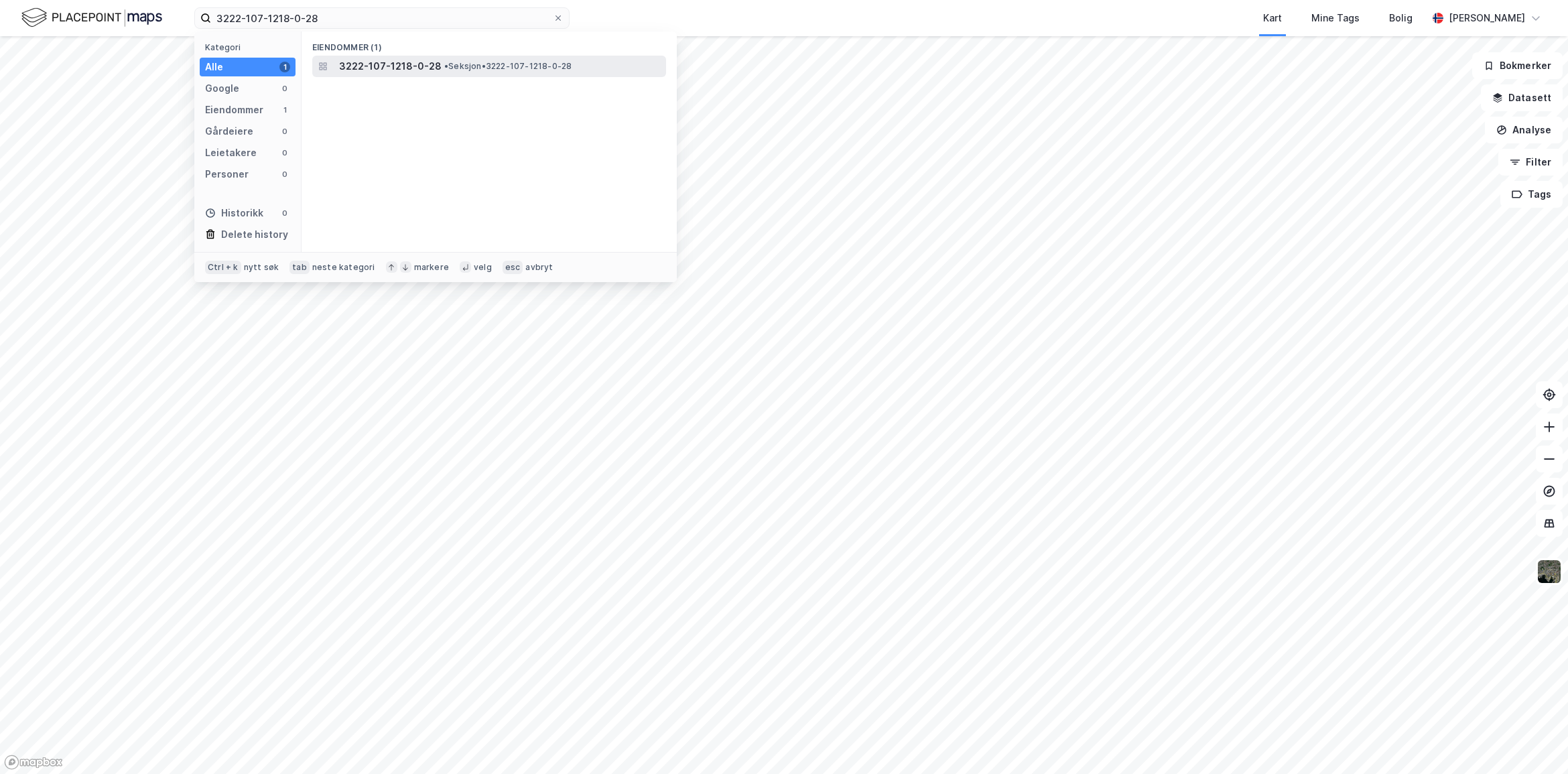
click at [372, 56] on div "3222-107-1218-0-28 • Seksjon • 3222-107-1218-0-28" at bounding box center [489, 66] width 354 height 21
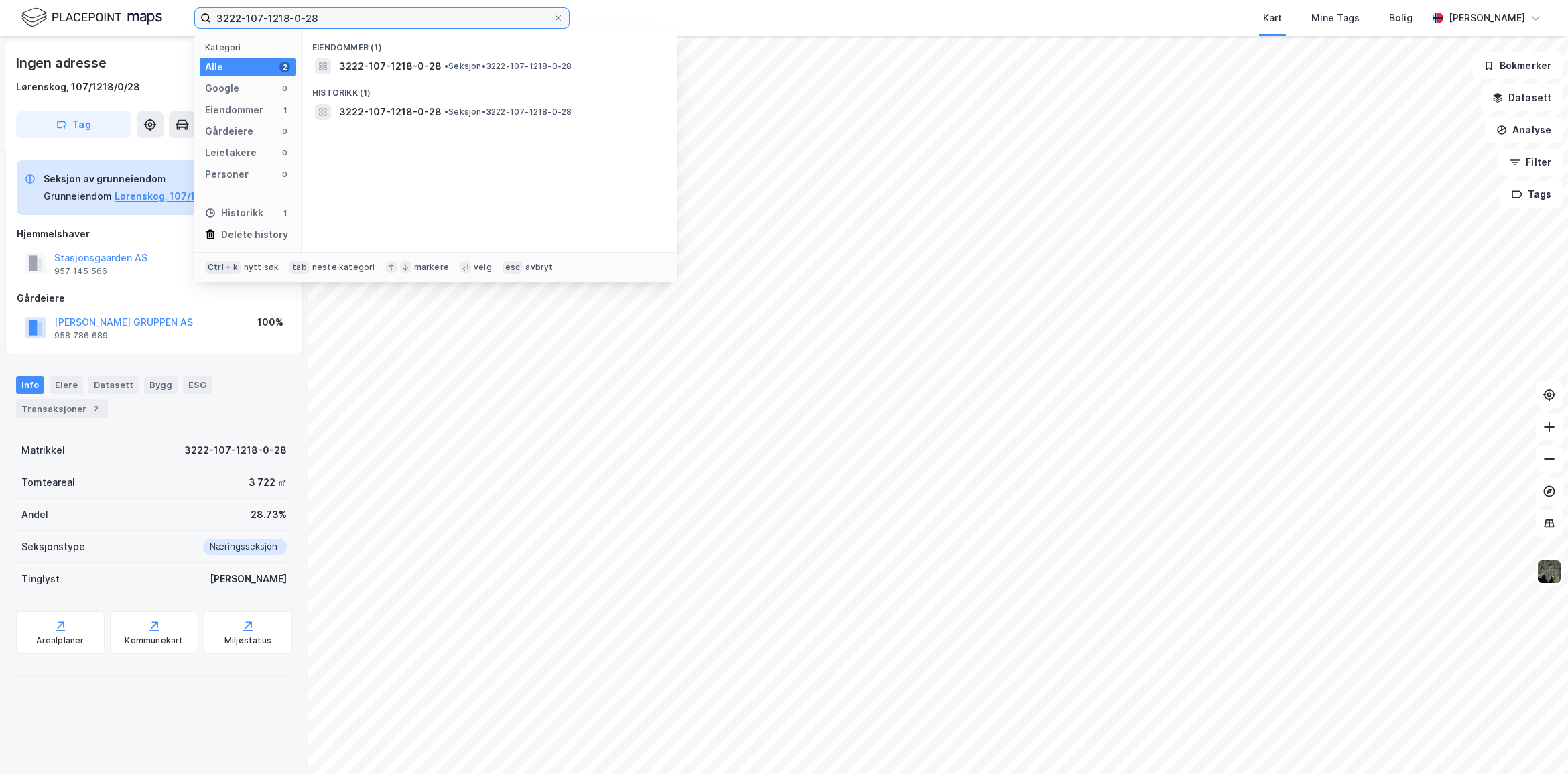
drag, startPoint x: 333, startPoint y: 8, endPoint x: 337, endPoint y: 14, distance: 7.2
click at [333, 8] on input "3222-107-1218-0-28" at bounding box center [382, 17] width 341 height 20
type input "[PHONE_NUMBER]"
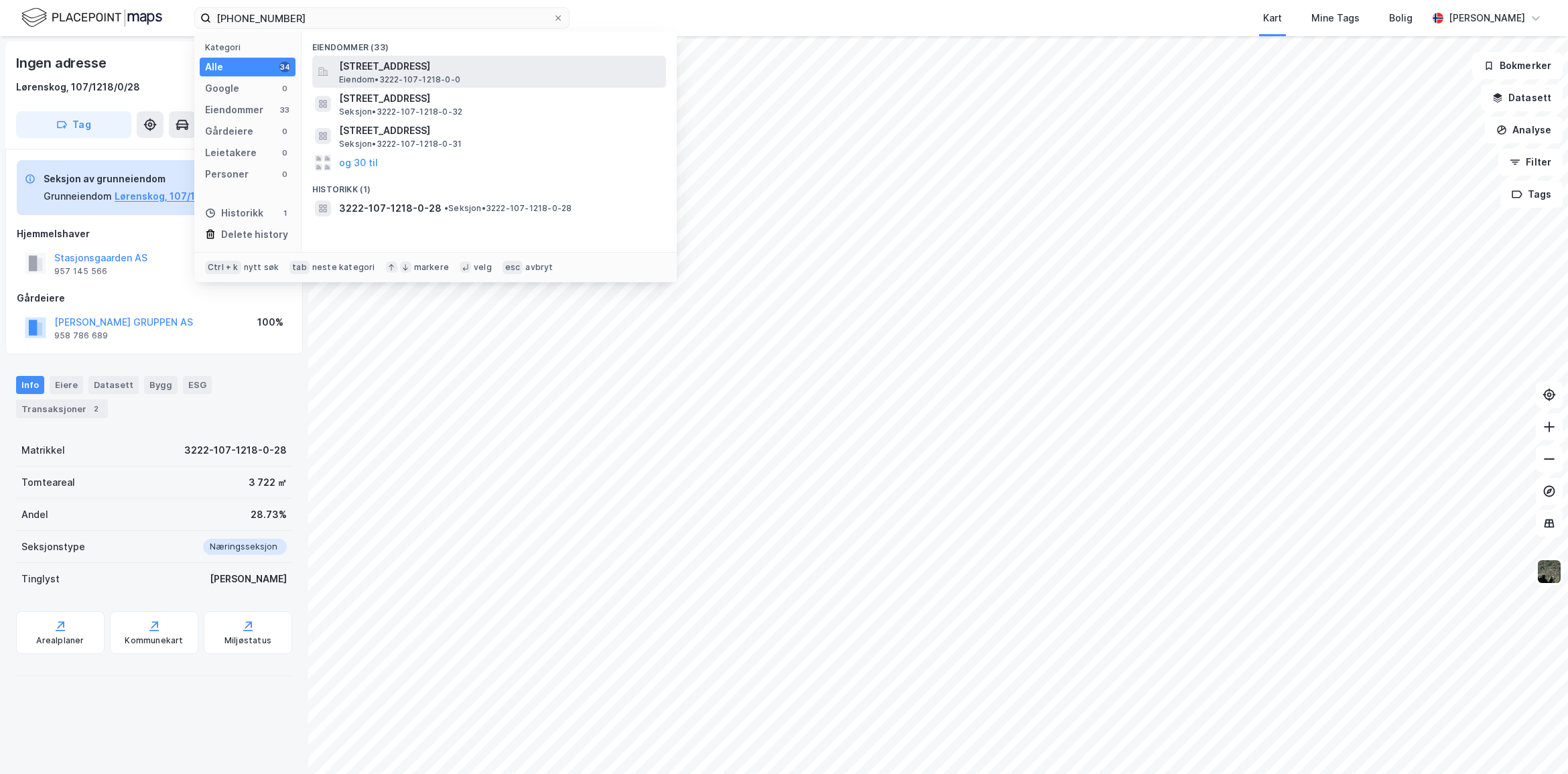
click at [365, 61] on span "[STREET_ADDRESS]" at bounding box center [500, 66] width 322 height 16
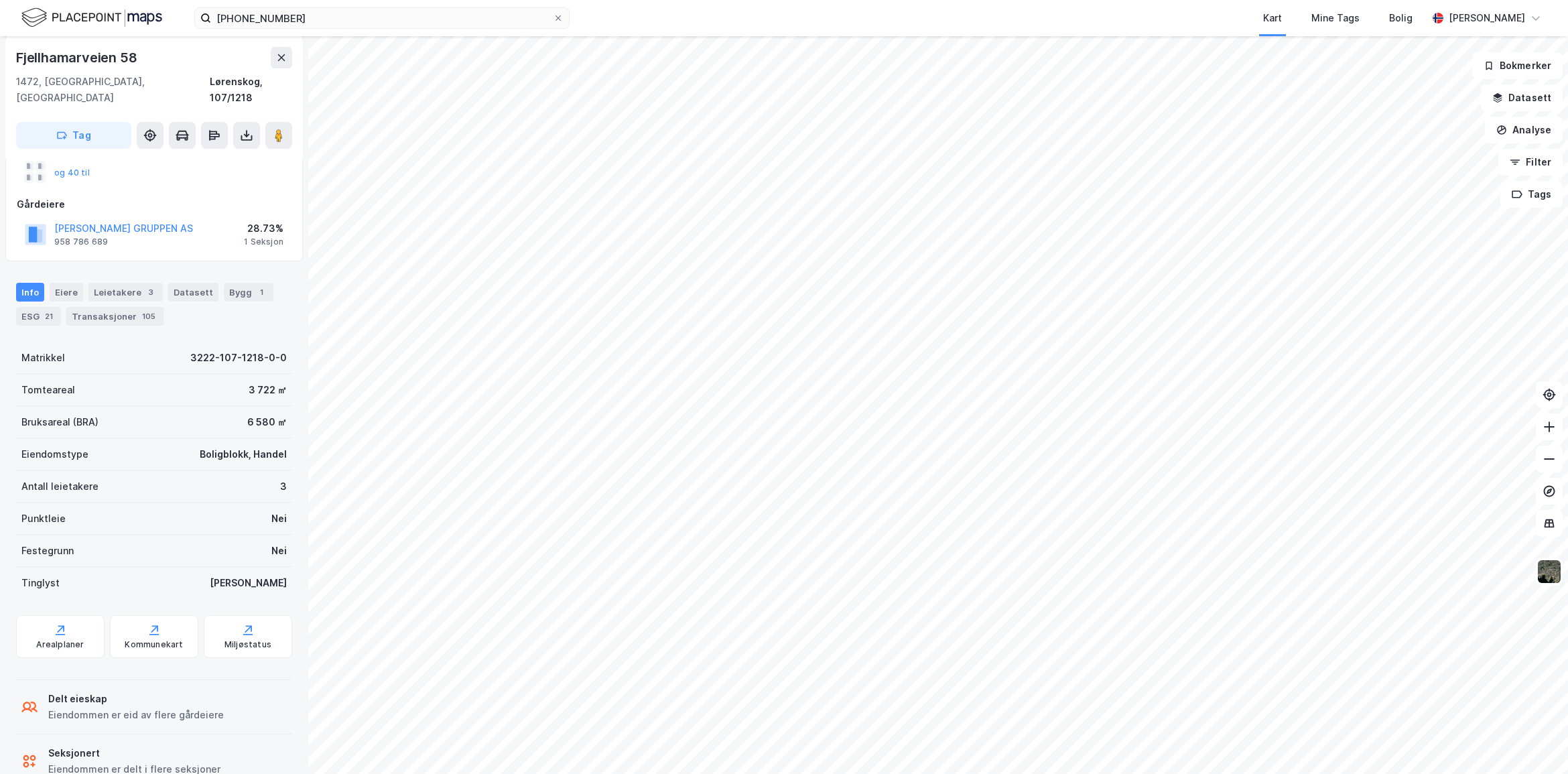
scroll to position [154, 0]
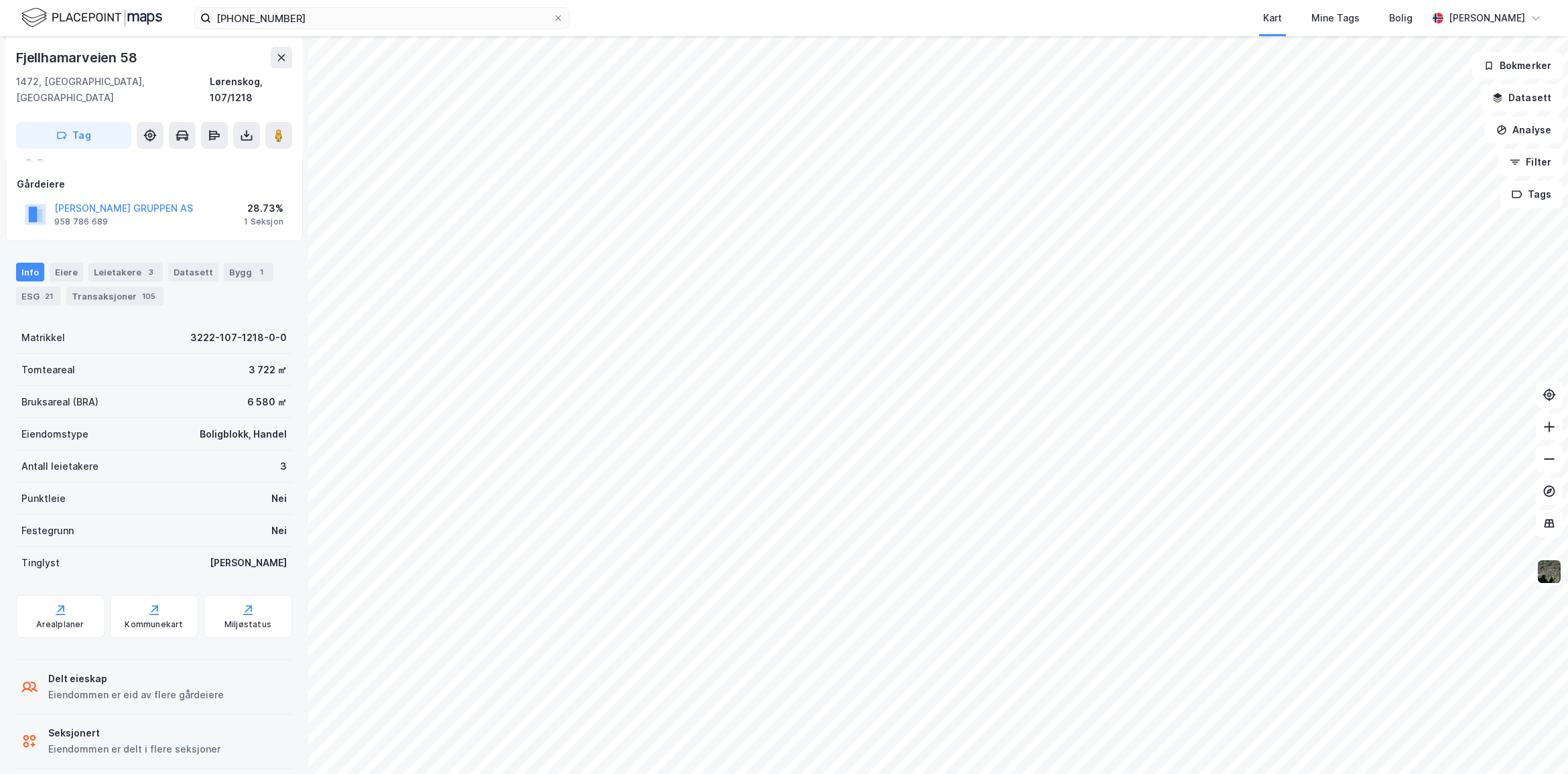
click at [61, 671] on div "Delt eieskap" at bounding box center [136, 679] width 176 height 16
click at [58, 262] on div "Eiere" at bounding box center [66, 272] width 33 height 19
